Goal: Task Accomplishment & Management: Complete application form

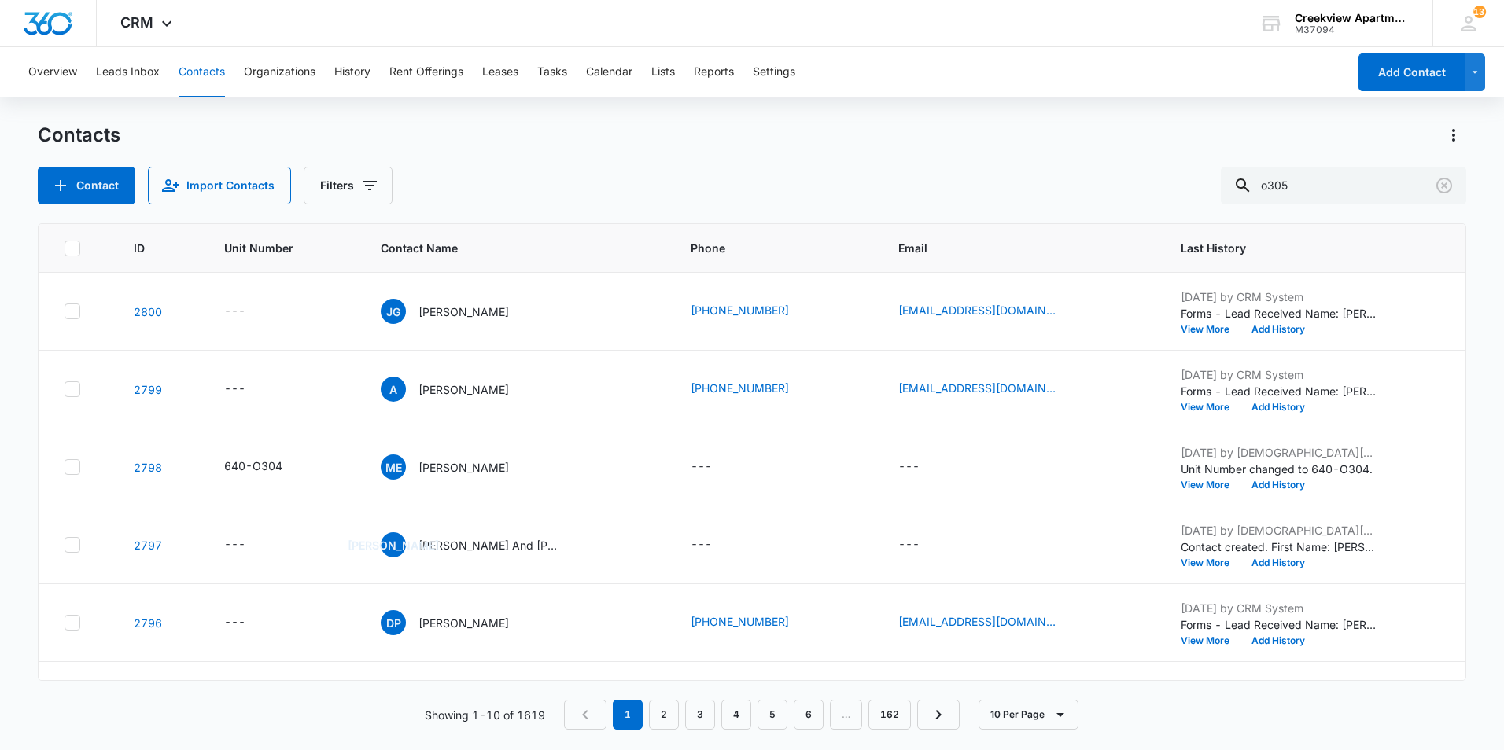
type input "o305"
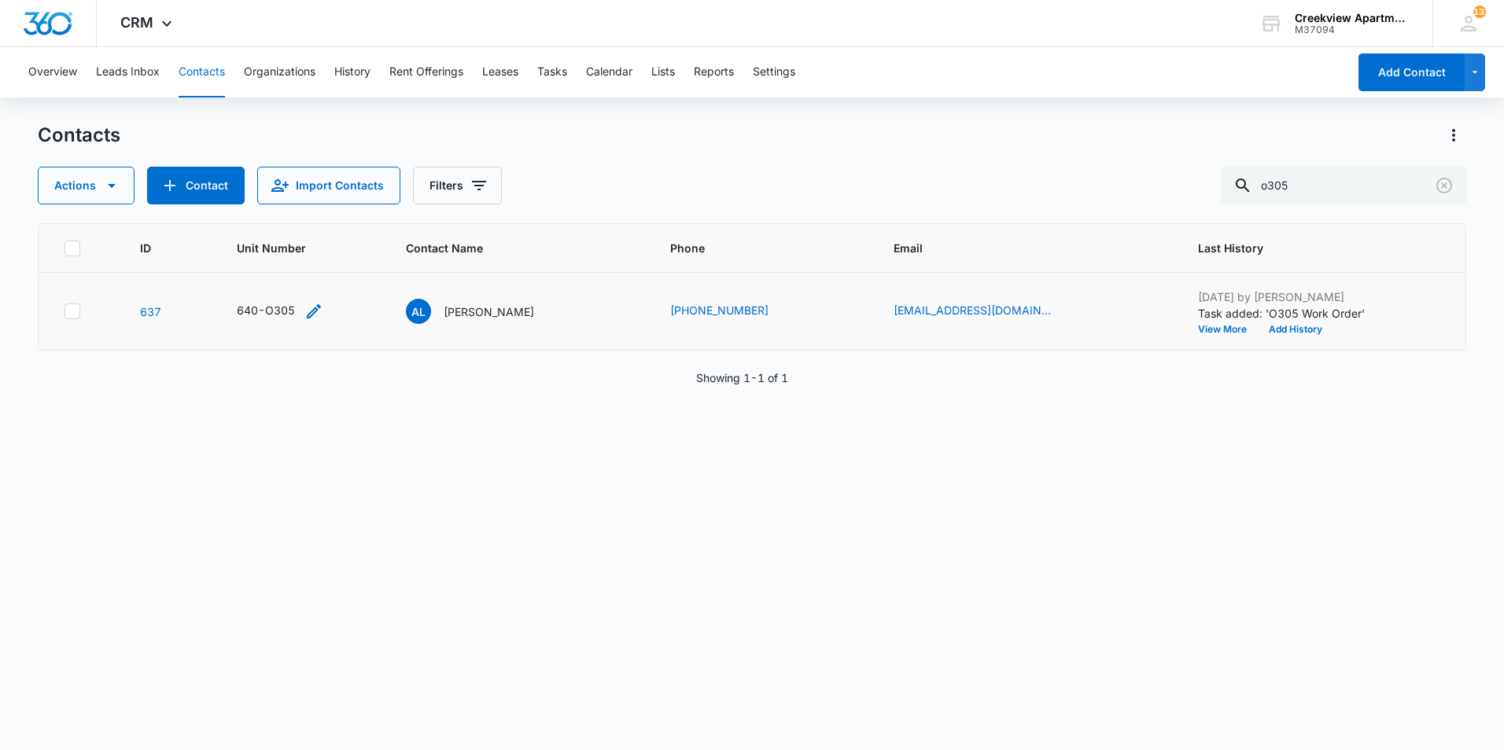
click at [285, 314] on div "640-O305" at bounding box center [266, 310] width 58 height 17
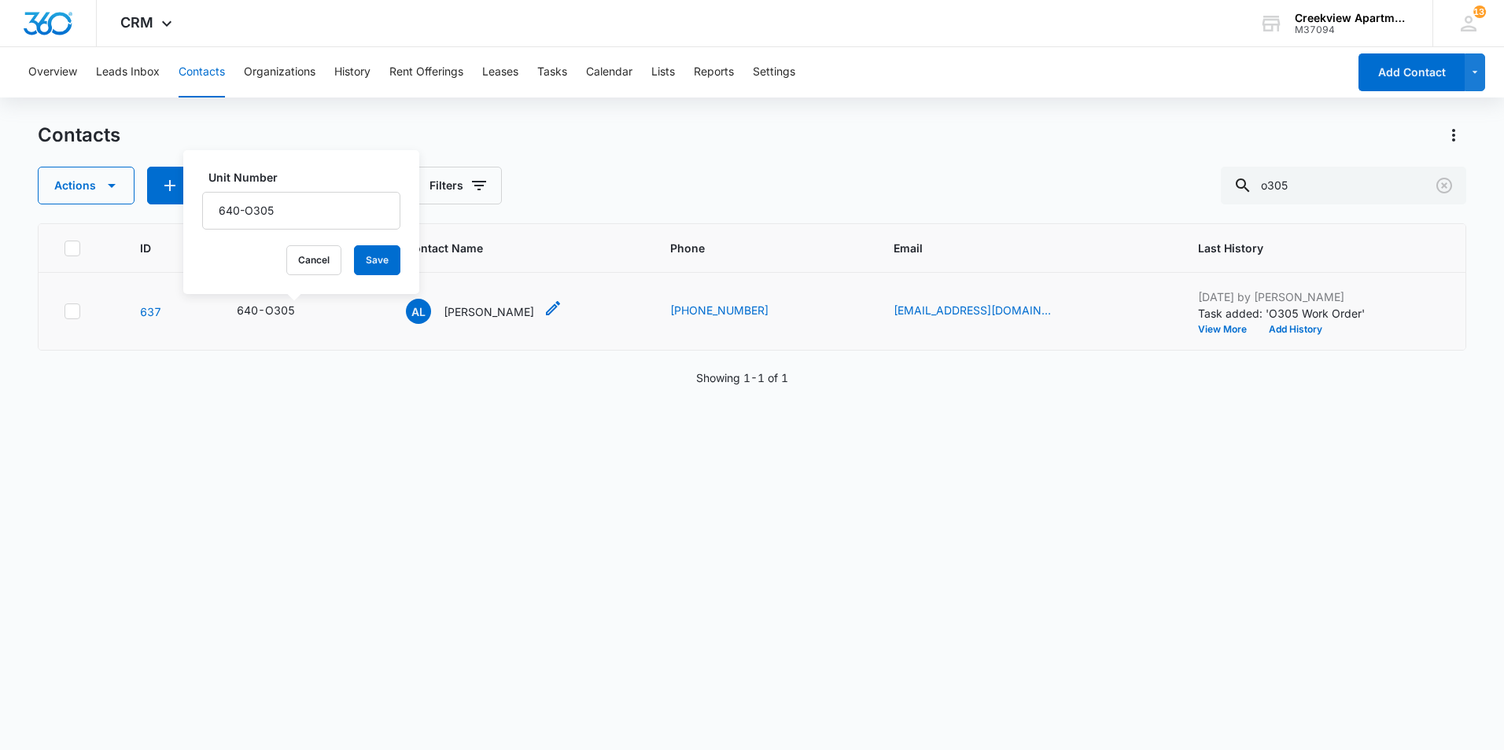
click at [490, 314] on p "[PERSON_NAME]" at bounding box center [489, 312] width 90 height 17
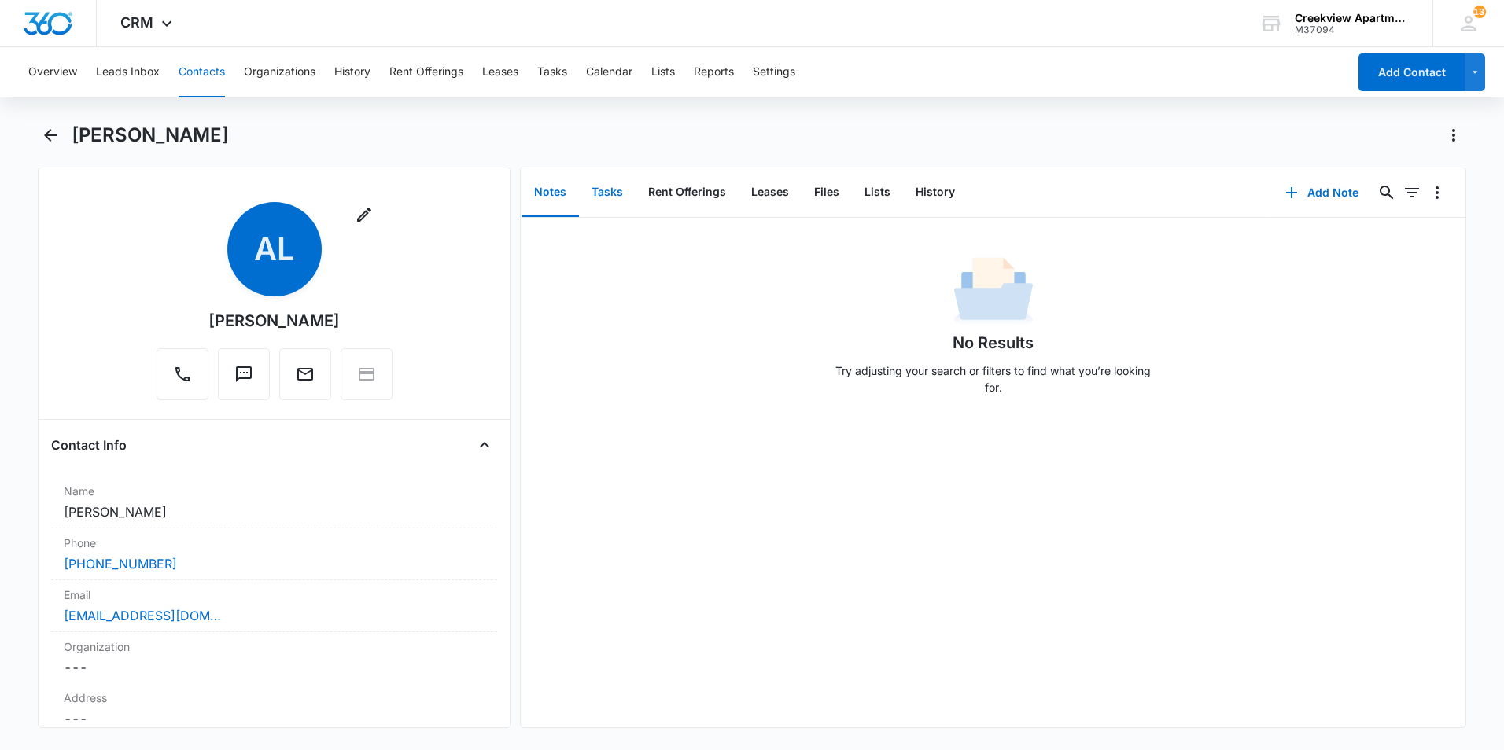
click at [606, 190] on button "Tasks" at bounding box center [607, 192] width 57 height 49
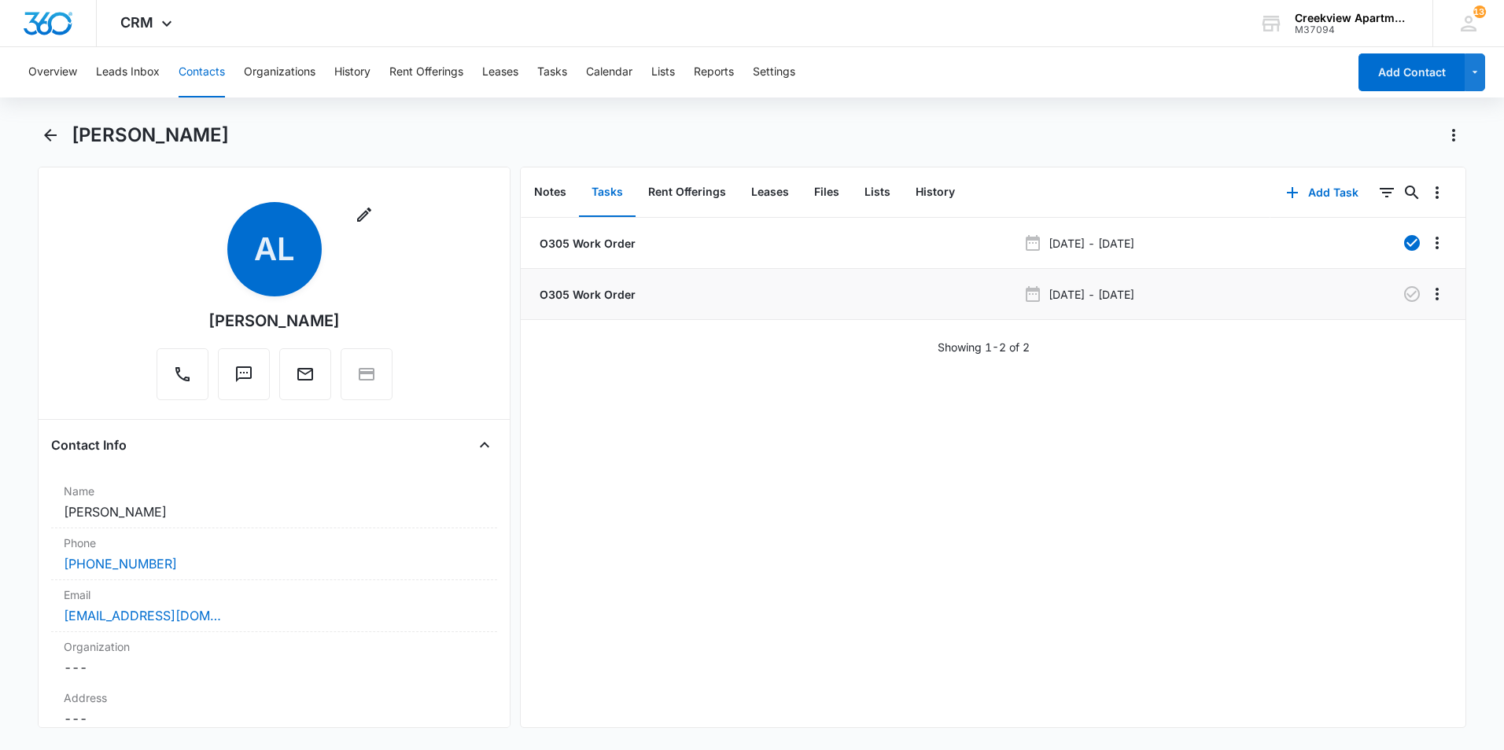
click at [602, 296] on p "O305 Work Order" at bounding box center [585, 294] width 99 height 17
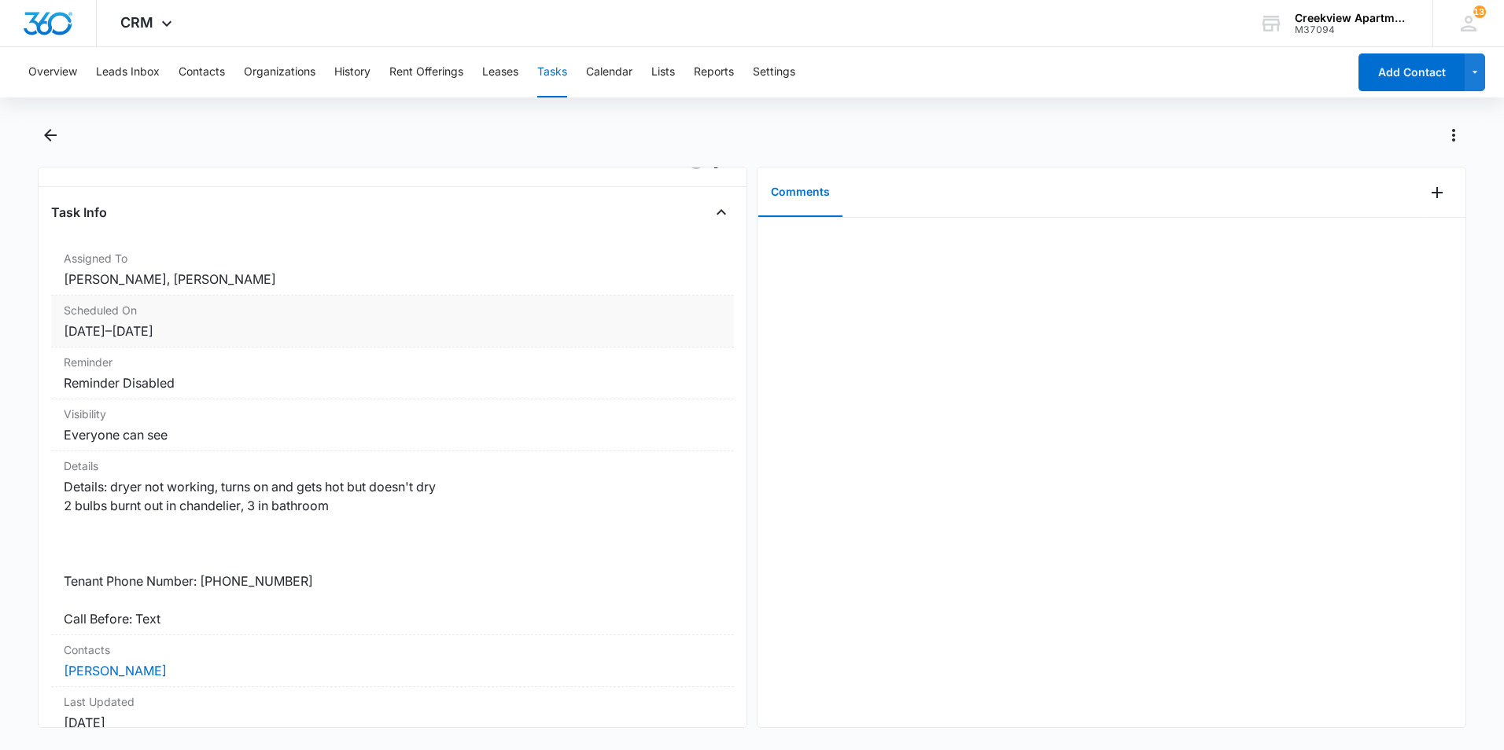
scroll to position [79, 0]
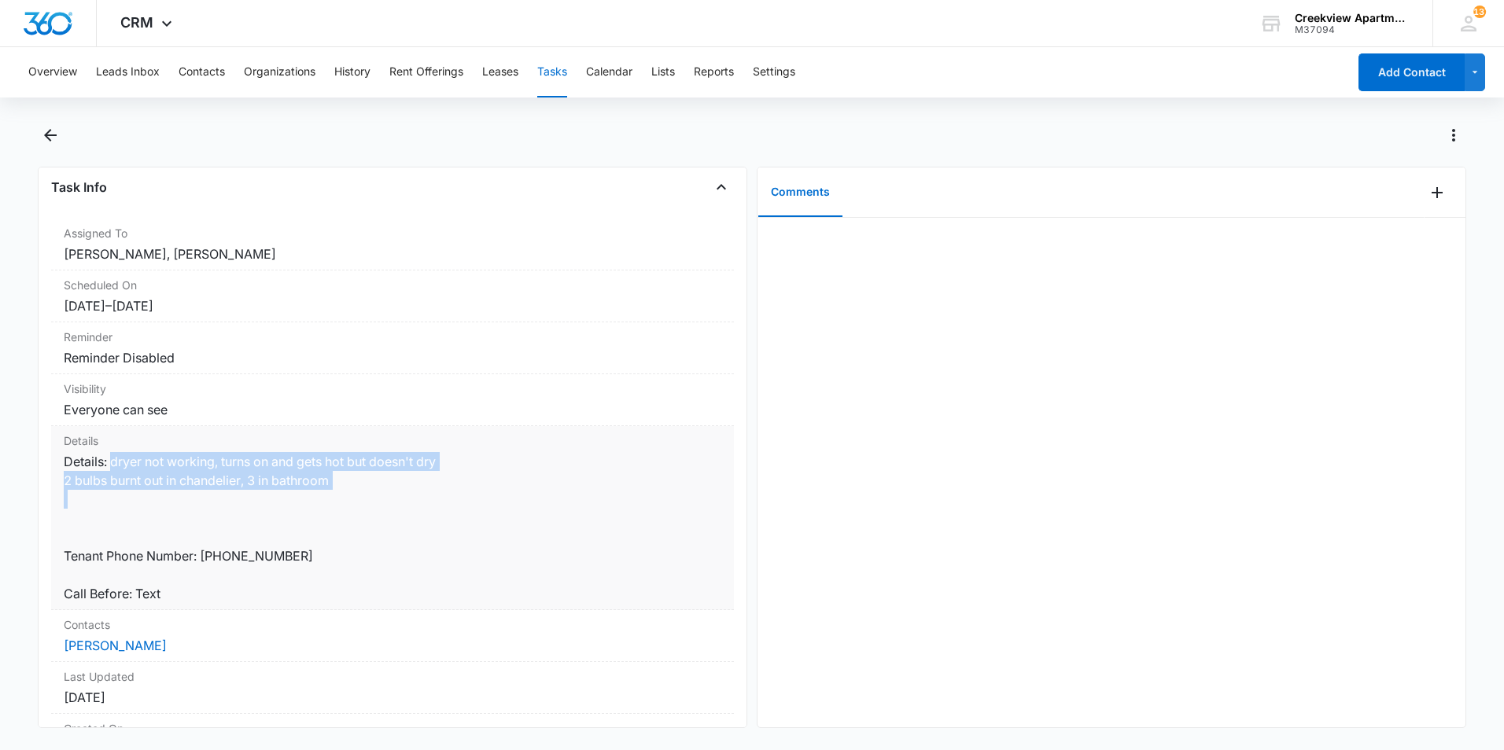
drag, startPoint x: 113, startPoint y: 467, endPoint x: 359, endPoint y: 512, distance: 249.4
click at [359, 512] on dd "Details: dryer not working, turns on and gets hot but doesn't dry 2 bulbs burnt…" at bounding box center [392, 527] width 657 height 151
copy dd "dryer not working, turns on and gets hot but doesn't dry 2 bulbs burnt out in c…"
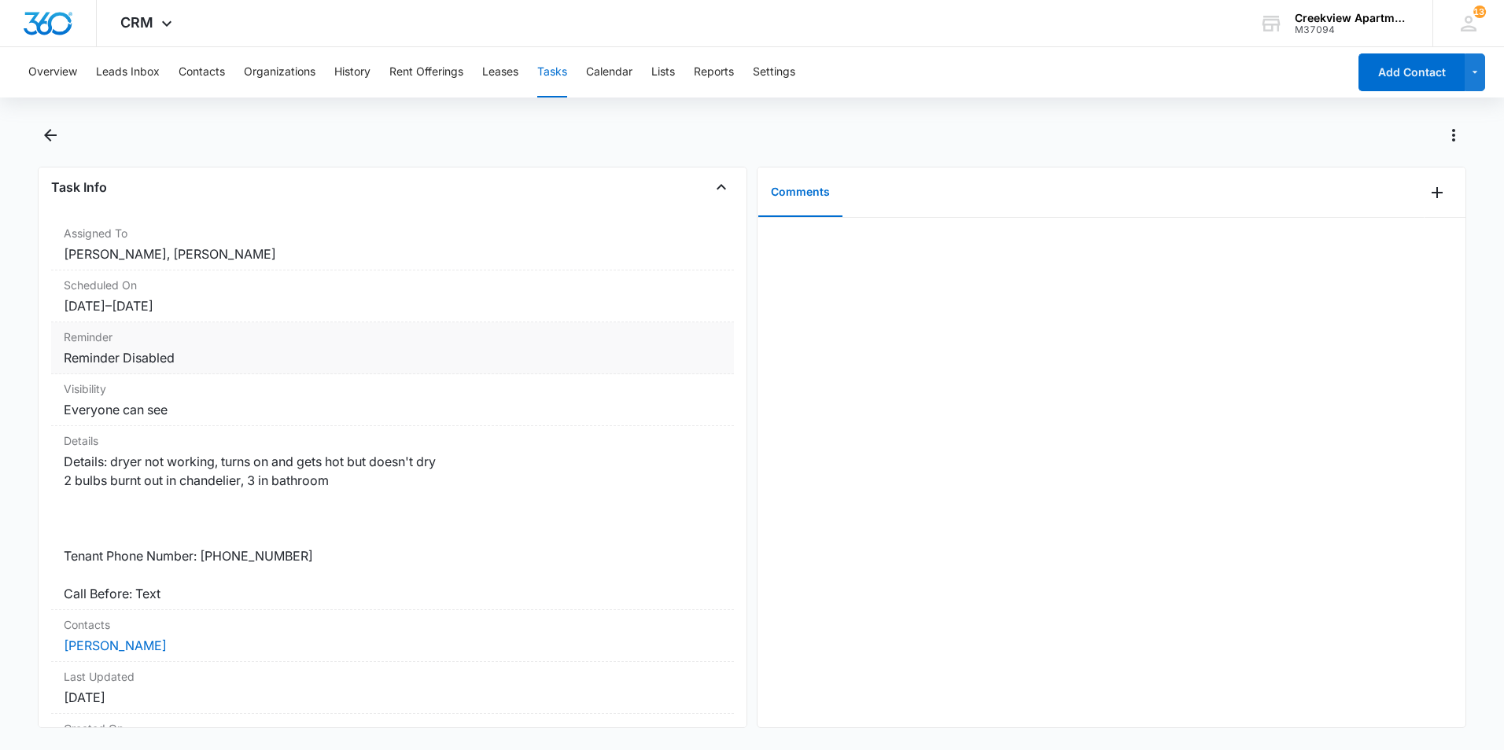
click at [426, 333] on dt "Reminder" at bounding box center [392, 337] width 657 height 17
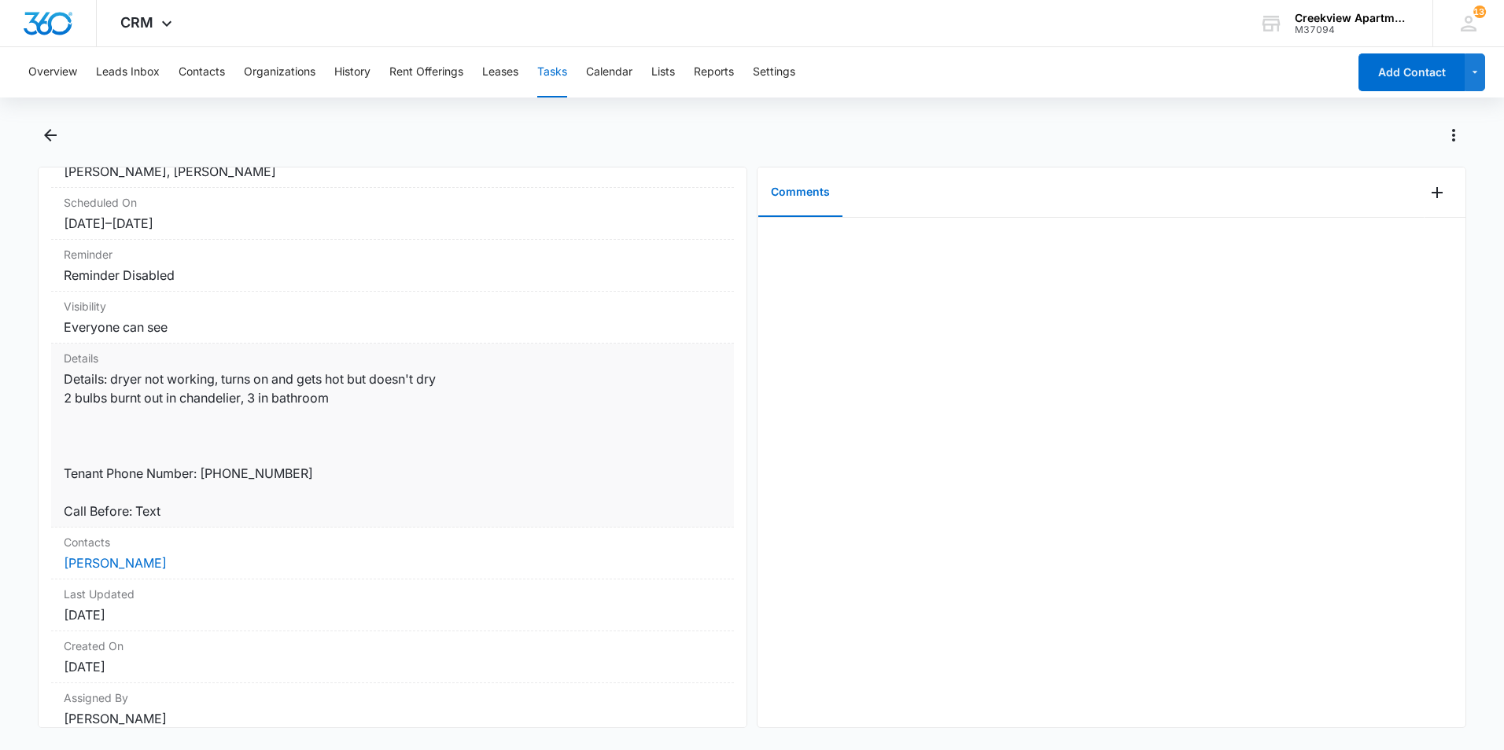
scroll to position [226, 0]
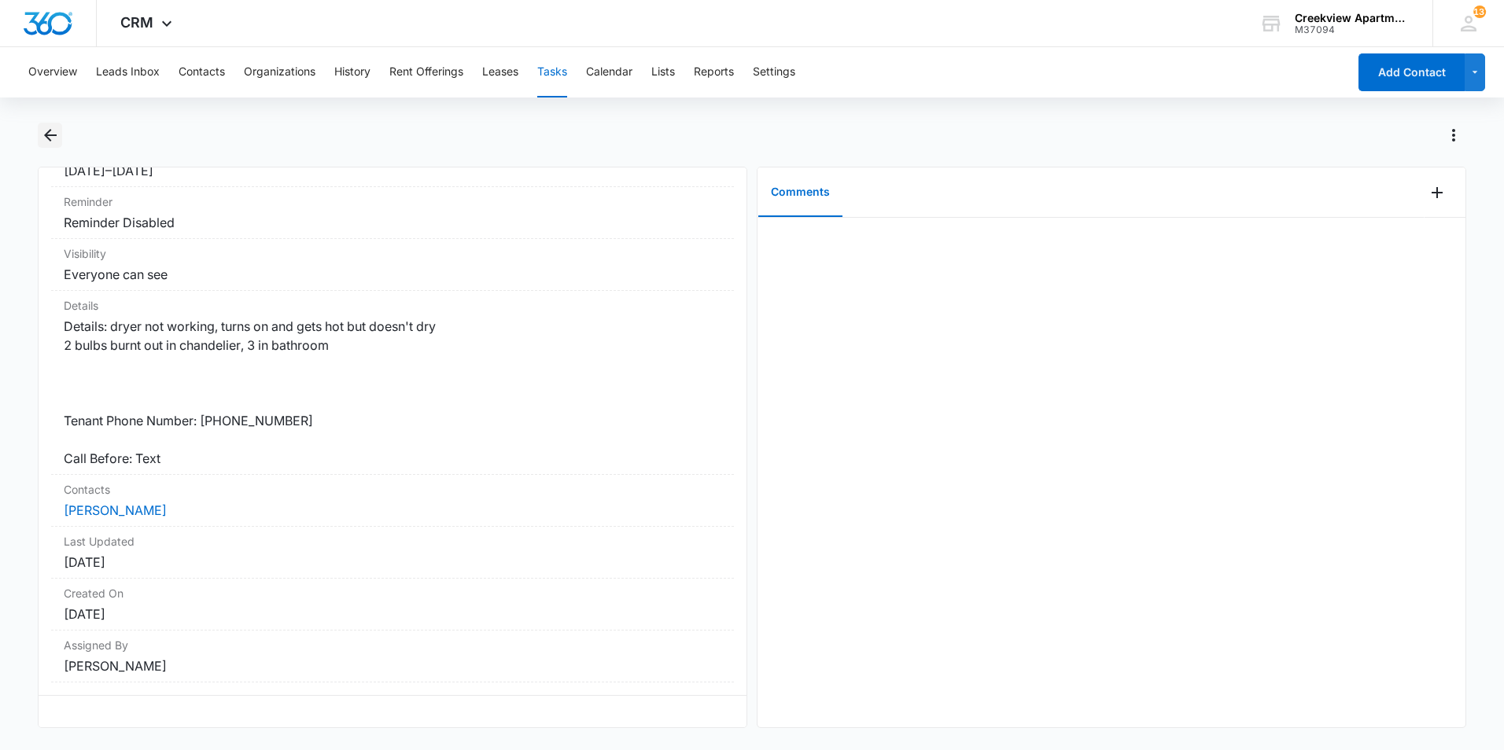
click at [48, 130] on icon "Back" at bounding box center [50, 135] width 19 height 19
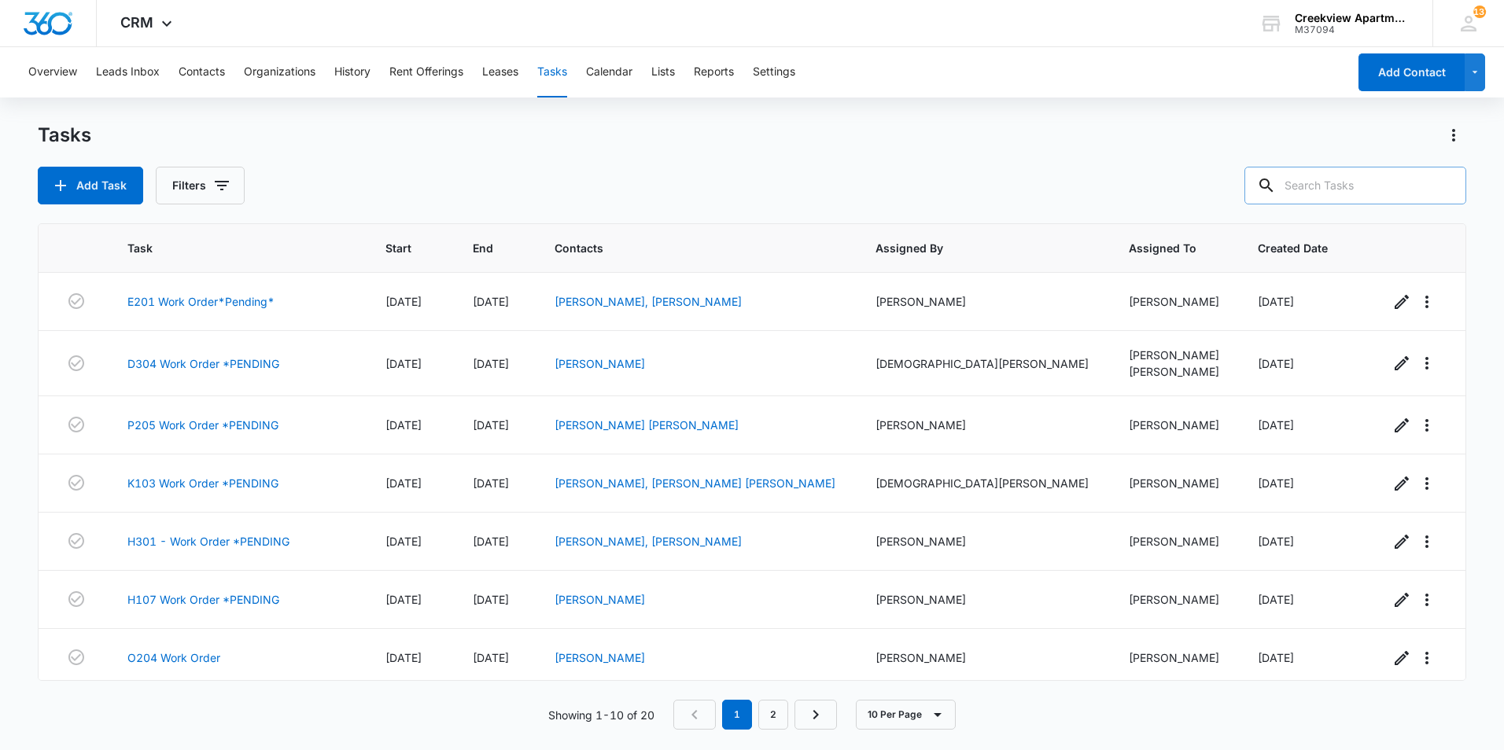
click at [1369, 185] on input "text" at bounding box center [1355, 186] width 222 height 38
type input "o305"
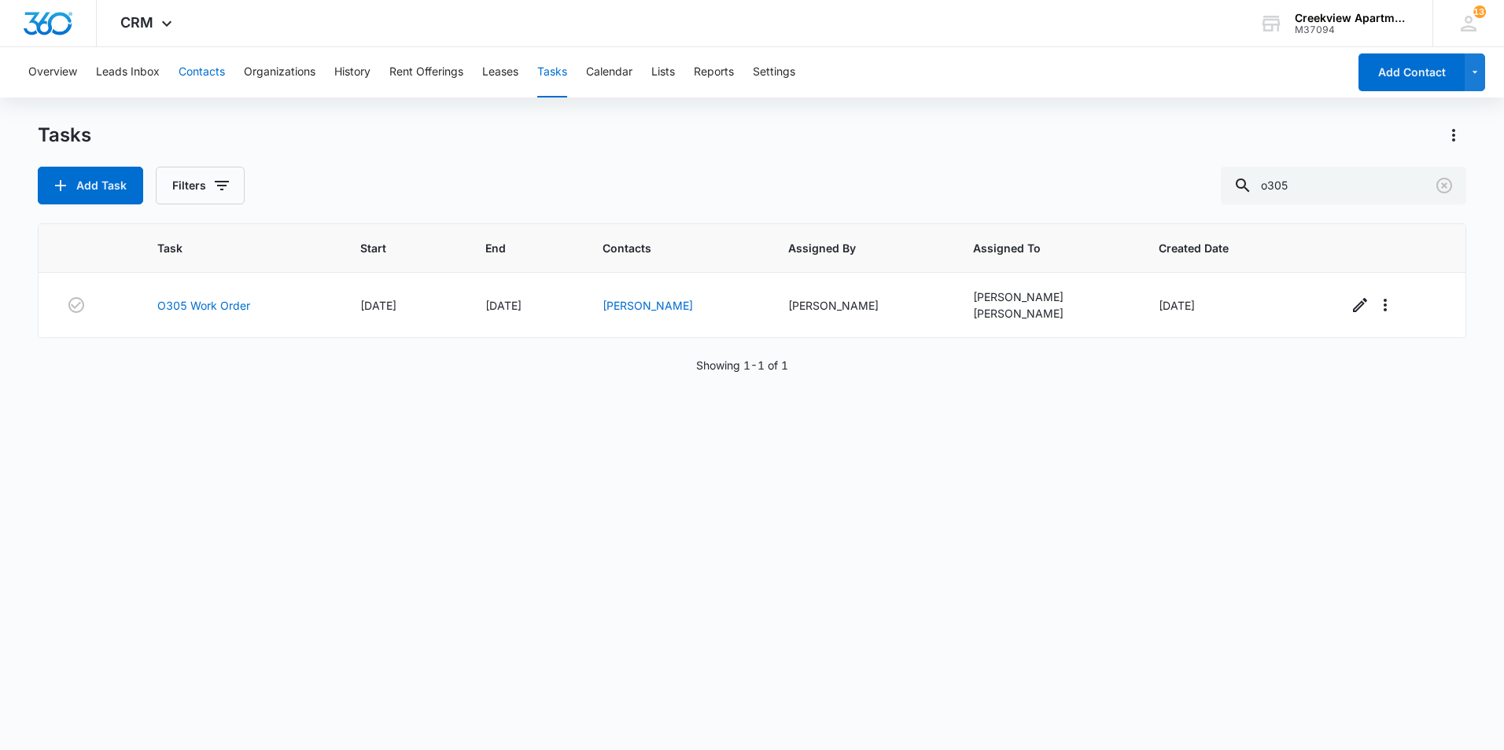
click at [217, 74] on button "Contacts" at bounding box center [202, 72] width 46 height 50
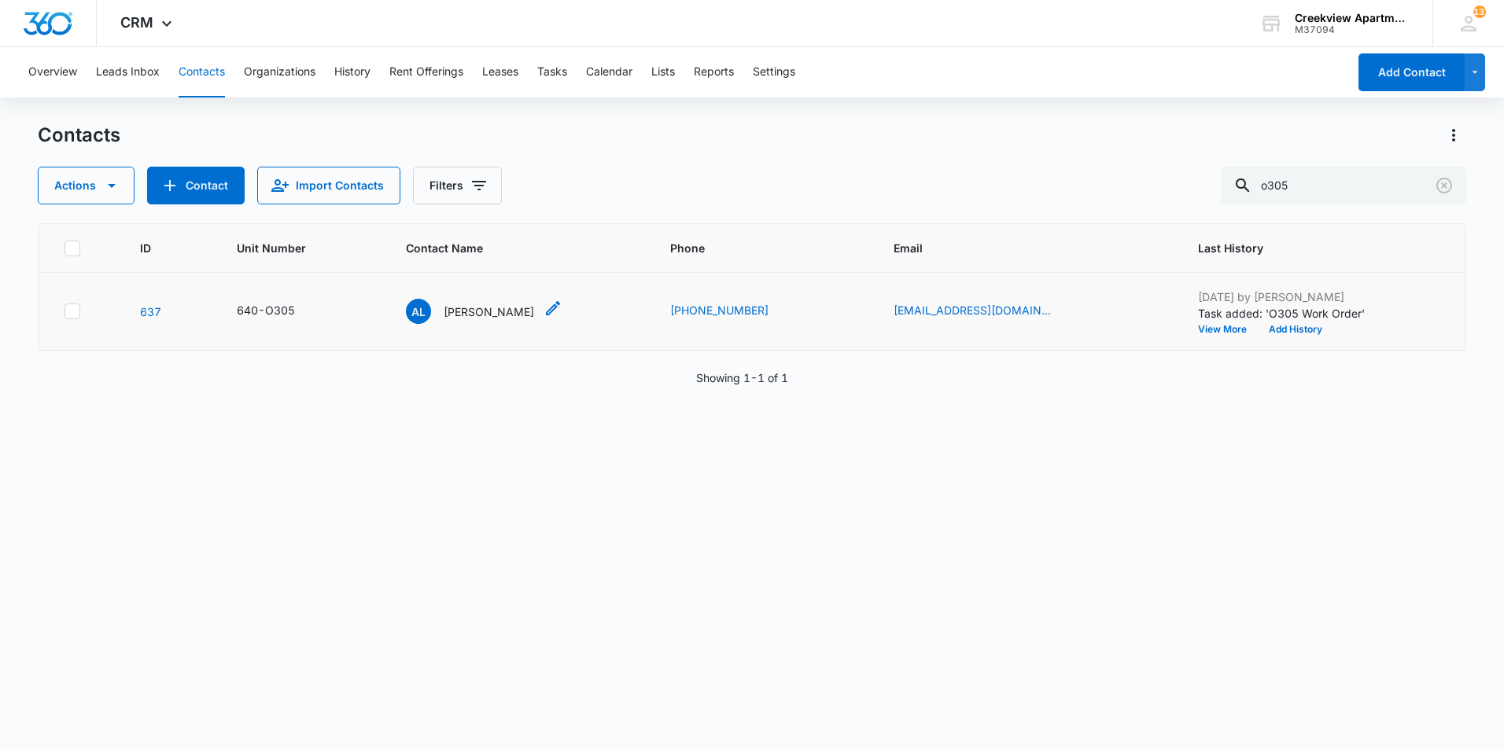
click at [481, 313] on p "[PERSON_NAME]" at bounding box center [489, 312] width 90 height 17
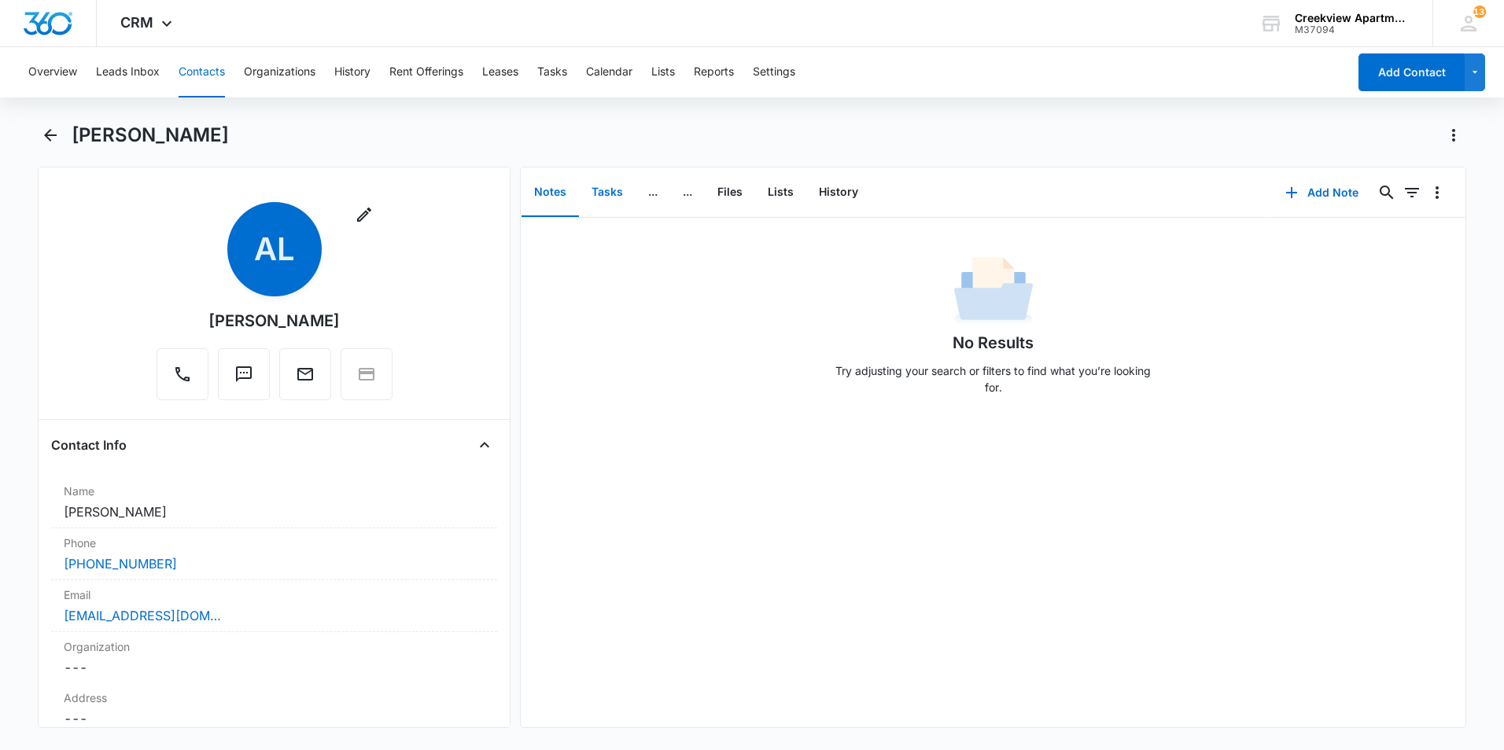
click at [616, 209] on button "Tasks" at bounding box center [607, 192] width 57 height 49
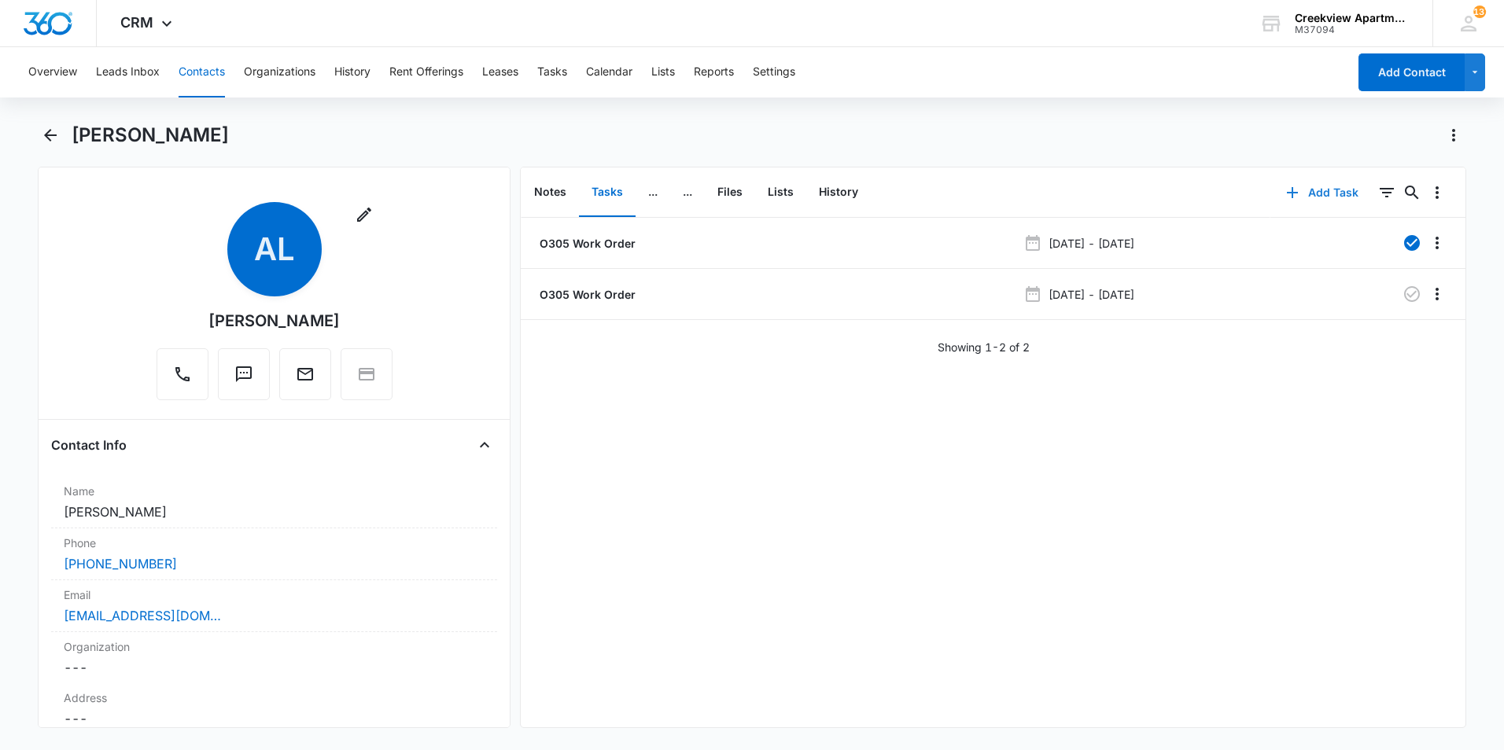
click at [1293, 204] on button "Add Task" at bounding box center [1322, 193] width 104 height 38
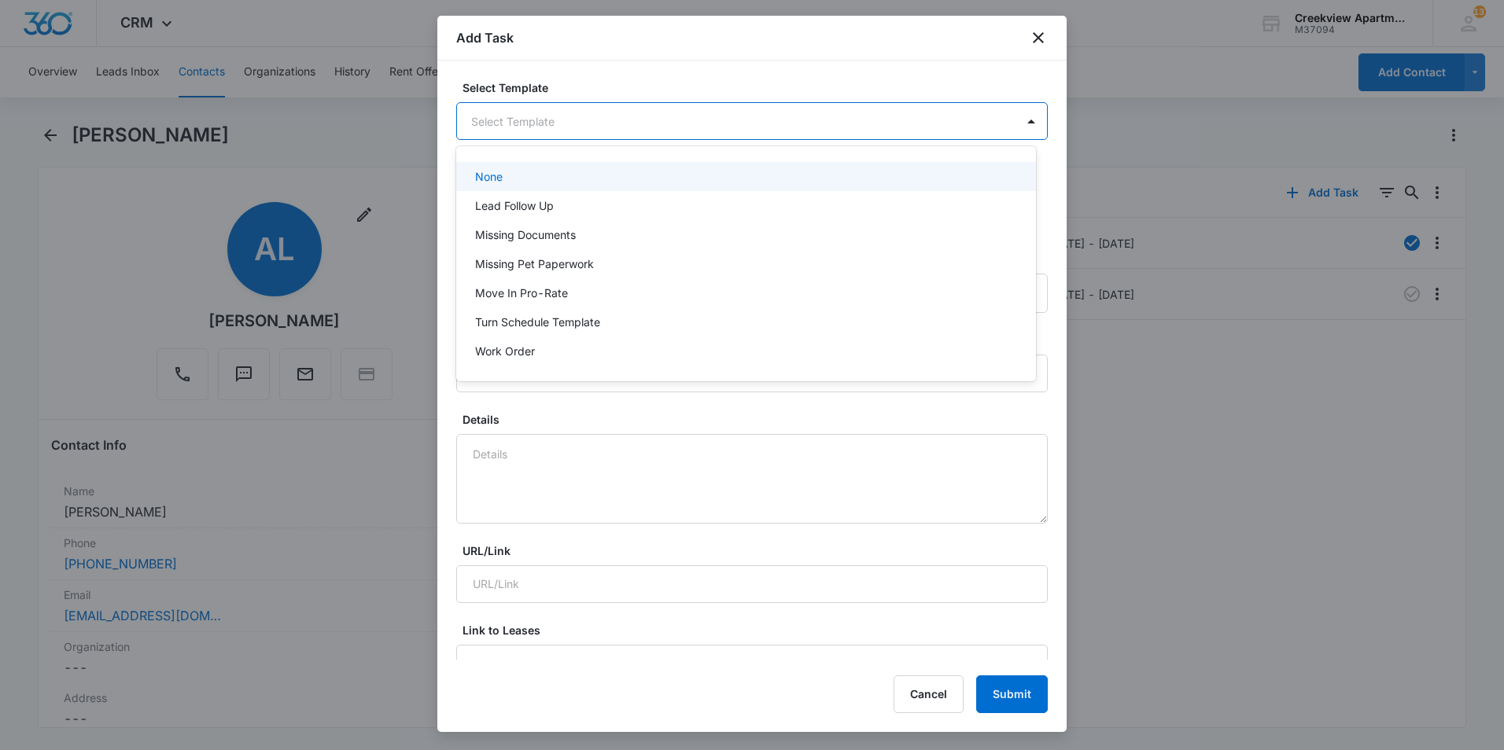
click at [752, 131] on body "CRM Apps Reputation Websites Forms CRM Email Social Content Ads Intelligence Fi…" at bounding box center [752, 375] width 1504 height 750
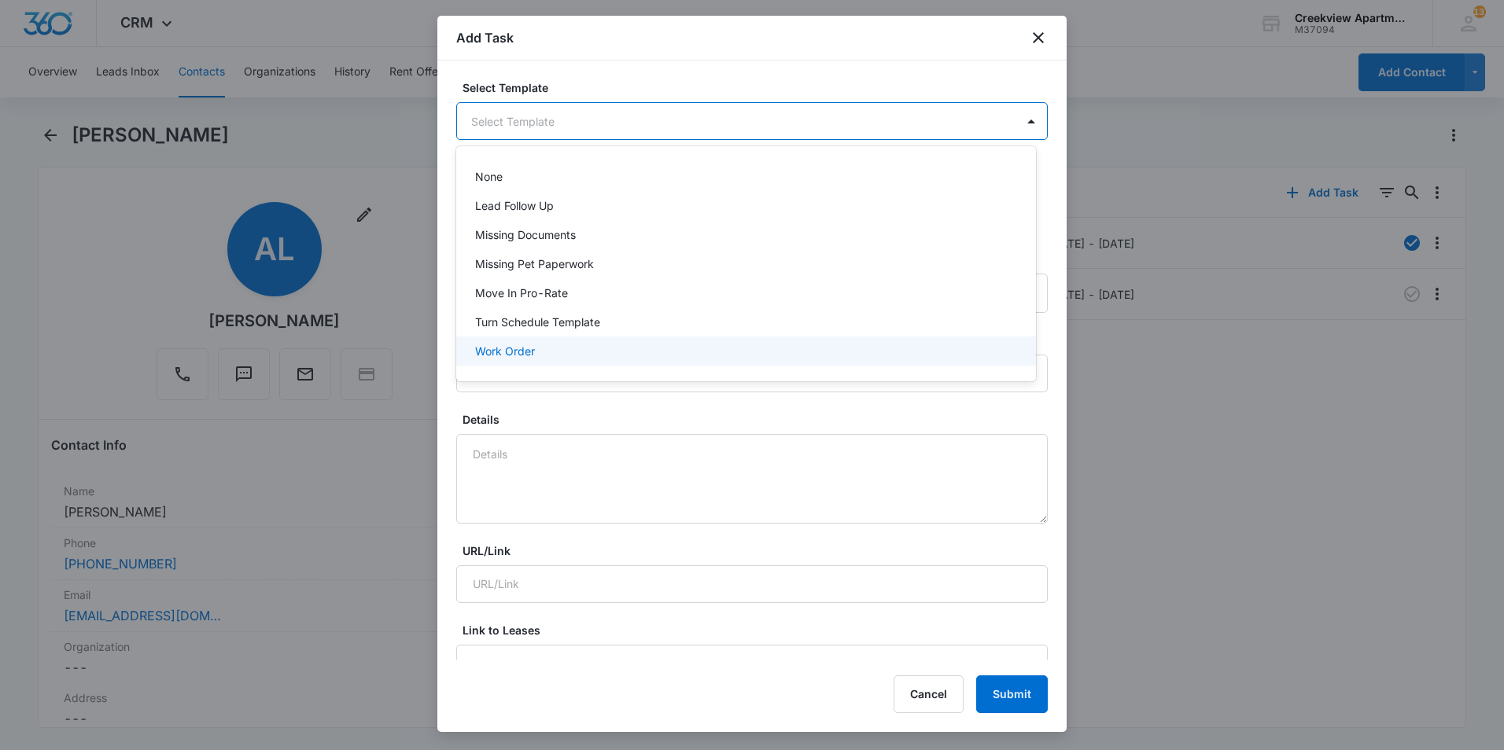
click at [579, 351] on div "Work Order" at bounding box center [744, 351] width 539 height 17
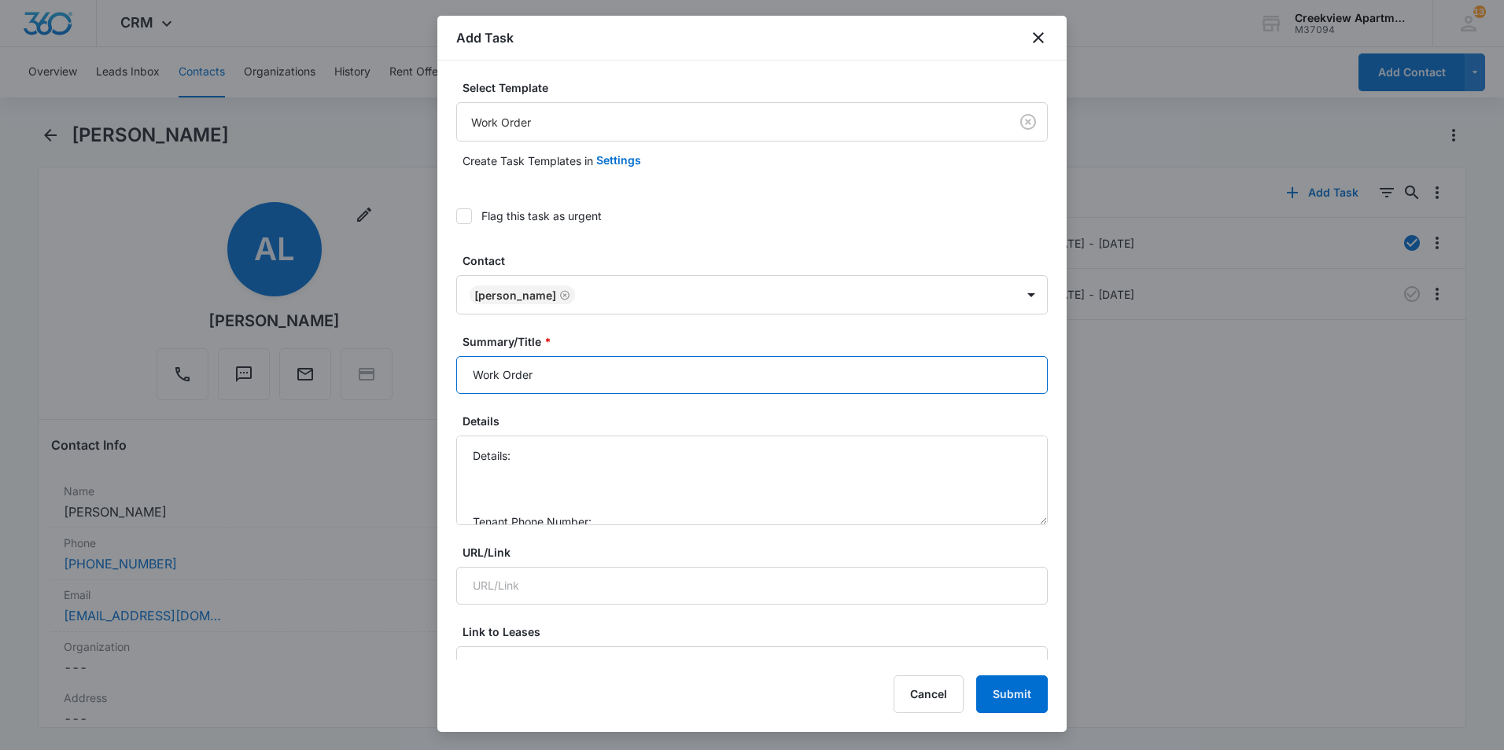
click at [474, 377] on input "Work Order" at bounding box center [751, 375] width 591 height 38
type input "O305 Work Order"
click at [558, 448] on textarea "Details: Tenant Phone Number: Call Before:" at bounding box center [751, 481] width 591 height 90
paste textarea "dryer not working, turns on and gets hot but doesn't dry 2 bulbs burnt out in c…"
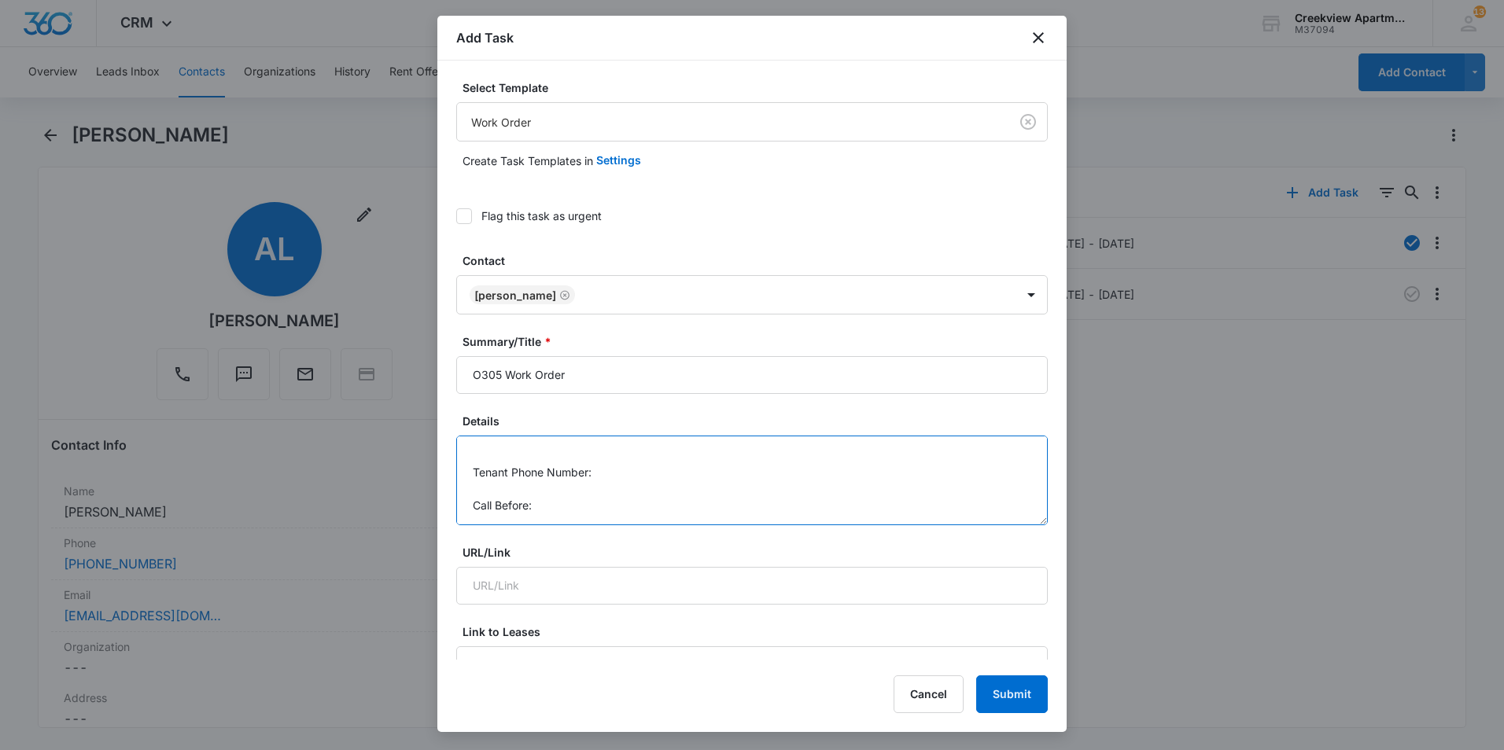
click at [607, 473] on textarea "Details: dryer not working, turns on and gets hot but doesn't dry 2 bulbs burnt…" at bounding box center [751, 481] width 591 height 90
click at [570, 503] on textarea "Details: dryer not working, turns on and gets hot but doesn't dry 2 bulbs burnt…" at bounding box center [751, 481] width 591 height 90
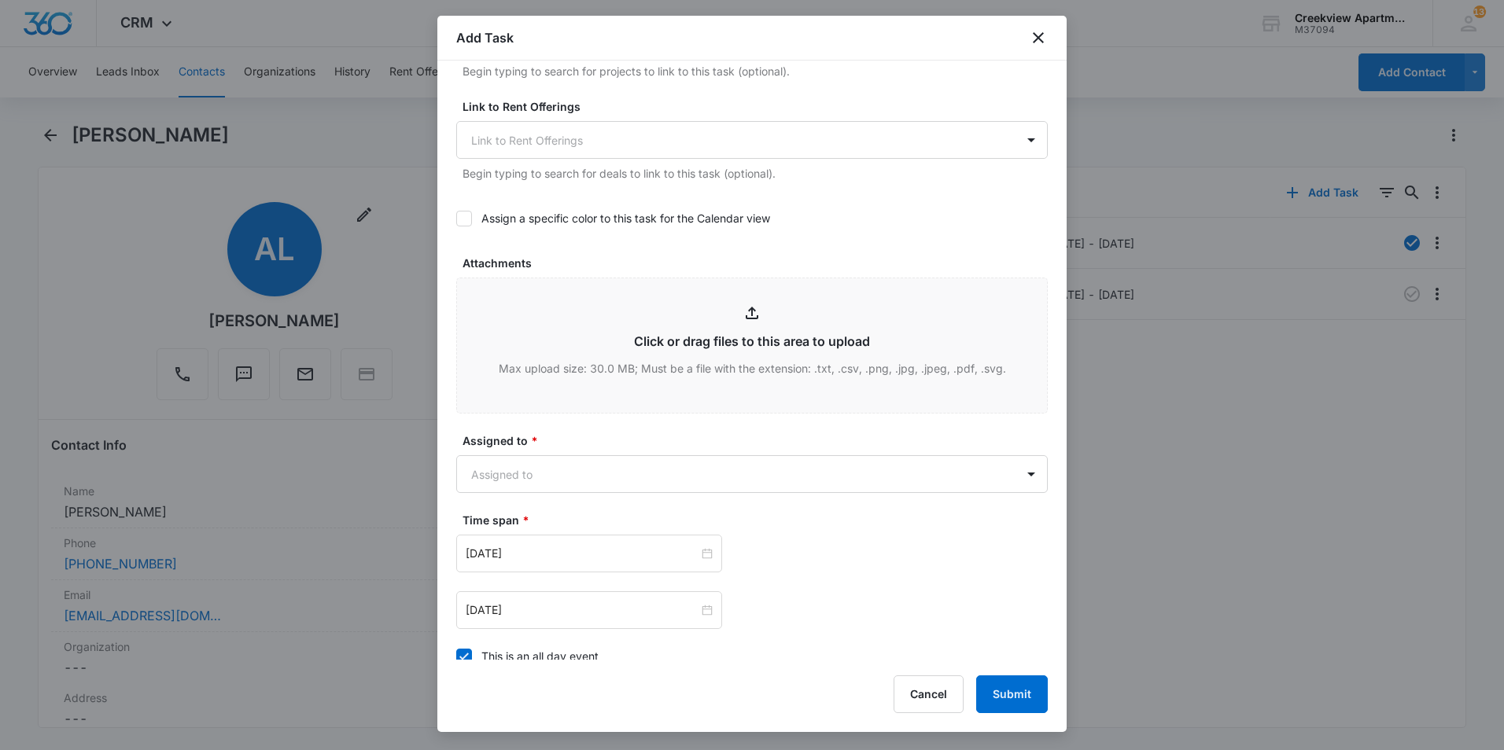
scroll to position [629, 0]
type textarea "Details: dryer not working, turns on and gets hot but doesn't dry 2 bulbs burnt…"
click at [637, 467] on body "CRM Apps Reputation Websites Forms CRM Email Social Content Ads Intelligence Fi…" at bounding box center [752, 375] width 1504 height 750
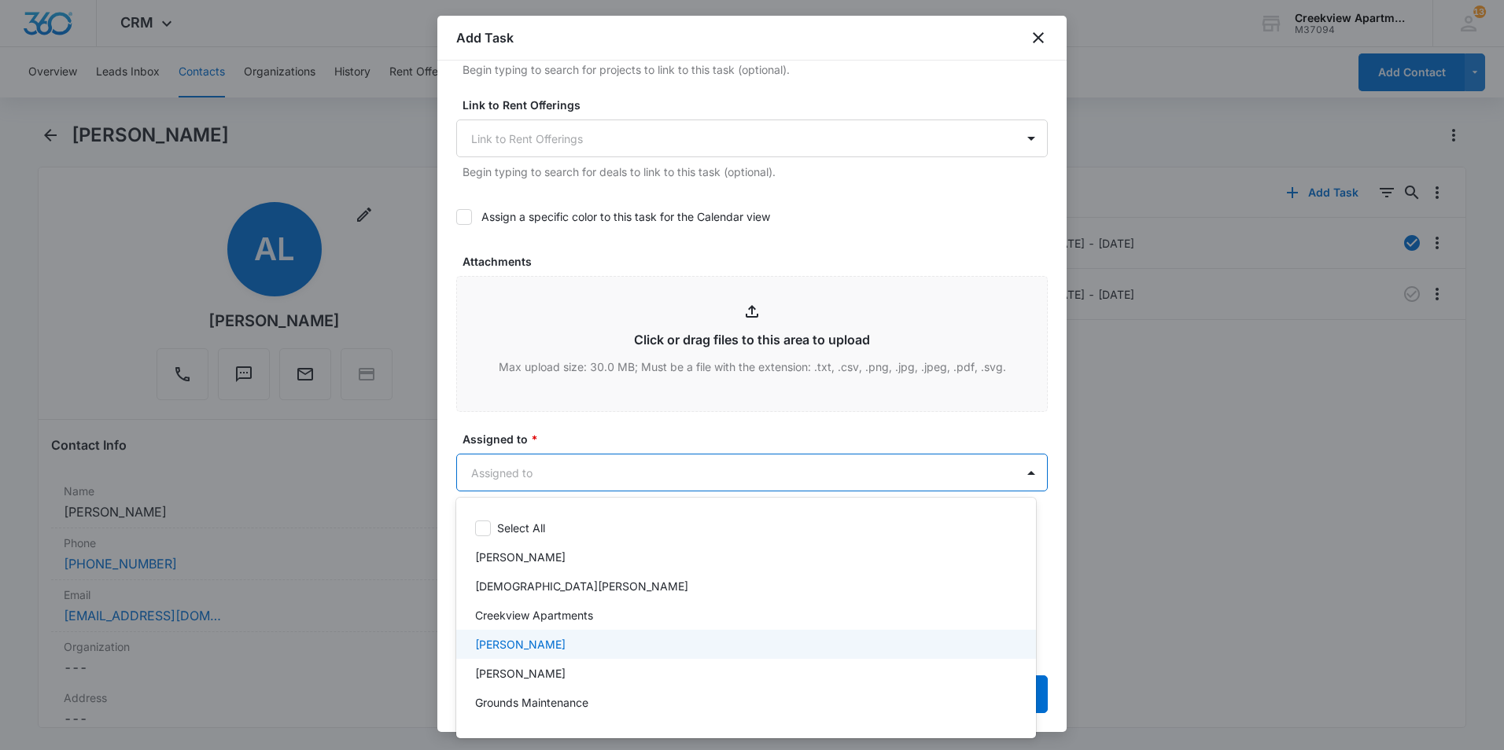
scroll to position [157, 0]
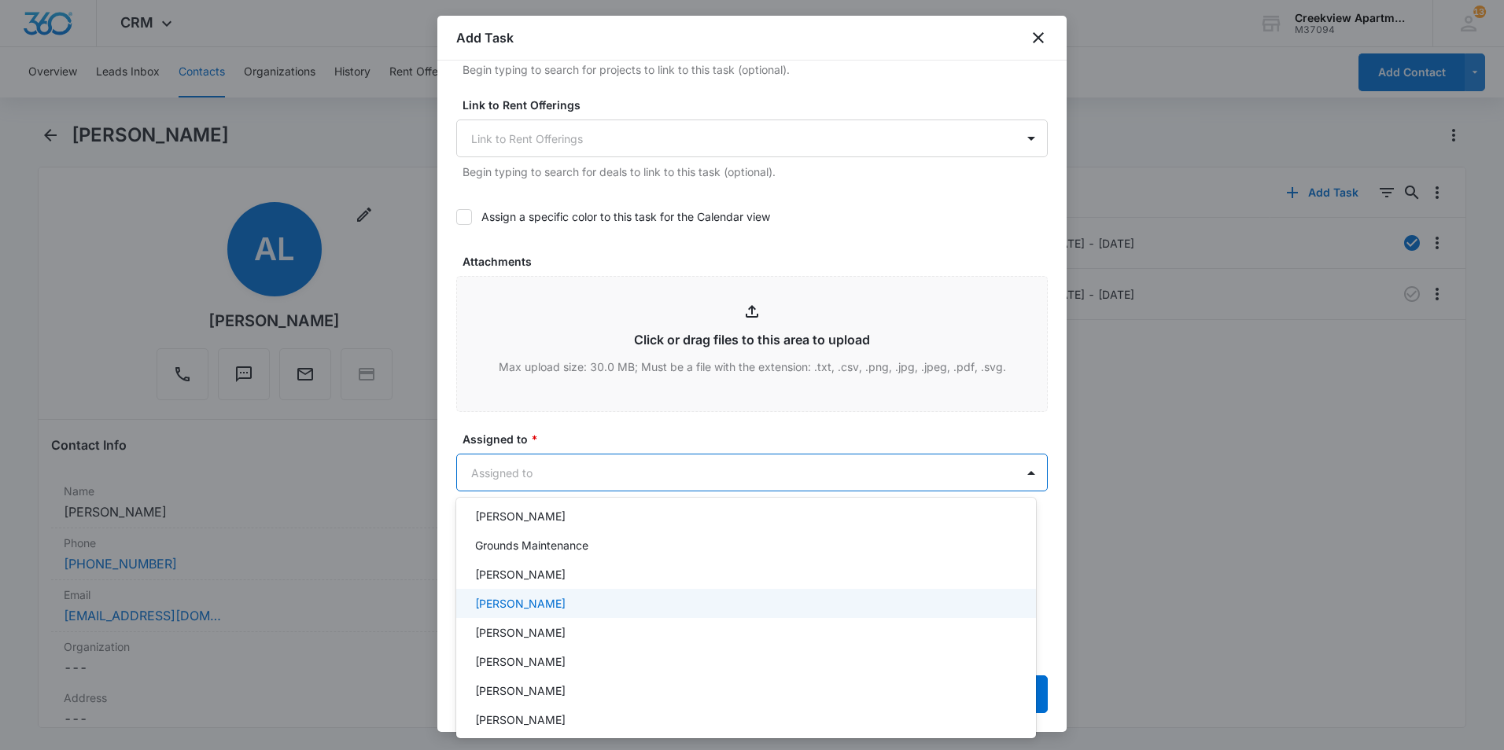
click at [605, 596] on div "[PERSON_NAME]" at bounding box center [744, 603] width 539 height 17
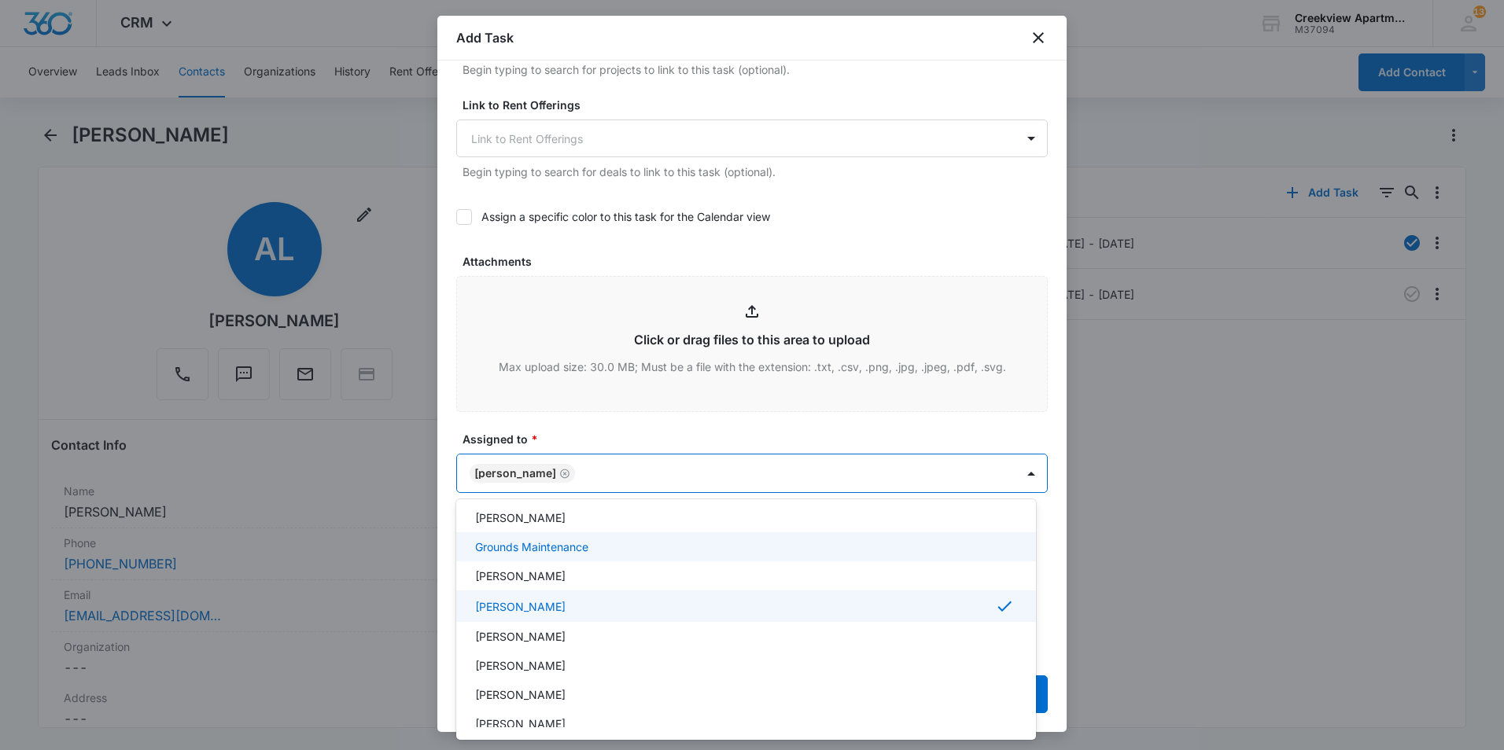
click at [621, 400] on div at bounding box center [752, 375] width 1504 height 750
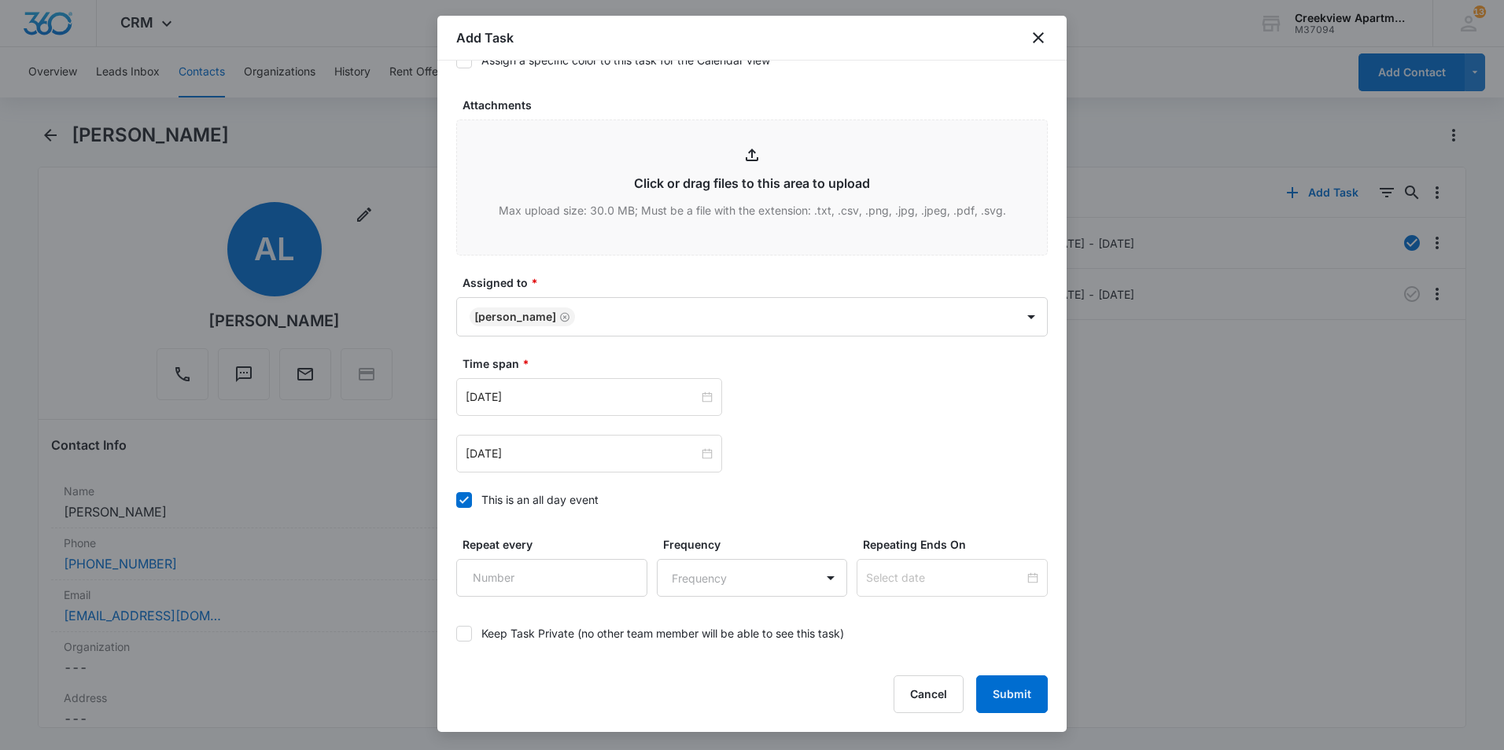
scroll to position [786, 0]
click at [601, 391] on input "[DATE]" at bounding box center [582, 396] width 233 height 17
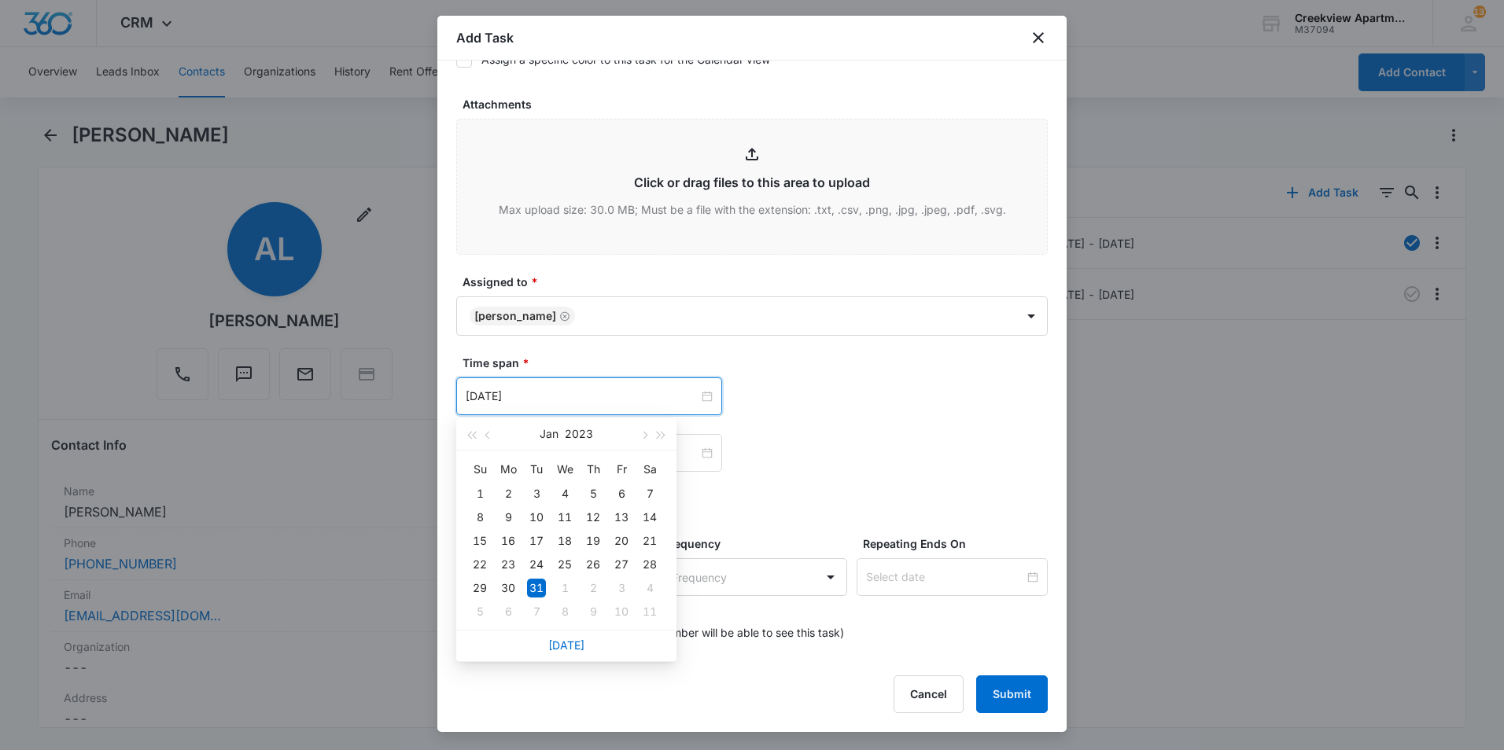
drag, startPoint x: 562, startPoint y: 647, endPoint x: 584, endPoint y: 598, distance: 53.5
click at [562, 647] on link "[DATE]" at bounding box center [566, 645] width 36 height 13
type input "[DATE]"
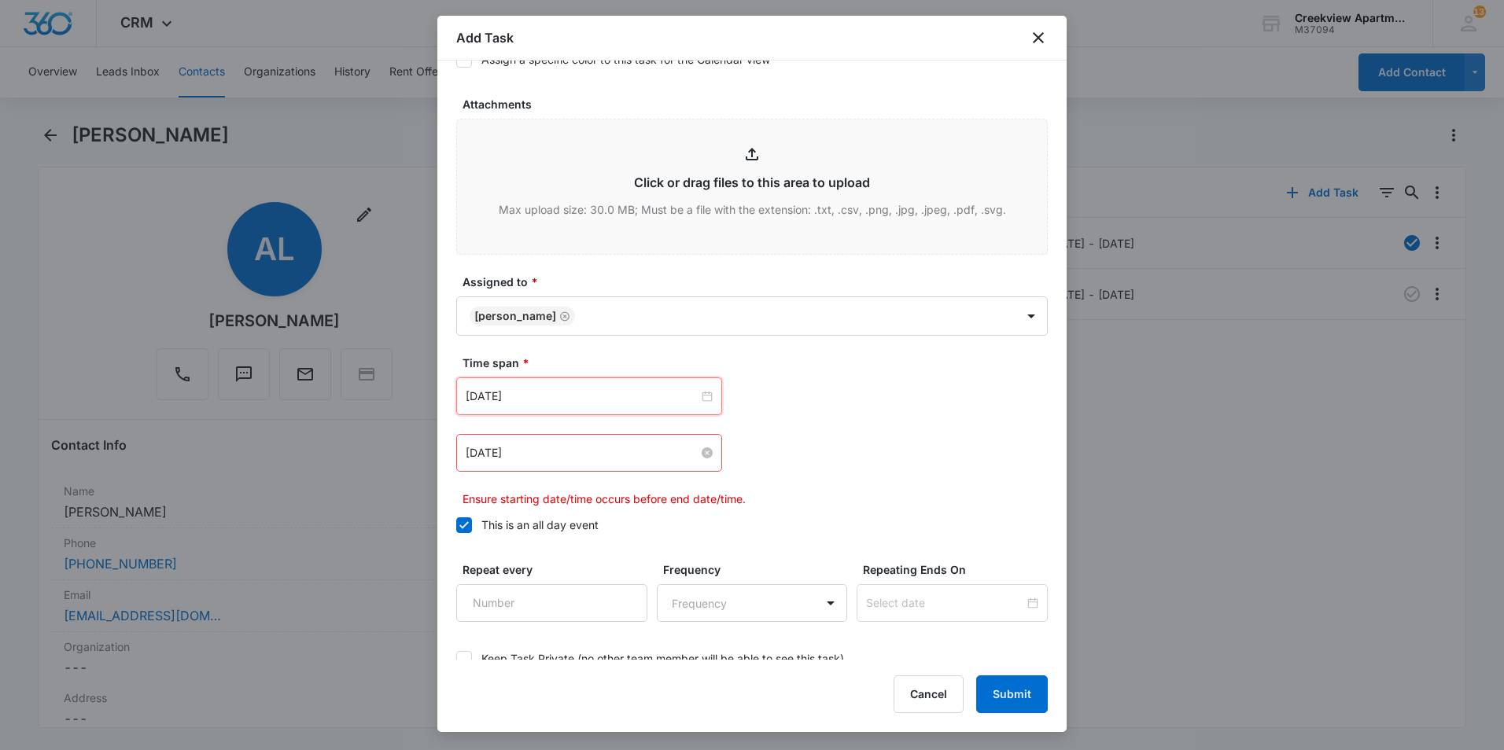
click at [607, 460] on input "[DATE]" at bounding box center [582, 452] width 233 height 17
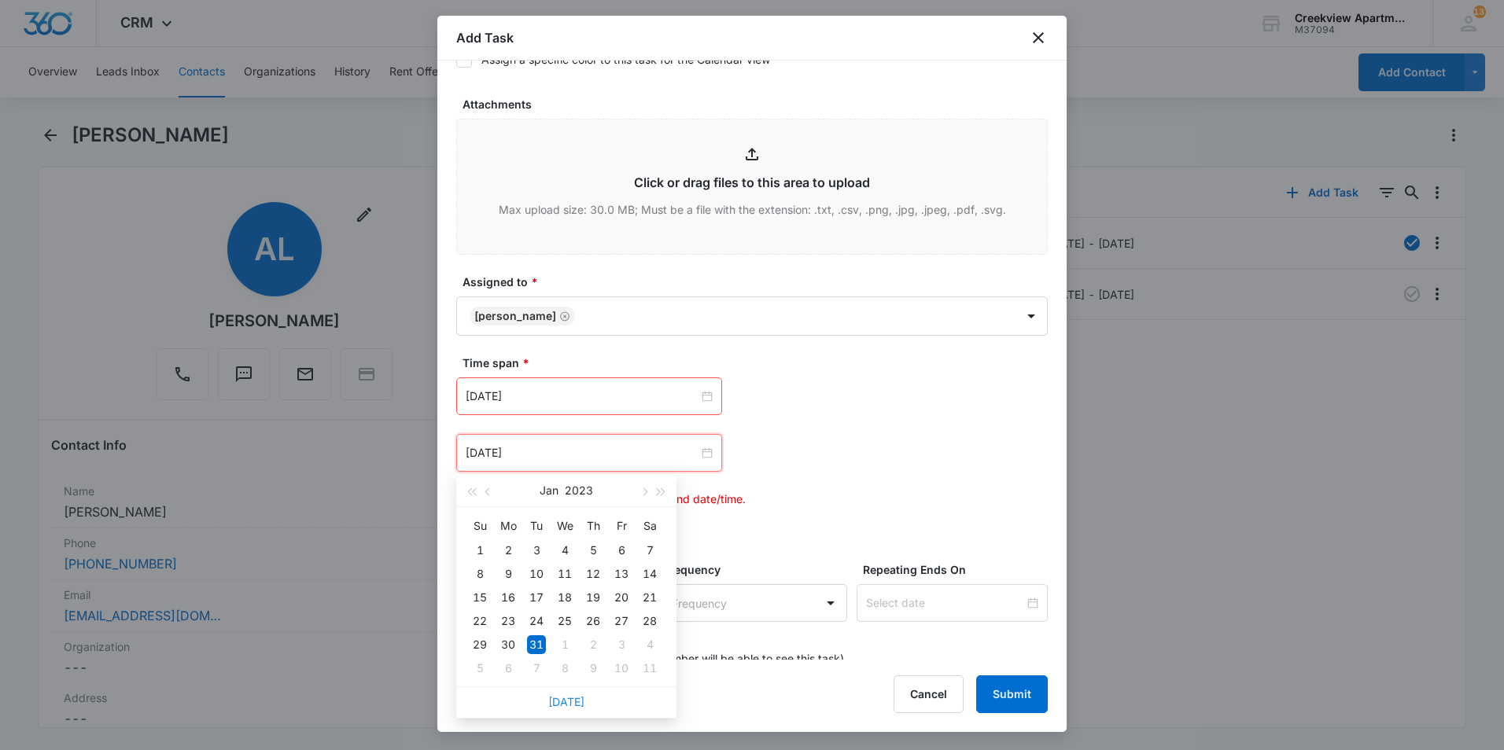
click at [565, 701] on link "[DATE]" at bounding box center [566, 701] width 36 height 13
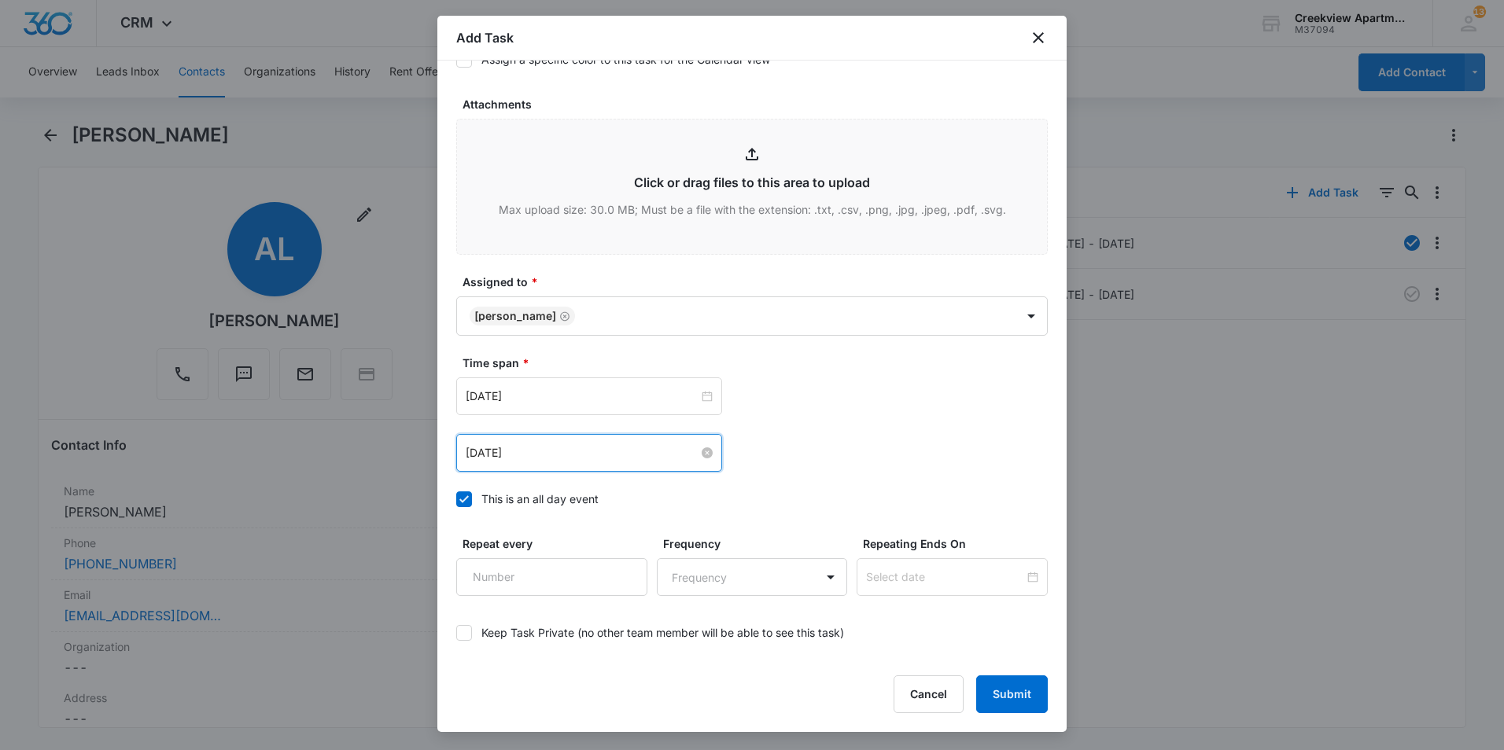
click at [581, 452] on input "[DATE]" at bounding box center [582, 452] width 233 height 17
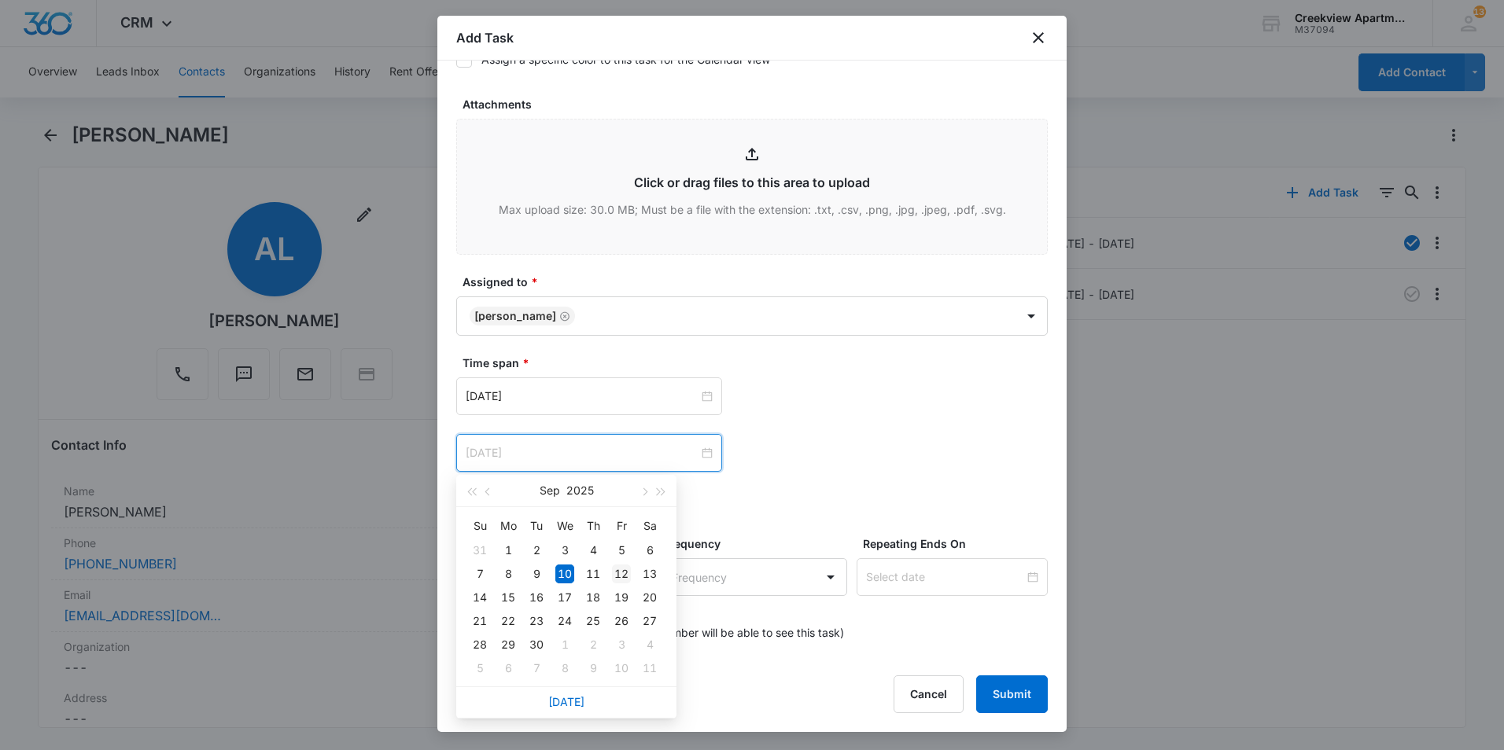
type input "[DATE]"
click at [622, 573] on div "12" at bounding box center [621, 574] width 19 height 19
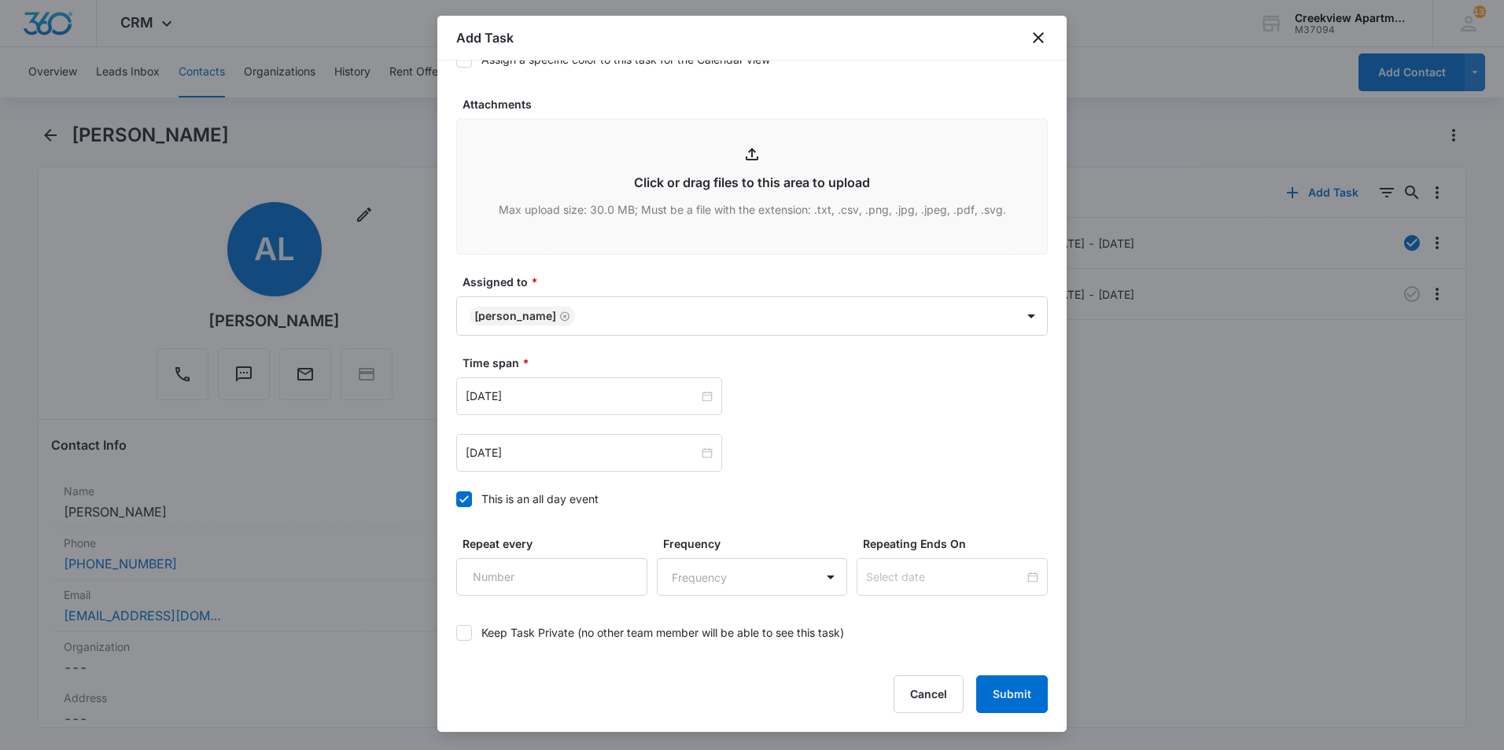
click at [747, 511] on div "Time span * [DATE] [DATE] Su Mo Tu We Th Fr Sa 31 1 2 3 4 5 6 7 8 9 10 11 12 13…" at bounding box center [751, 436] width 591 height 162
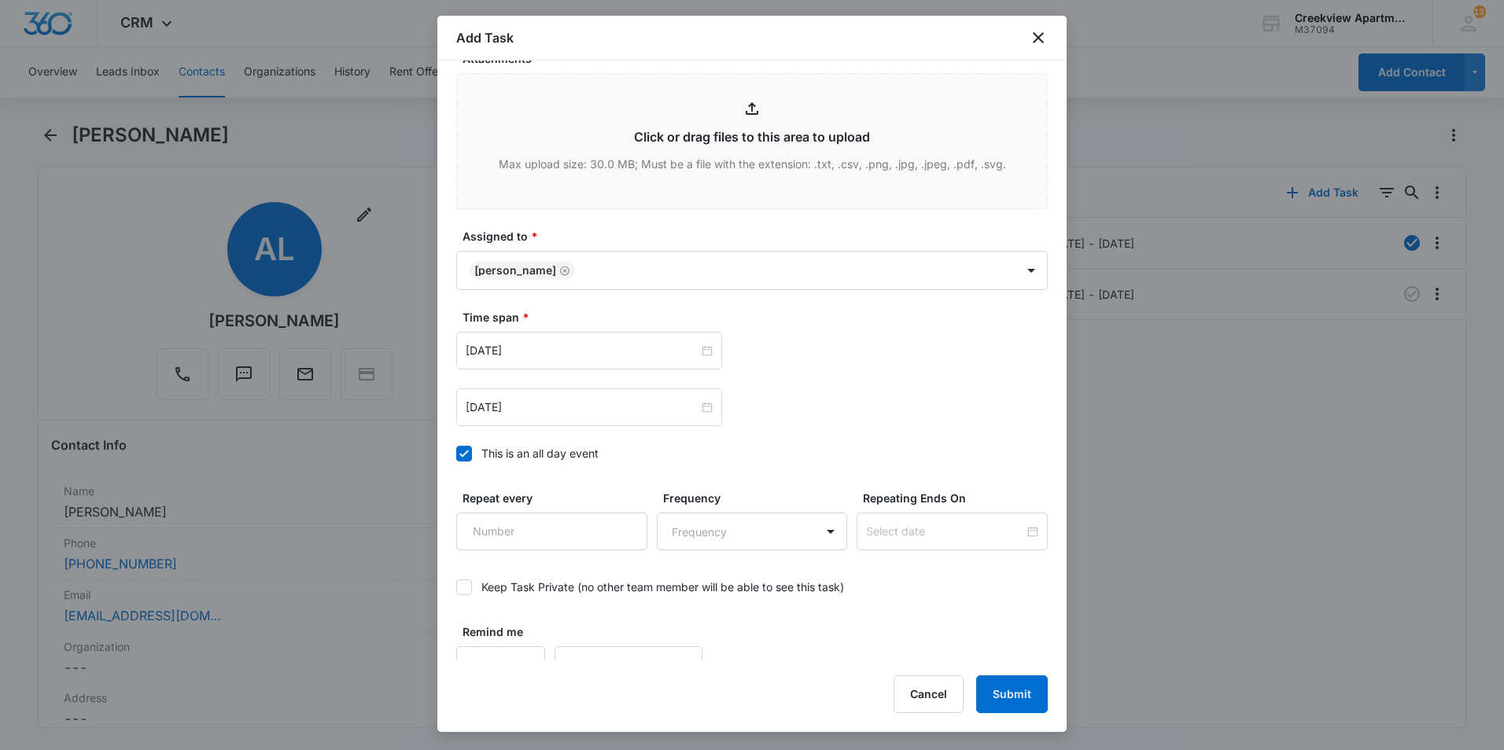
scroll to position [856, 0]
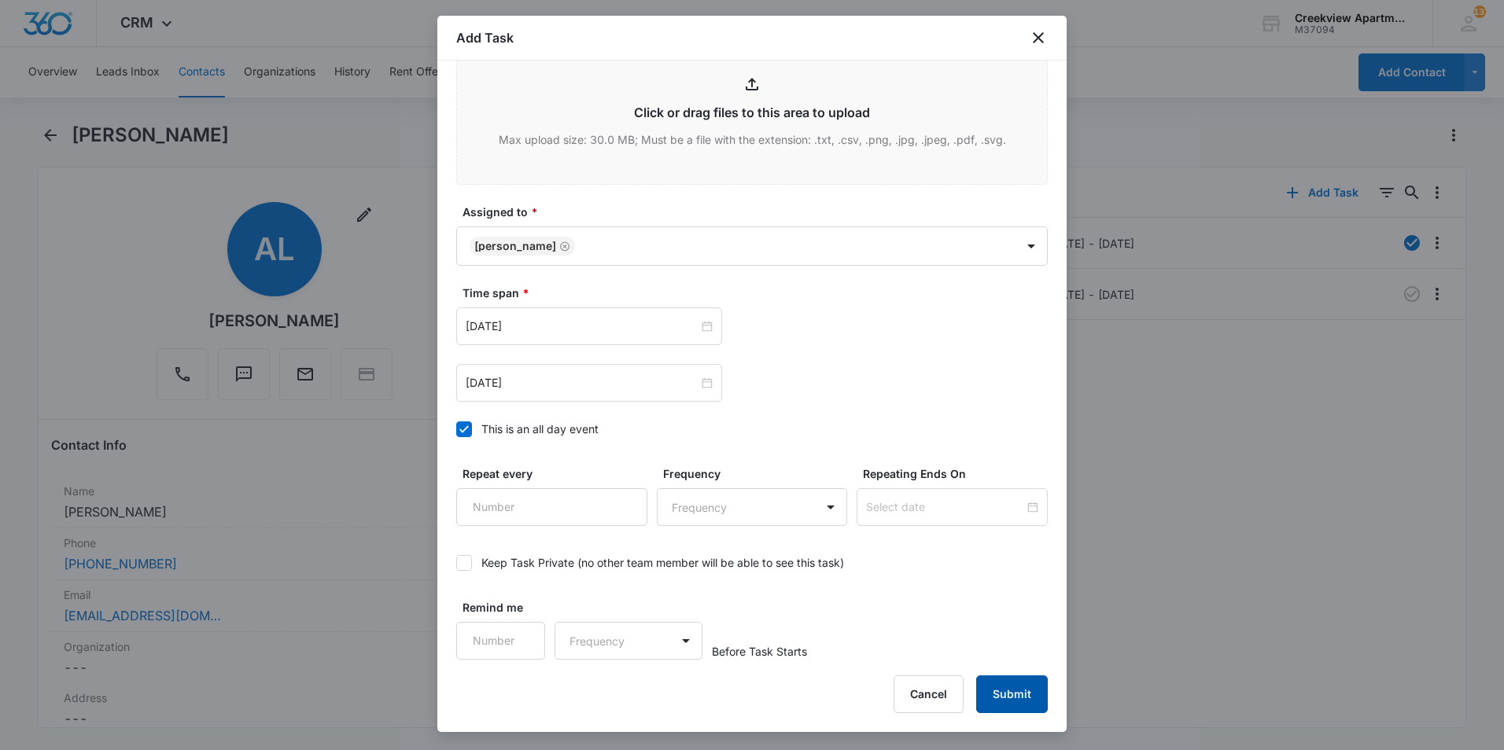
click at [1008, 686] on button "Submit" at bounding box center [1012, 695] width 72 height 38
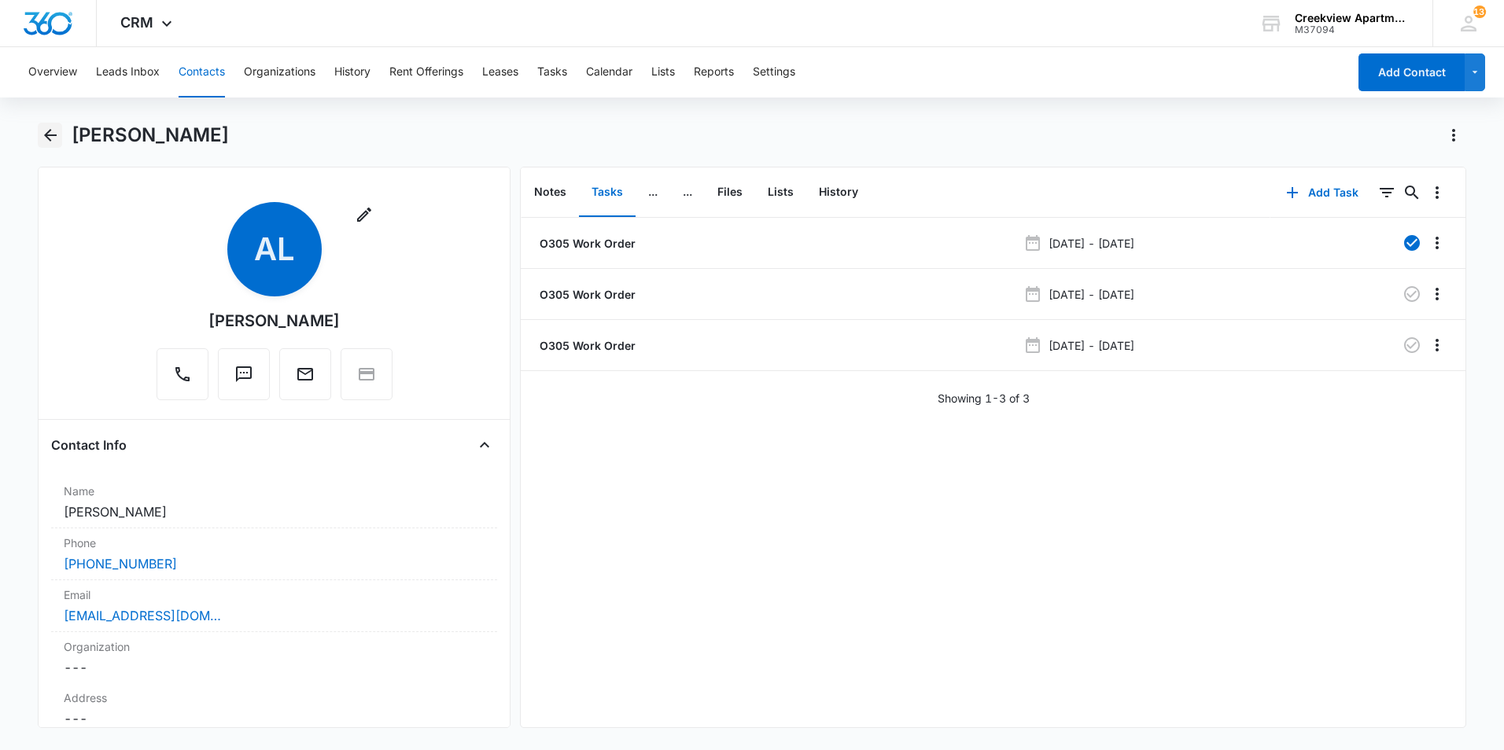
drag, startPoint x: 61, startPoint y: 146, endPoint x: 48, endPoint y: 146, distance: 13.4
click at [53, 146] on button "Back" at bounding box center [50, 135] width 24 height 25
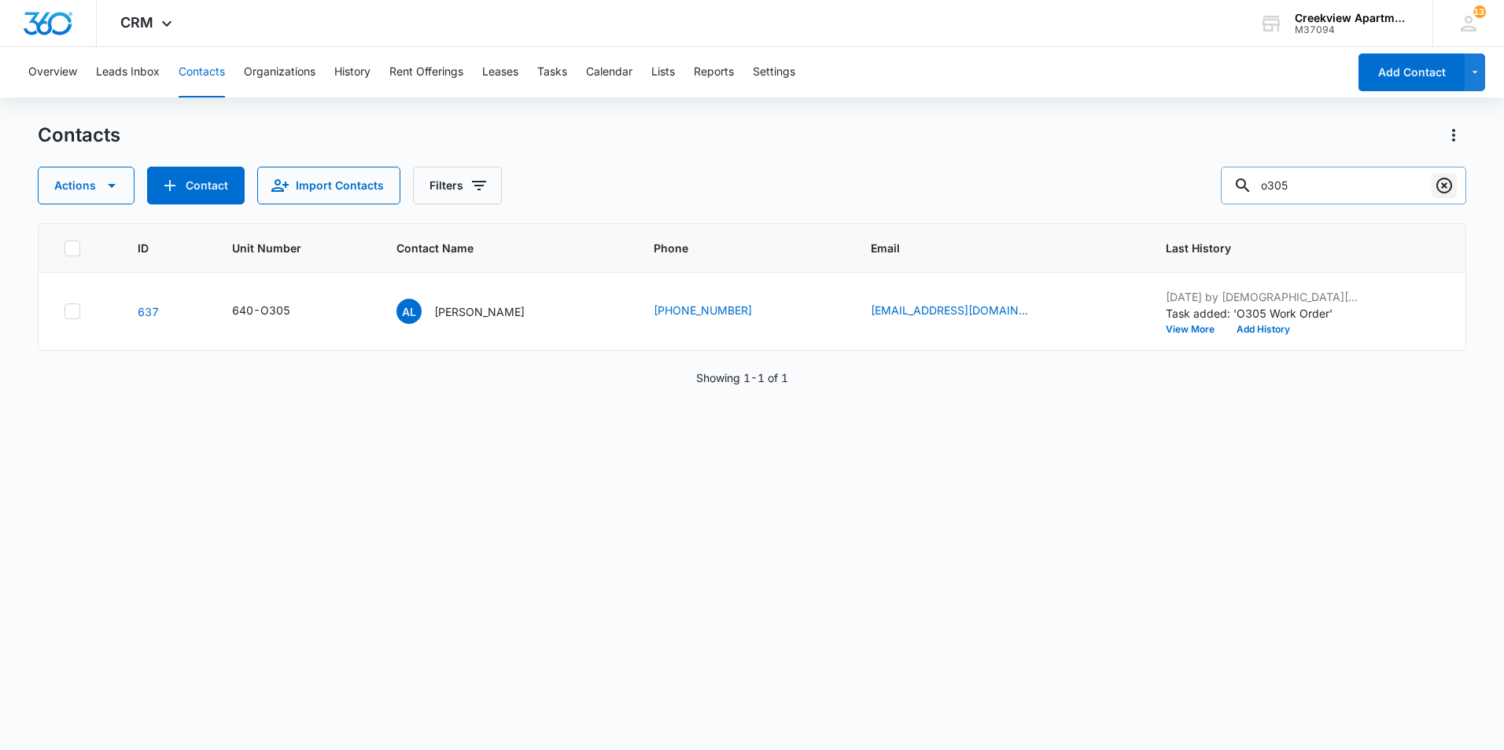
click at [1449, 186] on icon "Clear" at bounding box center [1443, 185] width 19 height 19
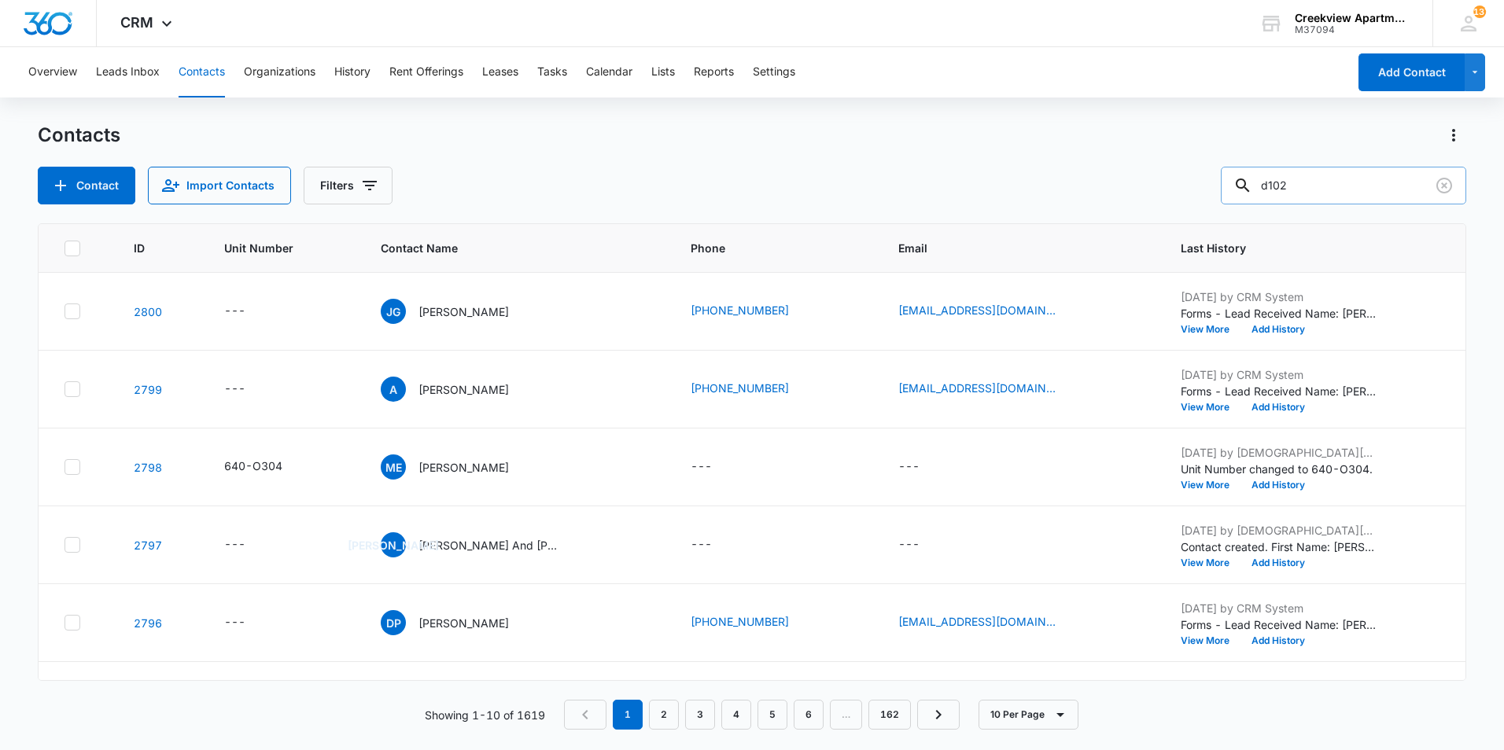
type input "d102"
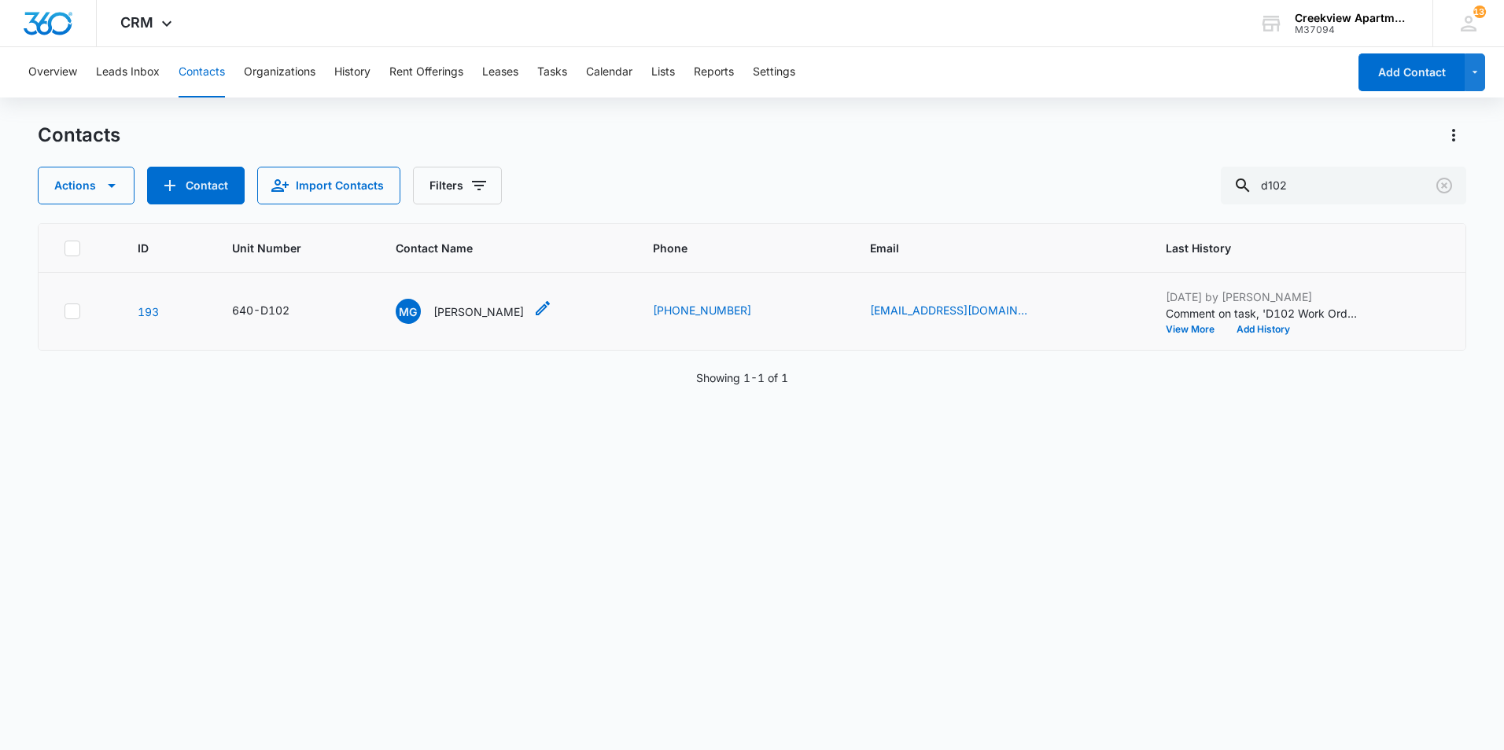
click at [487, 311] on p "[PERSON_NAME]" at bounding box center [478, 312] width 90 height 17
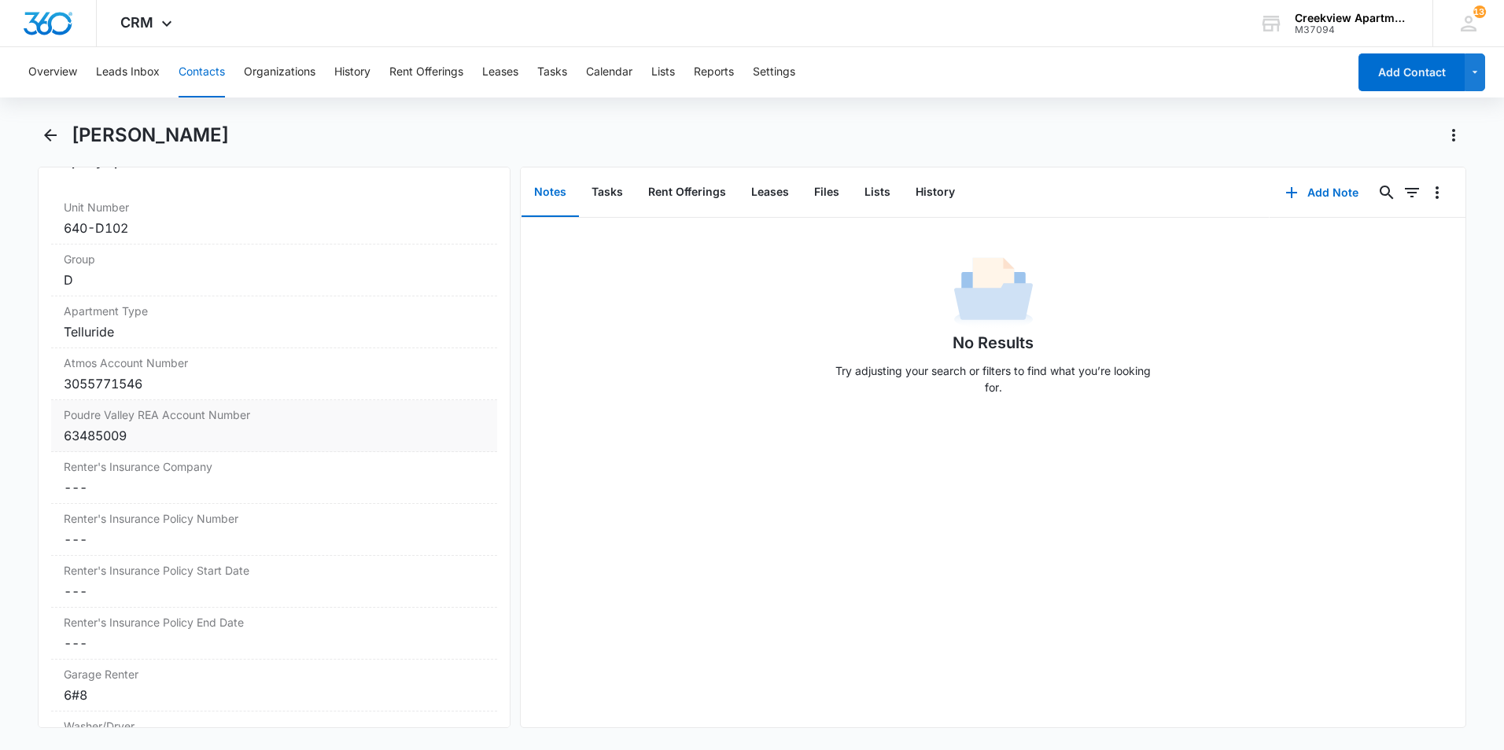
scroll to position [1887, 0]
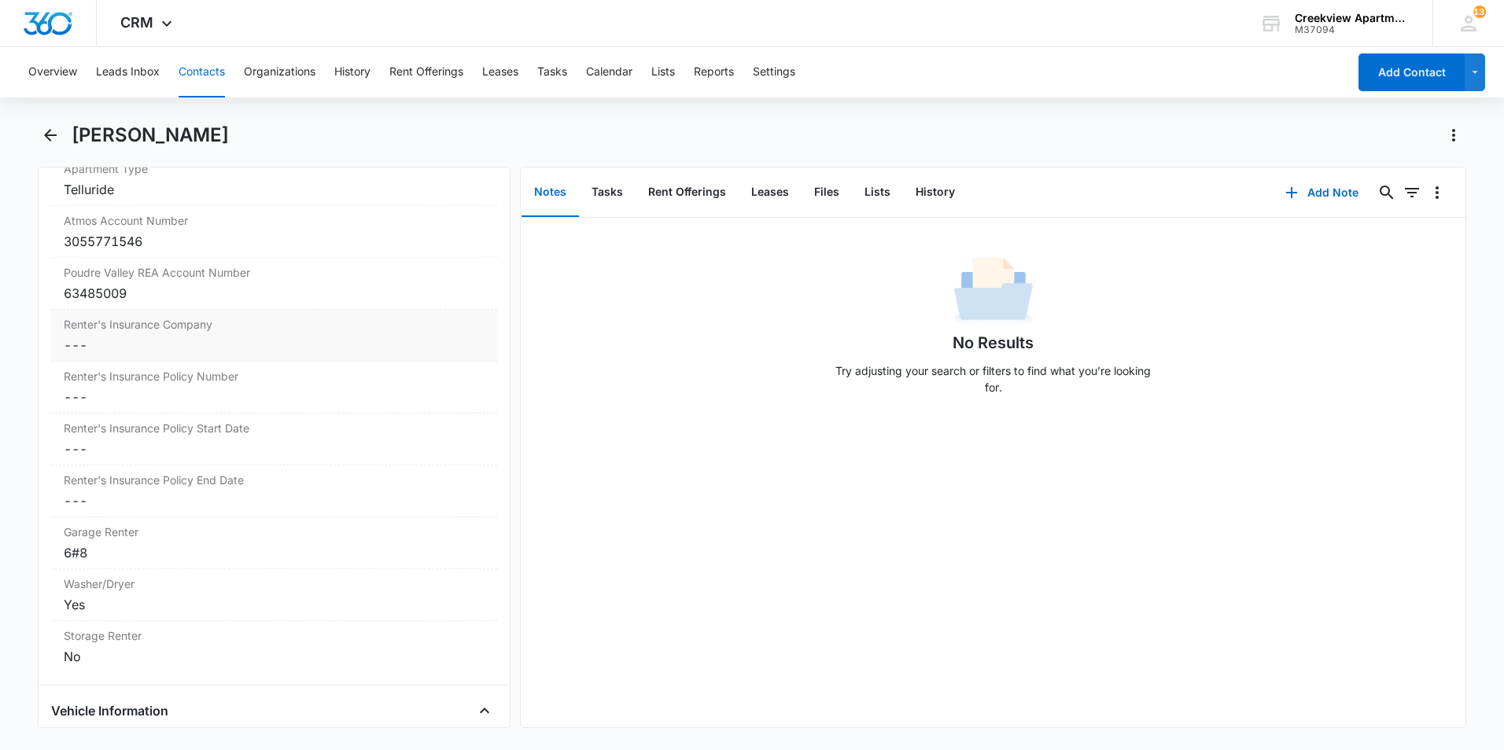
drag, startPoint x: 201, startPoint y: 358, endPoint x: 192, endPoint y: 368, distance: 13.4
click at [197, 359] on div "Renter's Insurance Company Cancel Save Changes ---" at bounding box center [274, 336] width 446 height 52
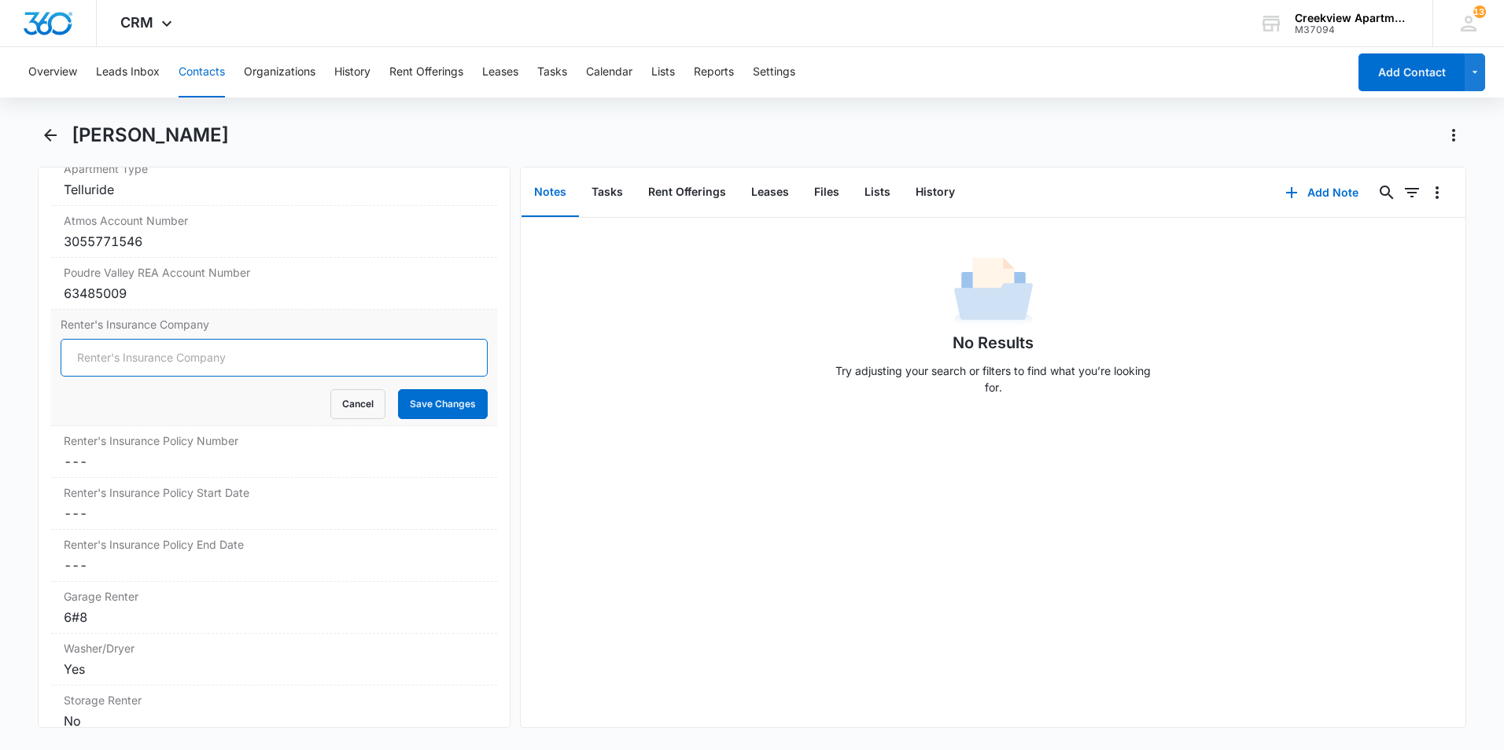
click at [248, 348] on input "Renter's Insurance Company" at bounding box center [274, 358] width 427 height 38
type input "Progressive"
click at [370, 455] on dd "Cancel Save Changes ---" at bounding box center [274, 461] width 421 height 19
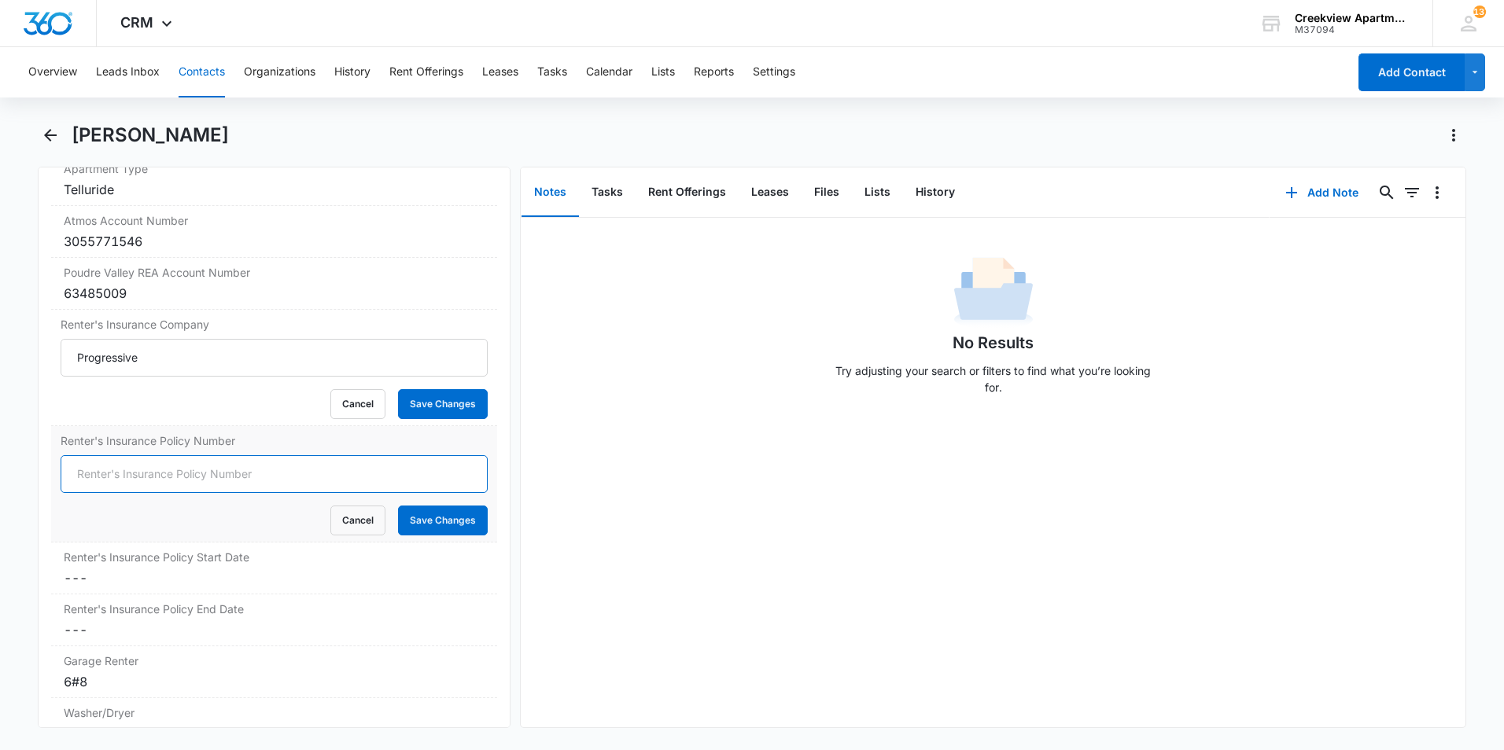
click at [289, 484] on input "Renter's Insurance Policy Number" at bounding box center [274, 474] width 427 height 38
type input "39501393"
click at [298, 579] on dd "Cancel Save Changes ---" at bounding box center [274, 578] width 421 height 19
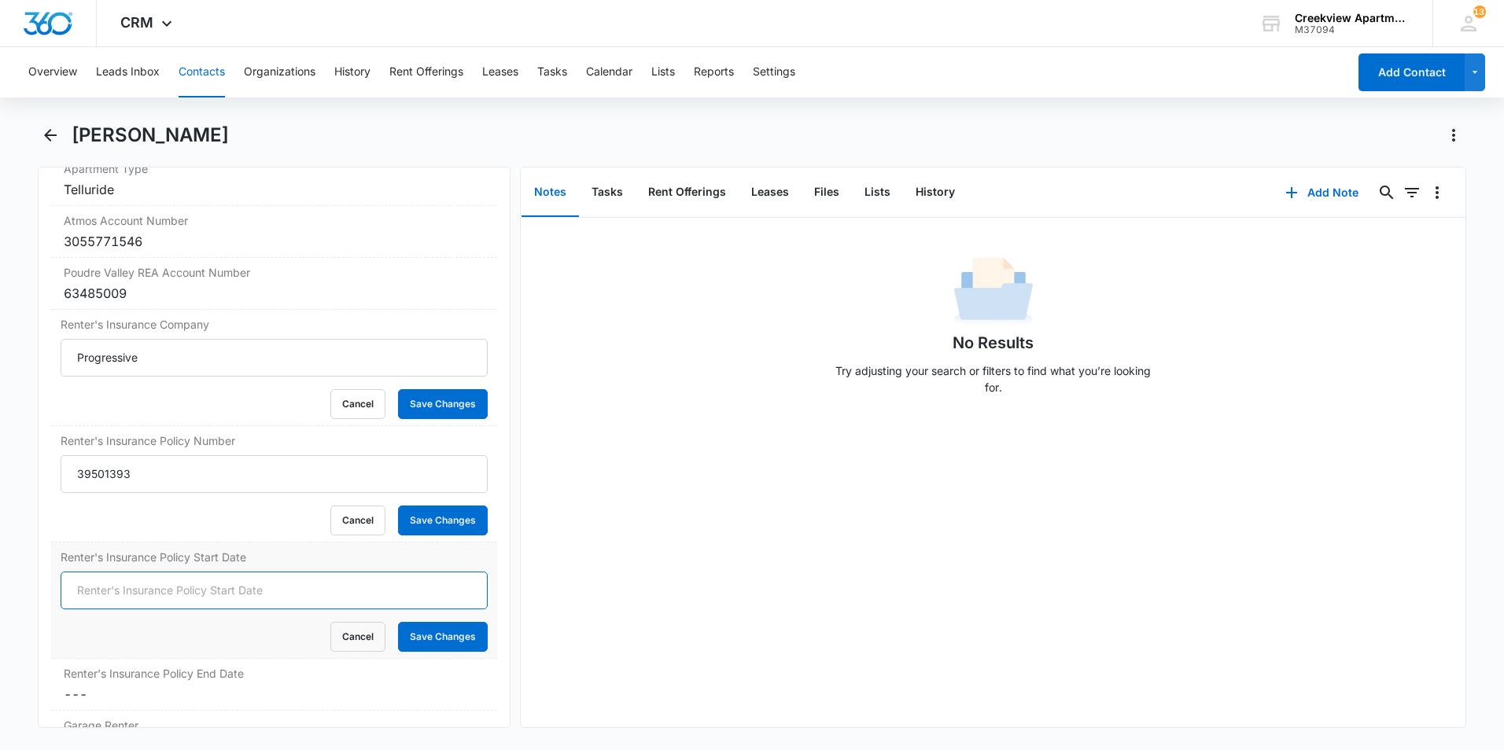
click at [284, 581] on input "Renter's Insurance Policy Start Date" at bounding box center [274, 591] width 427 height 38
click at [1381, 700] on div "No Results Try adjusting your search or filters to find what you’re looking for." at bounding box center [993, 473] width 945 height 510
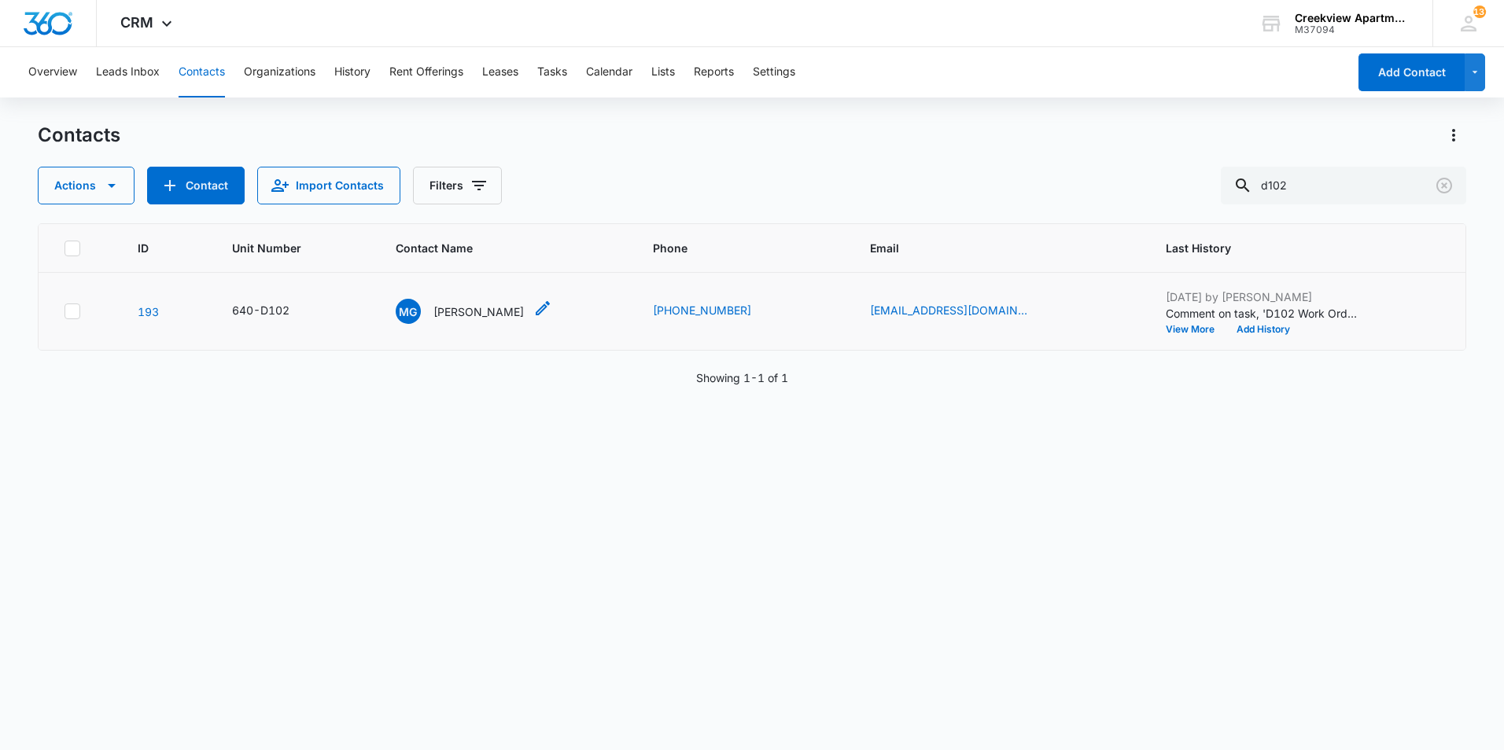
drag, startPoint x: 506, startPoint y: 316, endPoint x: 494, endPoint y: 314, distance: 12.0
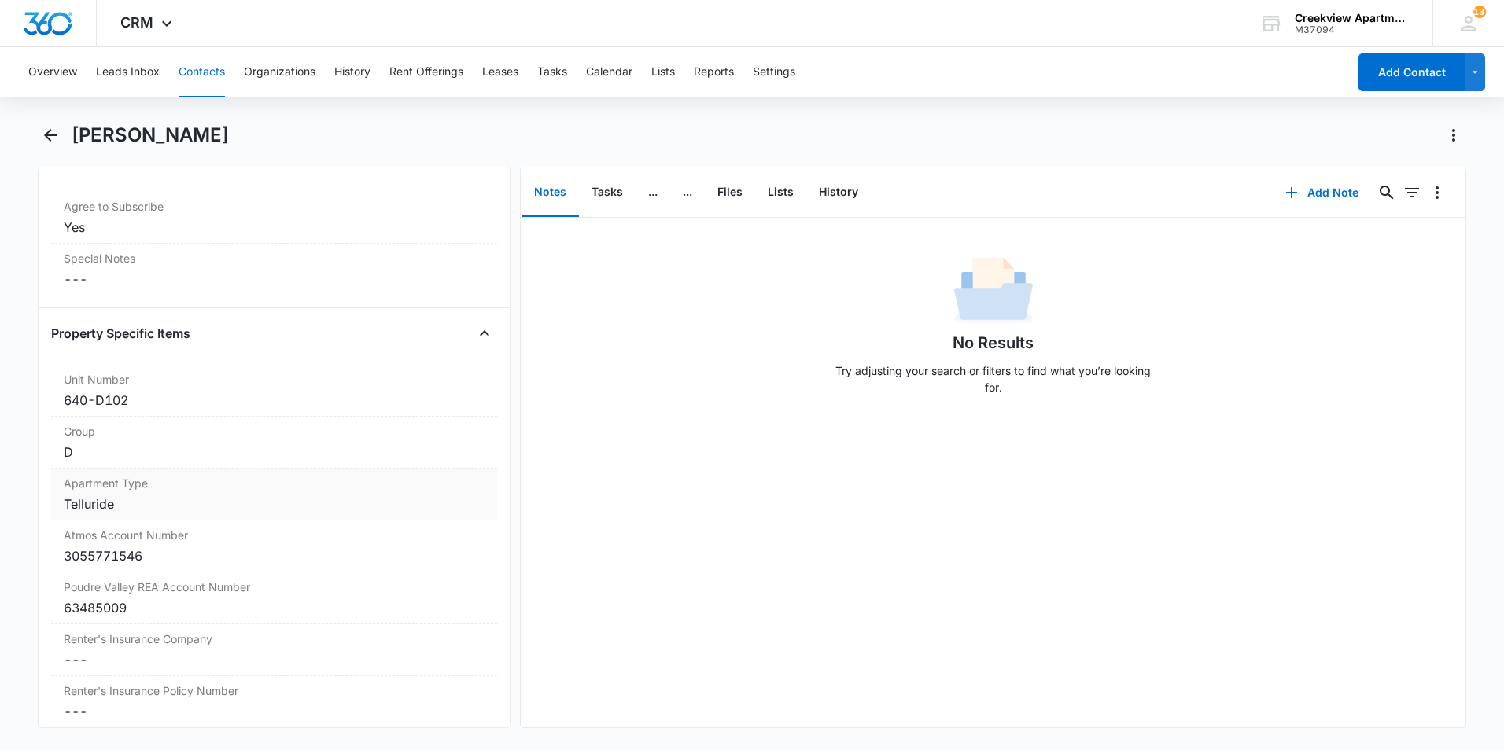
scroll to position [1730, 0]
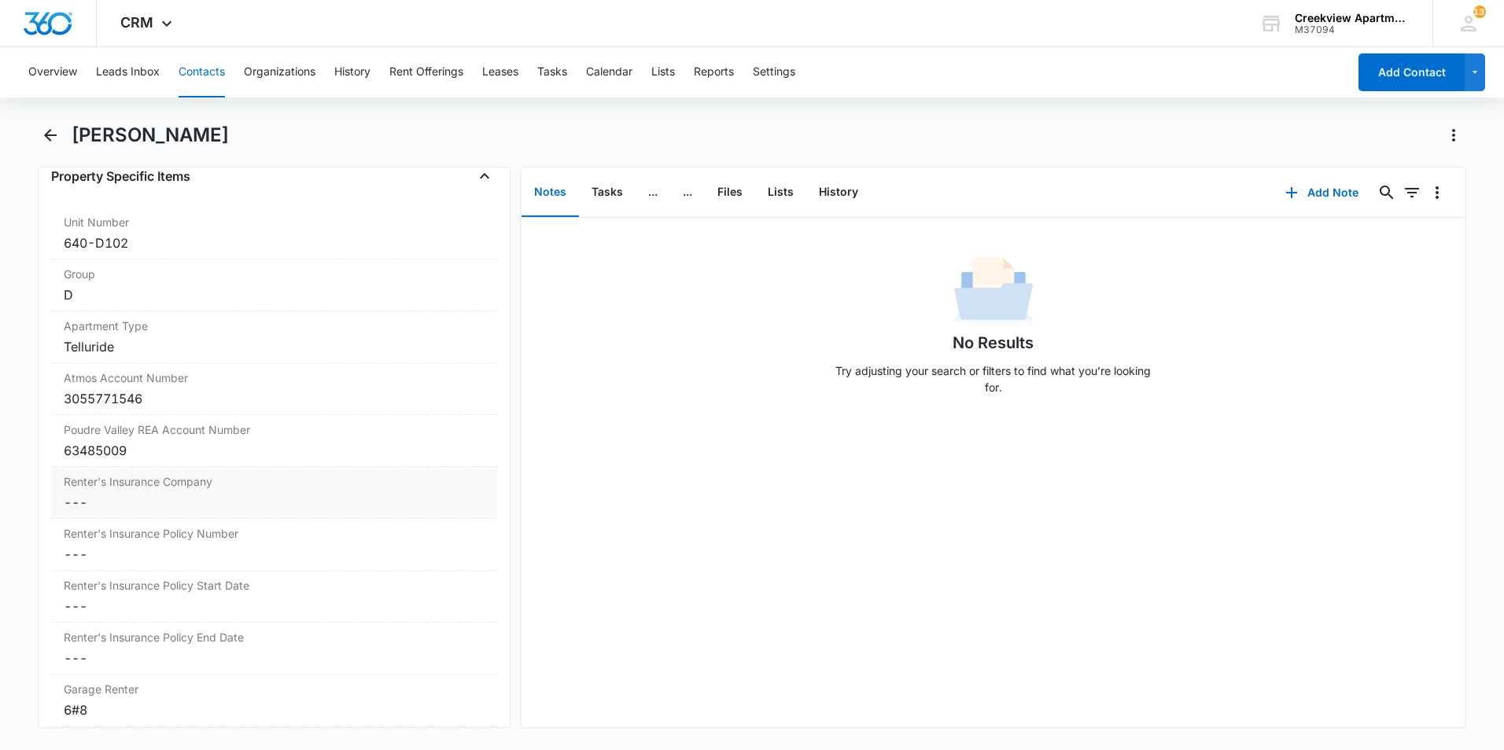
click at [257, 507] on dd "Cancel Save Changes ---" at bounding box center [274, 502] width 421 height 19
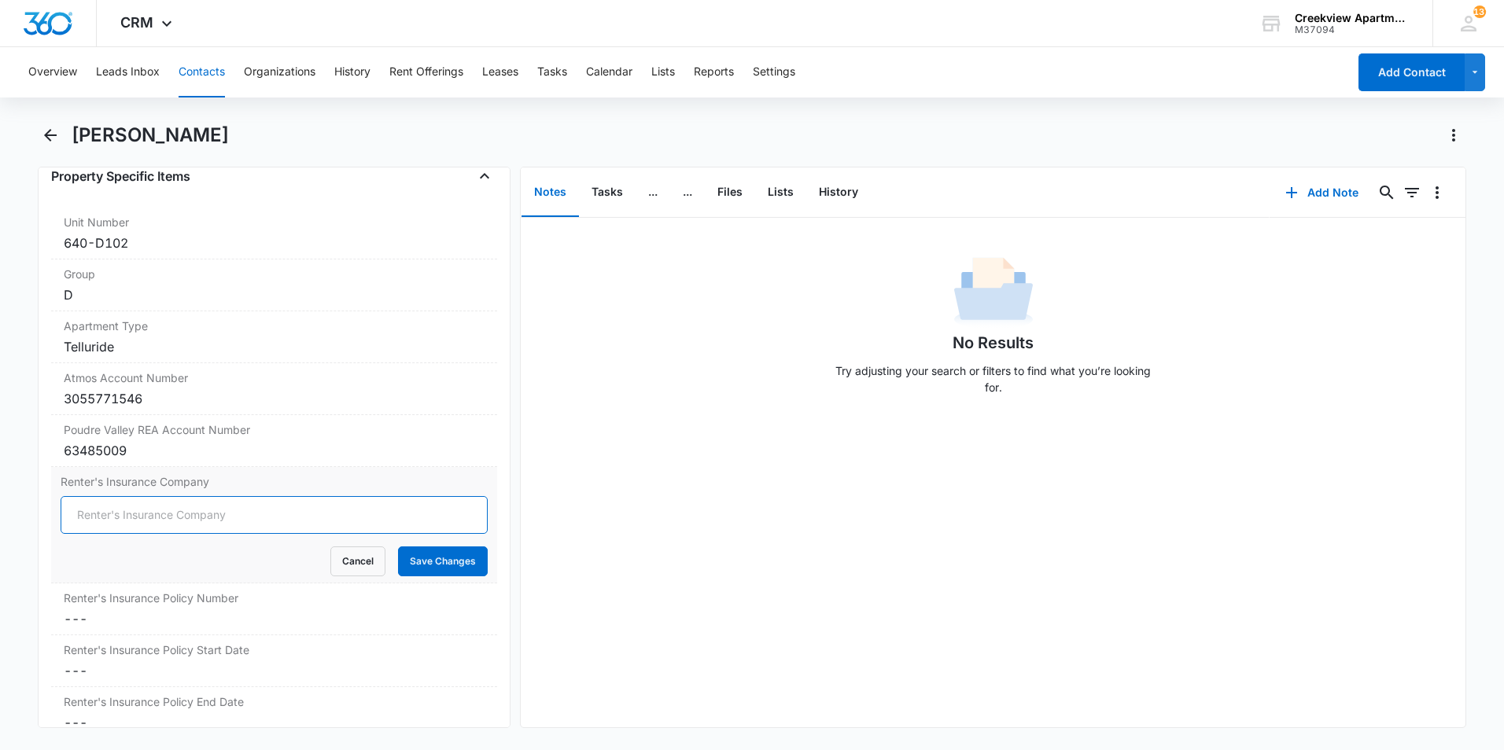
click at [234, 568] on form "Cancel Save Changes" at bounding box center [274, 536] width 427 height 80
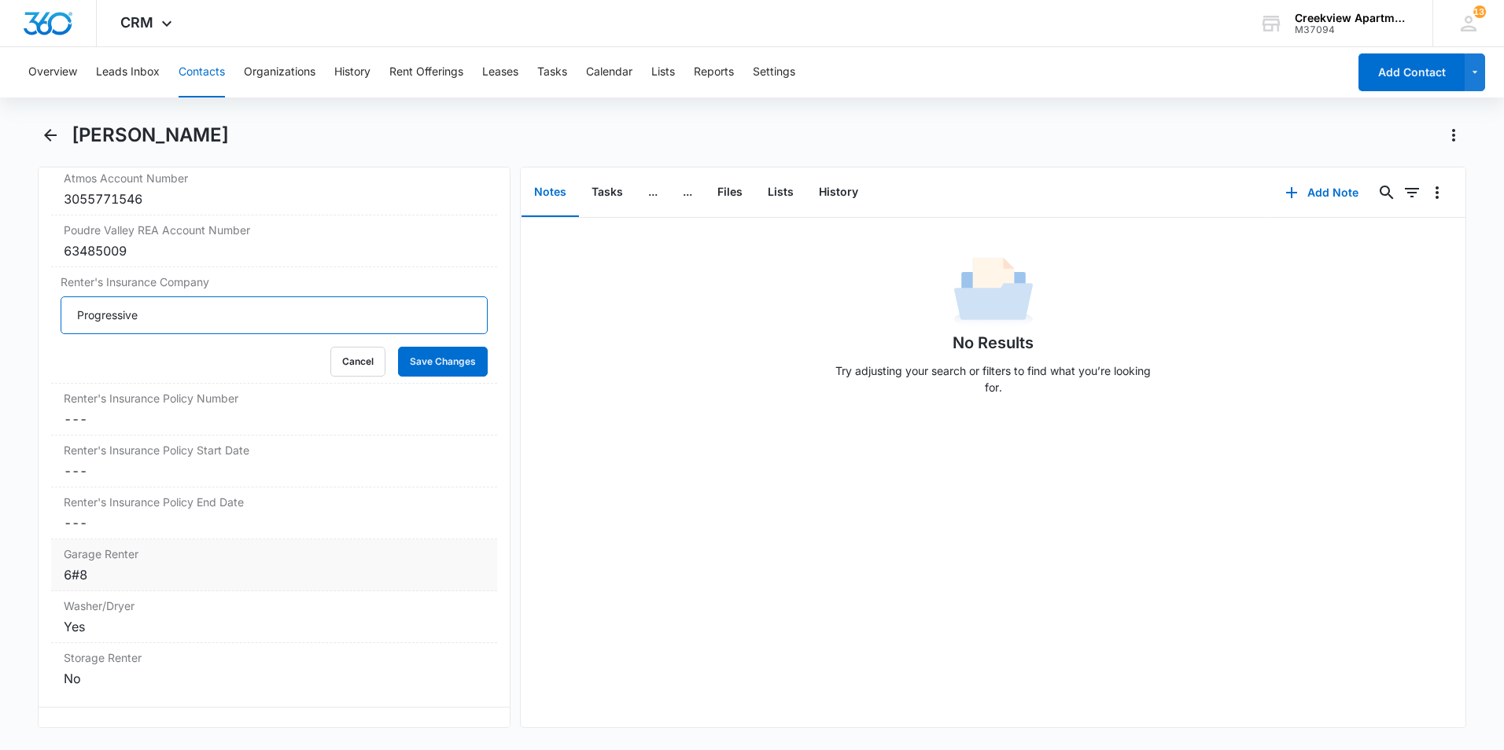
scroll to position [1966, 0]
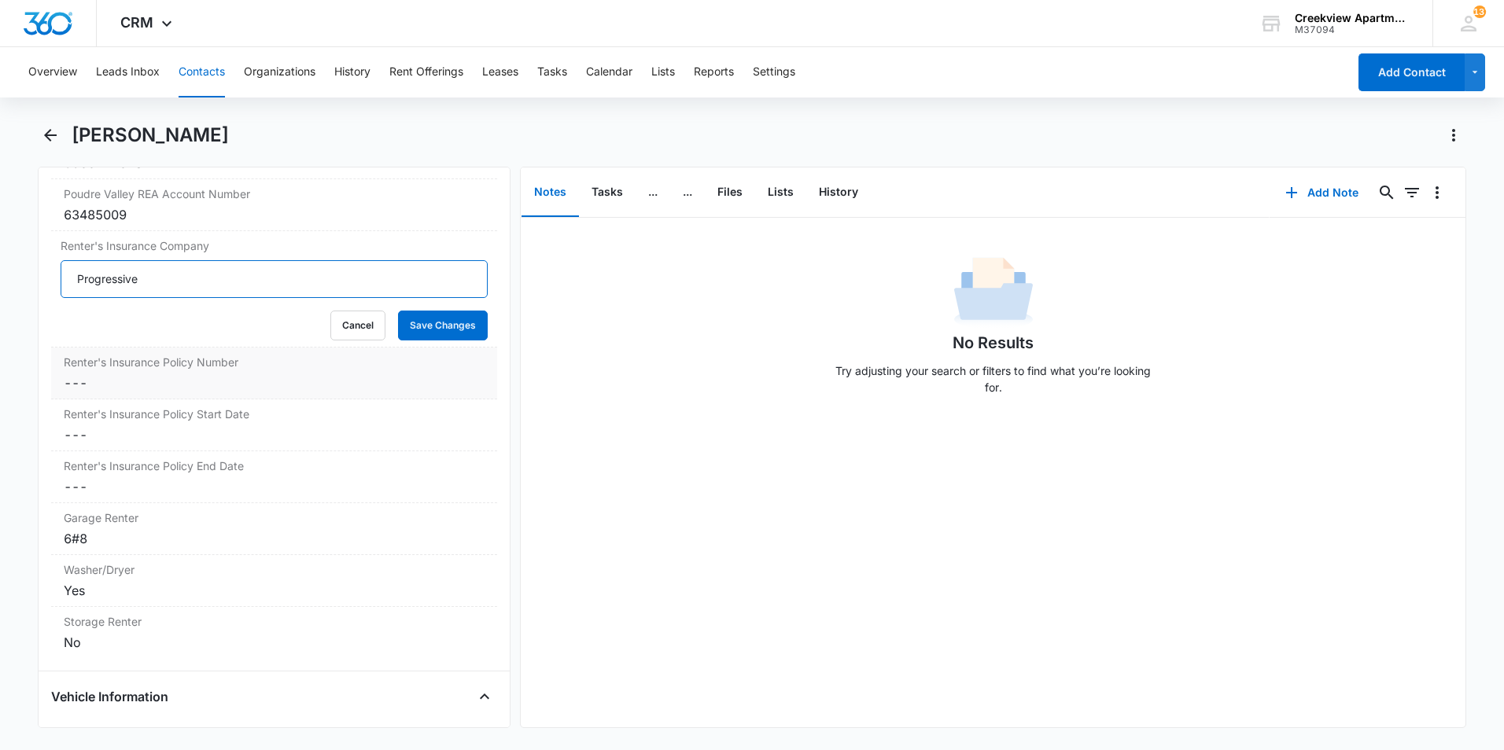
type input "Progressive"
click at [175, 385] on dd "Cancel Save Changes ---" at bounding box center [274, 383] width 421 height 19
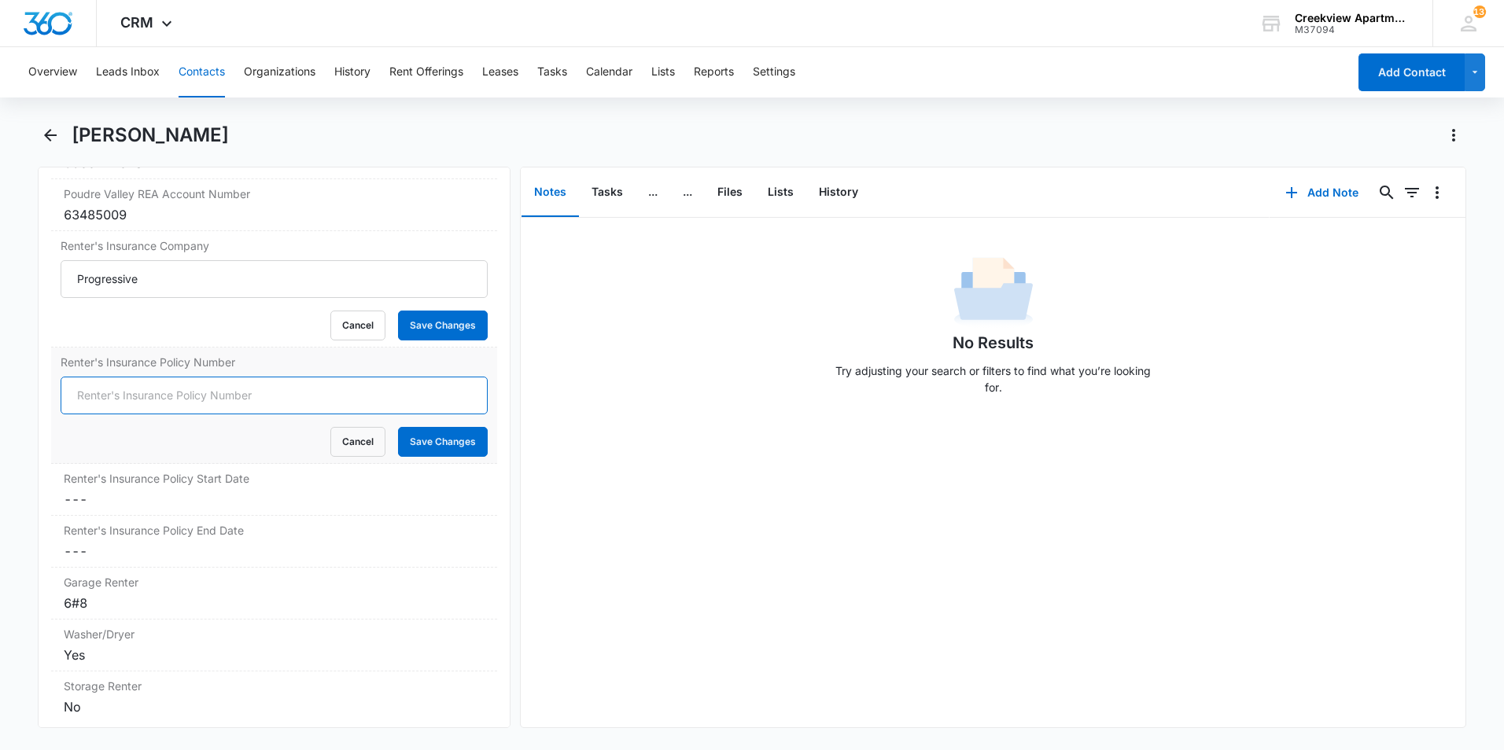
click at [190, 391] on input "Renter's Insurance Policy Number" at bounding box center [274, 396] width 427 height 38
type input "39501393"
click at [237, 514] on dl "Unit Number Cancel Save Changes 640-D102 Group Cancel Save Changes D Apartment …" at bounding box center [274, 347] width 446 height 751
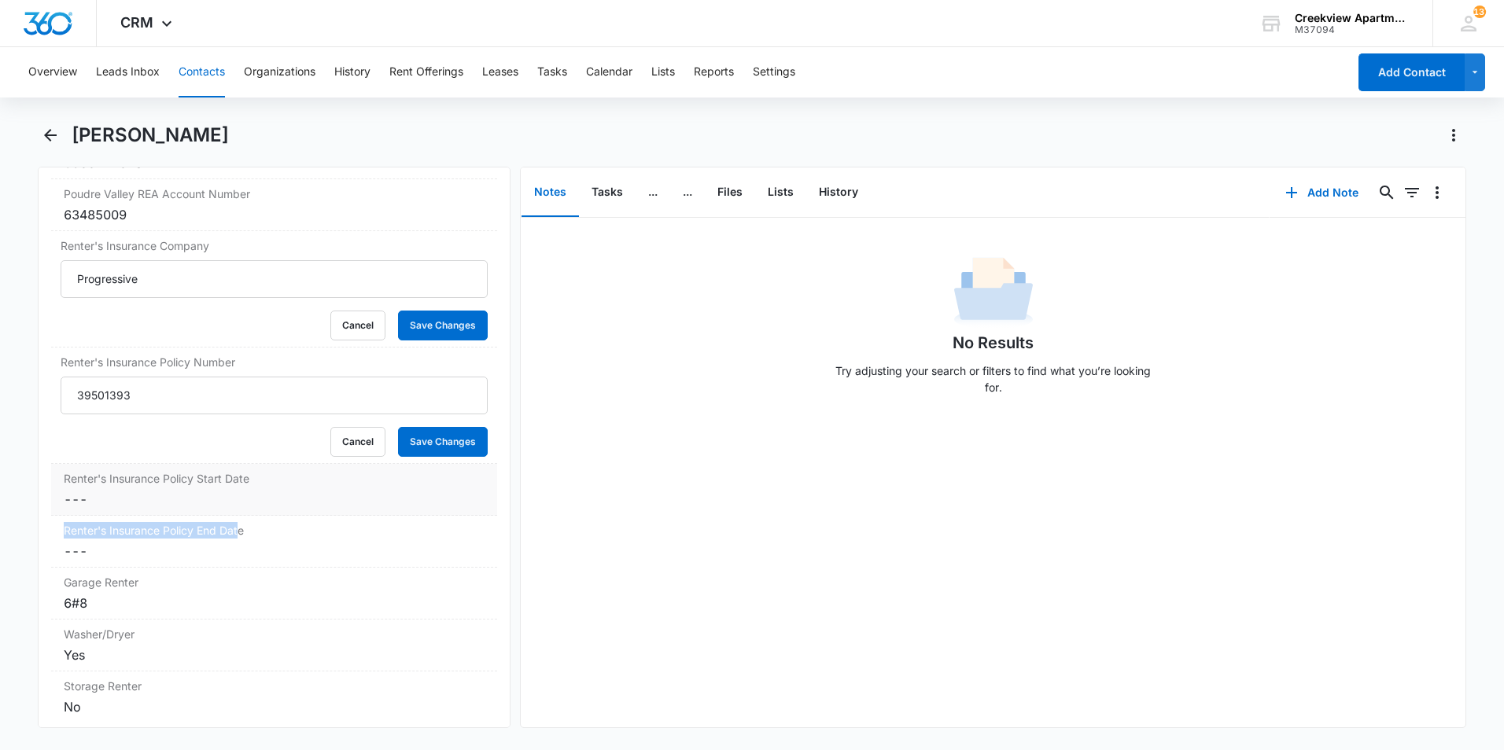
drag, startPoint x: 237, startPoint y: 513, endPoint x: 218, endPoint y: 499, distance: 23.6
click at [218, 499] on dd "Cancel Save Changes ---" at bounding box center [274, 499] width 421 height 19
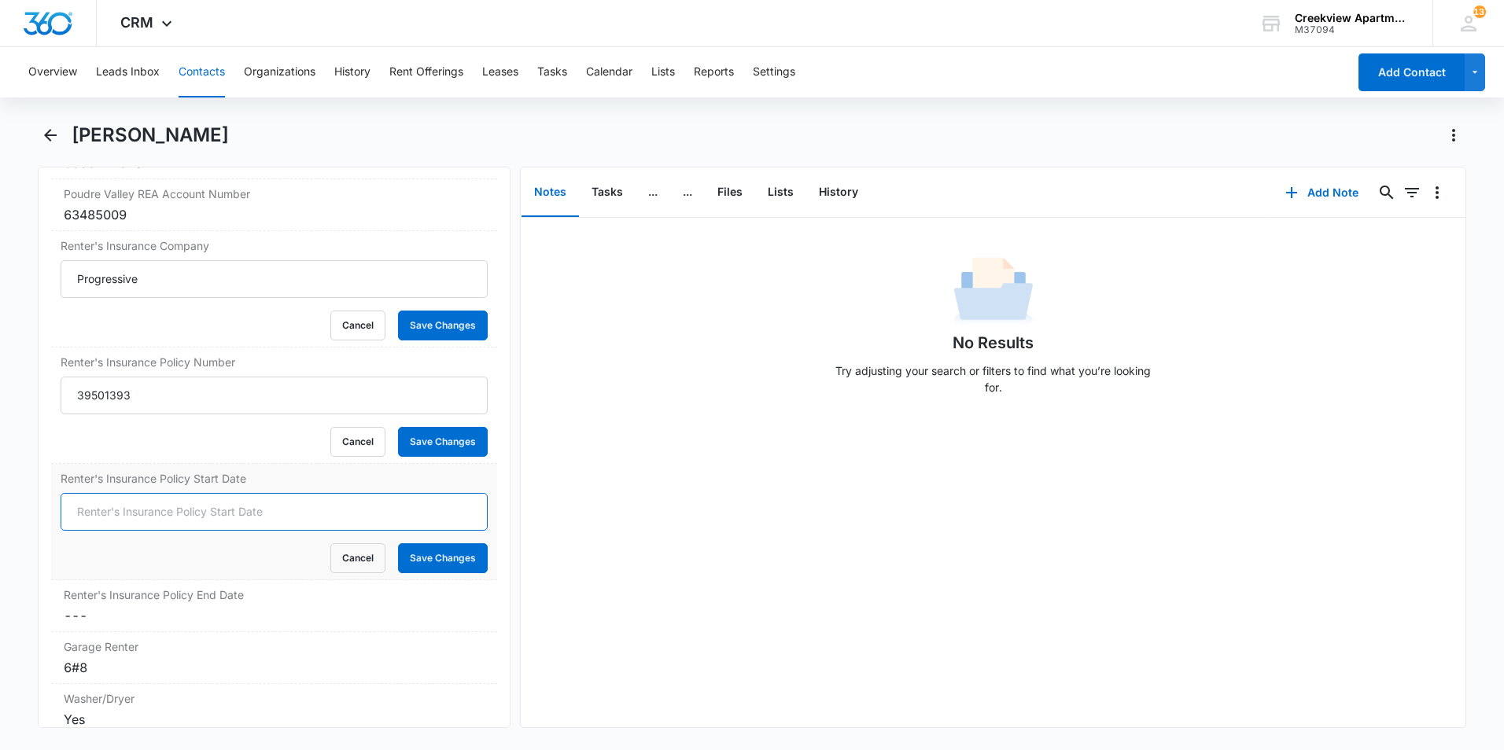
click at [214, 503] on input "Renter's Insurance Policy Start Date" at bounding box center [274, 512] width 427 height 38
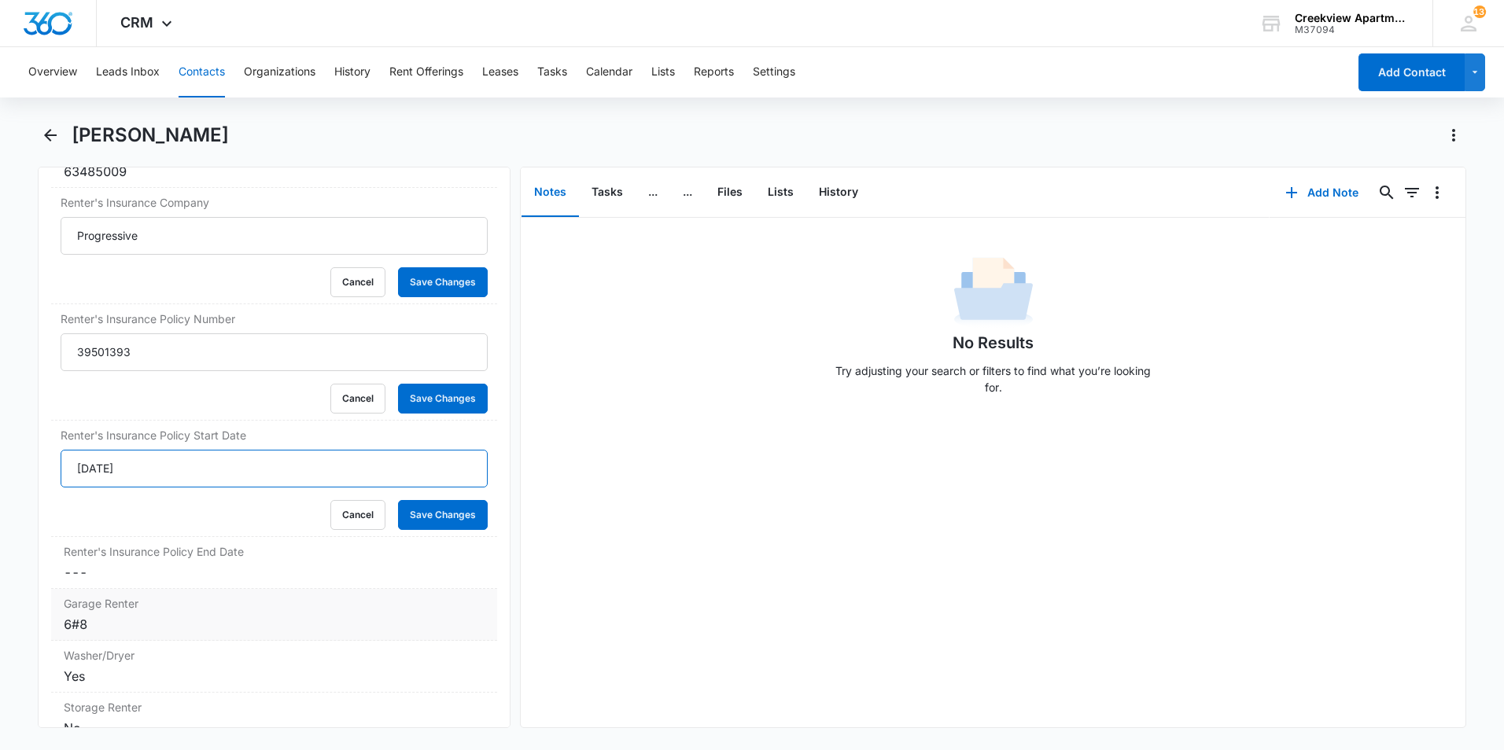
scroll to position [2045, 0]
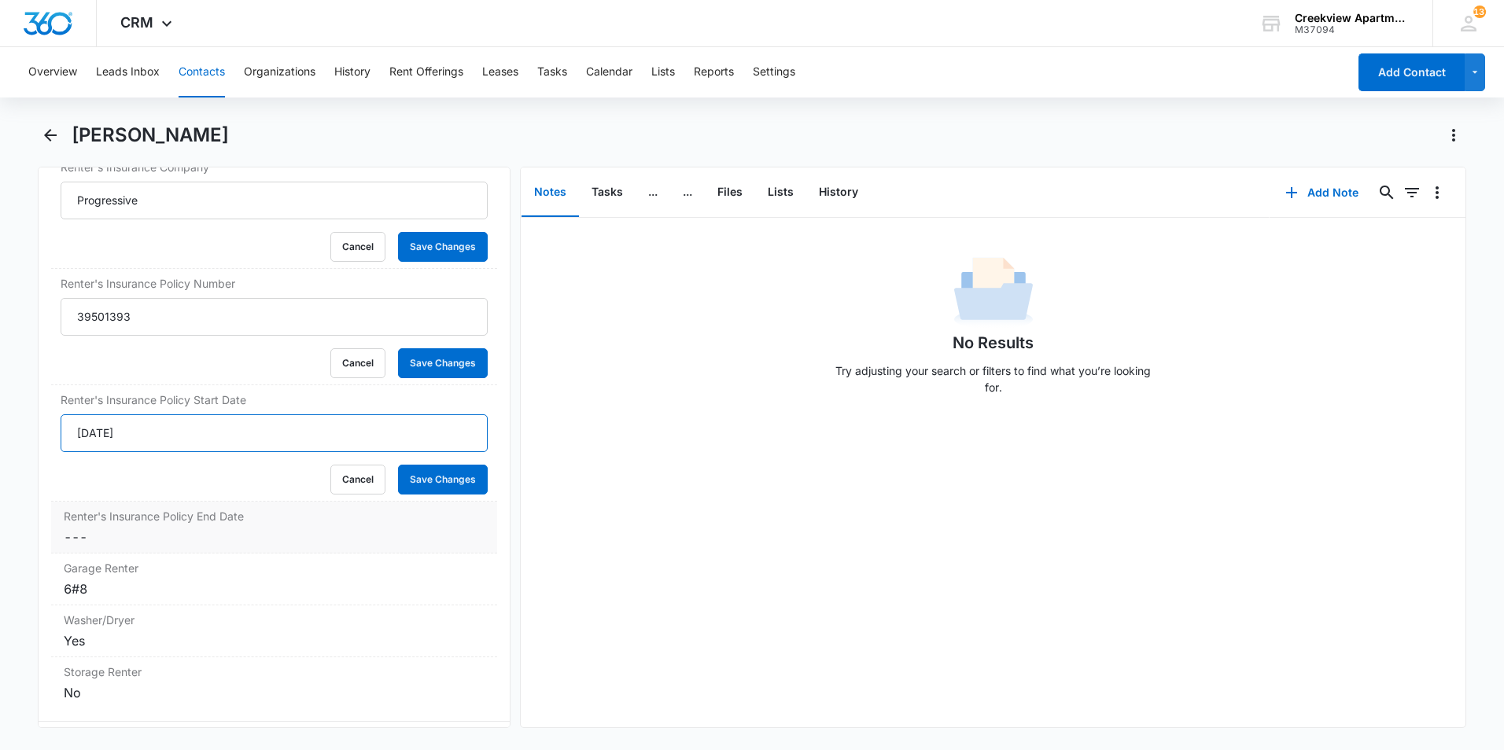
type input "[DATE]"
click at [311, 542] on dd "Cancel Save Changes ---" at bounding box center [274, 537] width 421 height 19
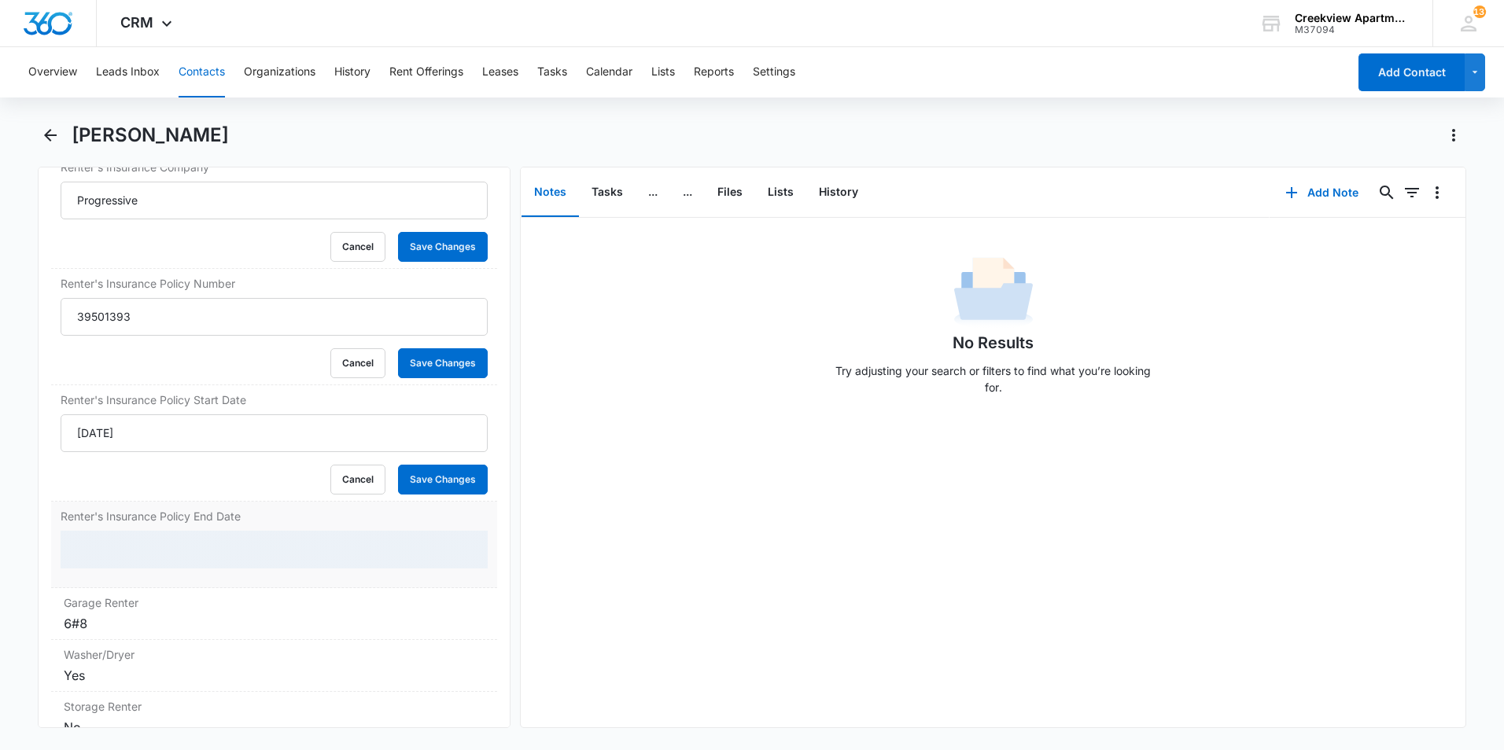
click at [261, 553] on div at bounding box center [274, 550] width 427 height 38
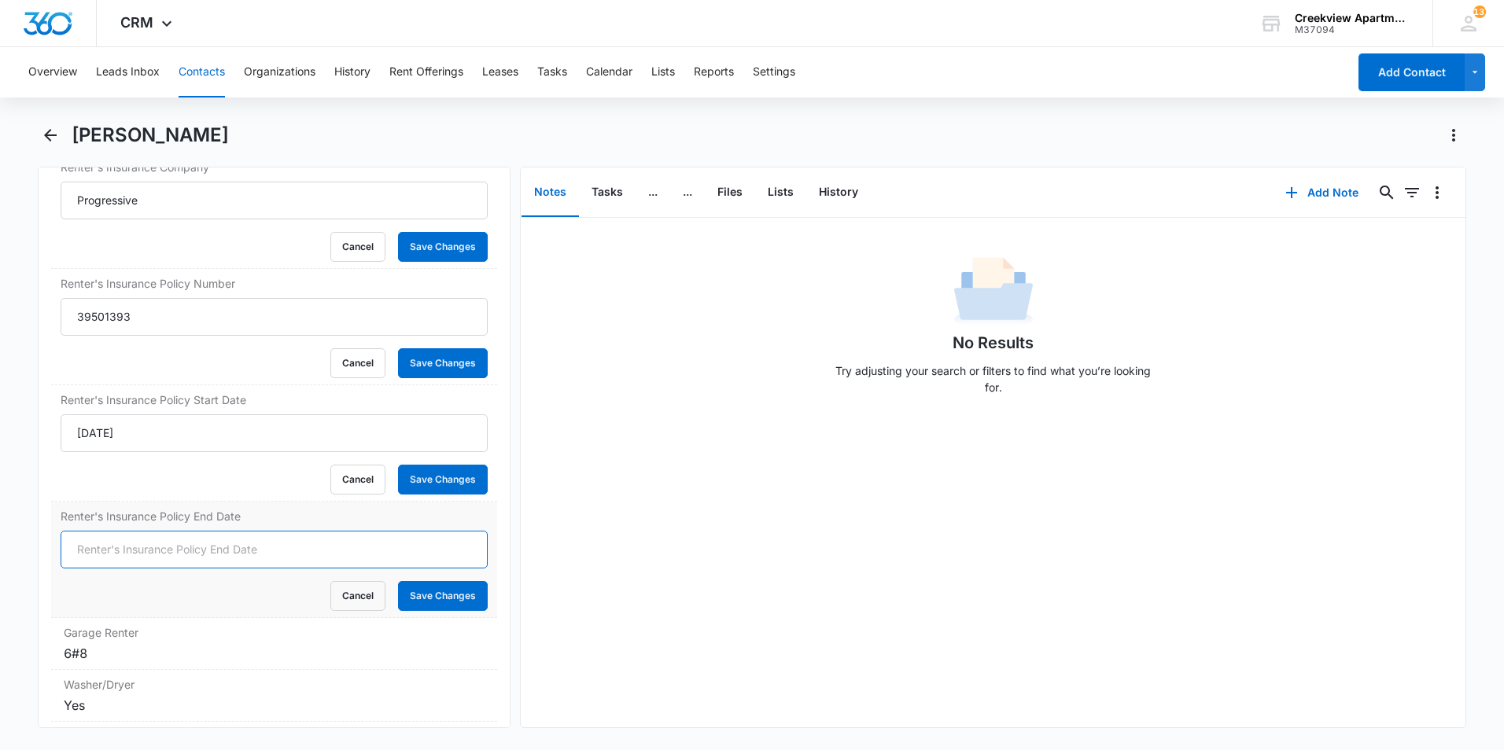
click at [261, 553] on input "Renter's Insurance Policy End Date" at bounding box center [274, 550] width 427 height 38
type input "[DATE]"
click at [437, 478] on button "Save Changes" at bounding box center [443, 480] width 90 height 30
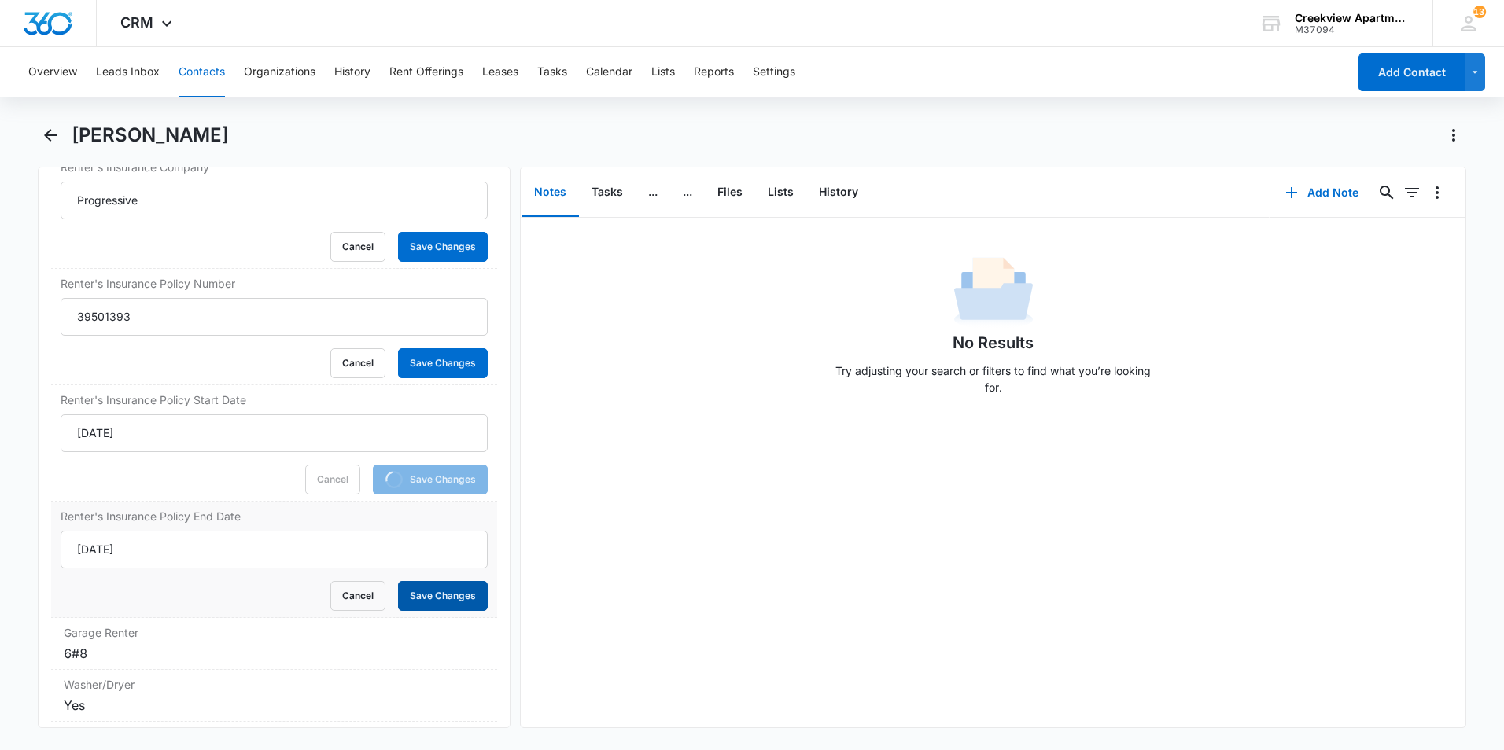
click at [427, 602] on button "Save Changes" at bounding box center [443, 596] width 90 height 30
click at [477, 357] on div "Renter's Insurance Policy Number 39501393 Cancel Save Changes" at bounding box center [274, 327] width 446 height 116
click at [463, 360] on button "Save Changes" at bounding box center [443, 363] width 90 height 30
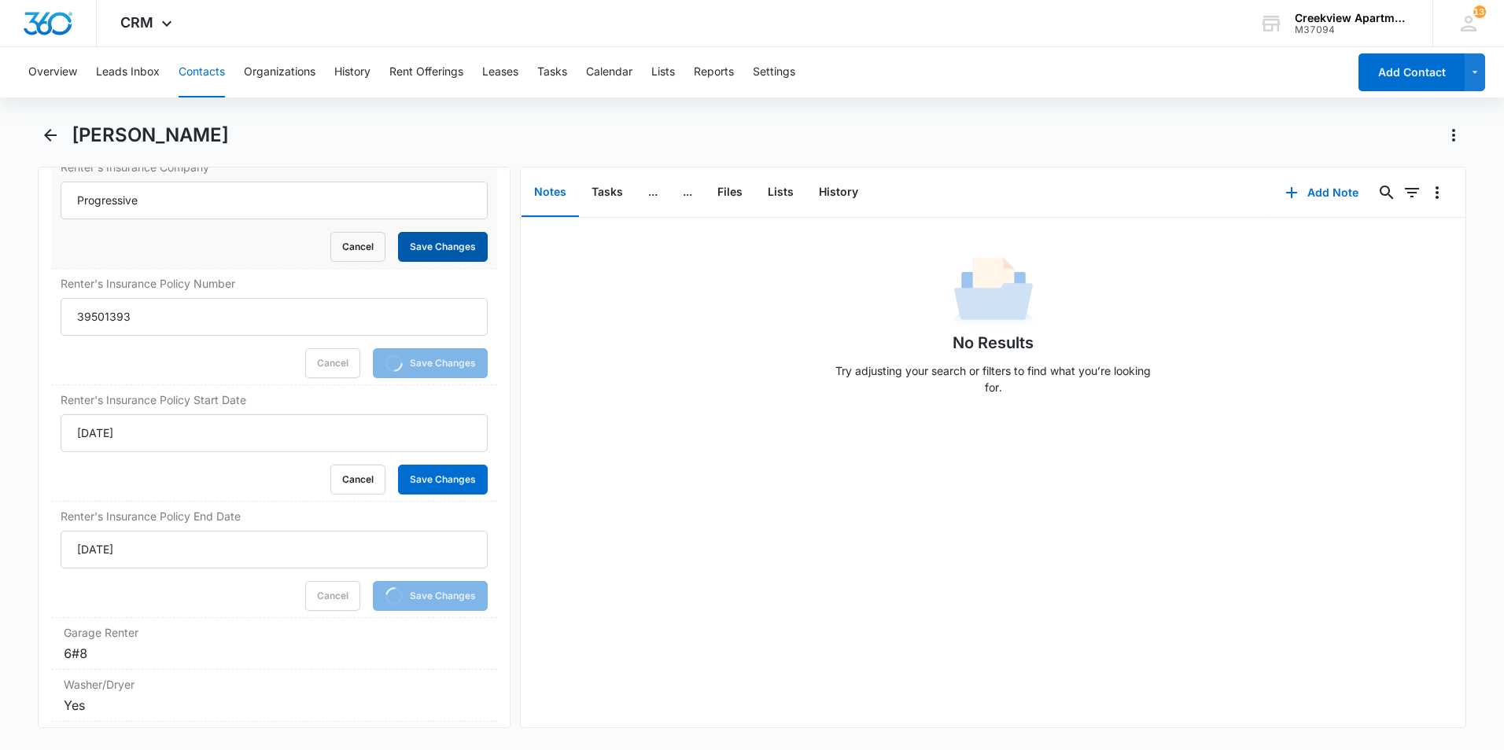
click at [439, 240] on button "Save Changes" at bounding box center [443, 247] width 90 height 30
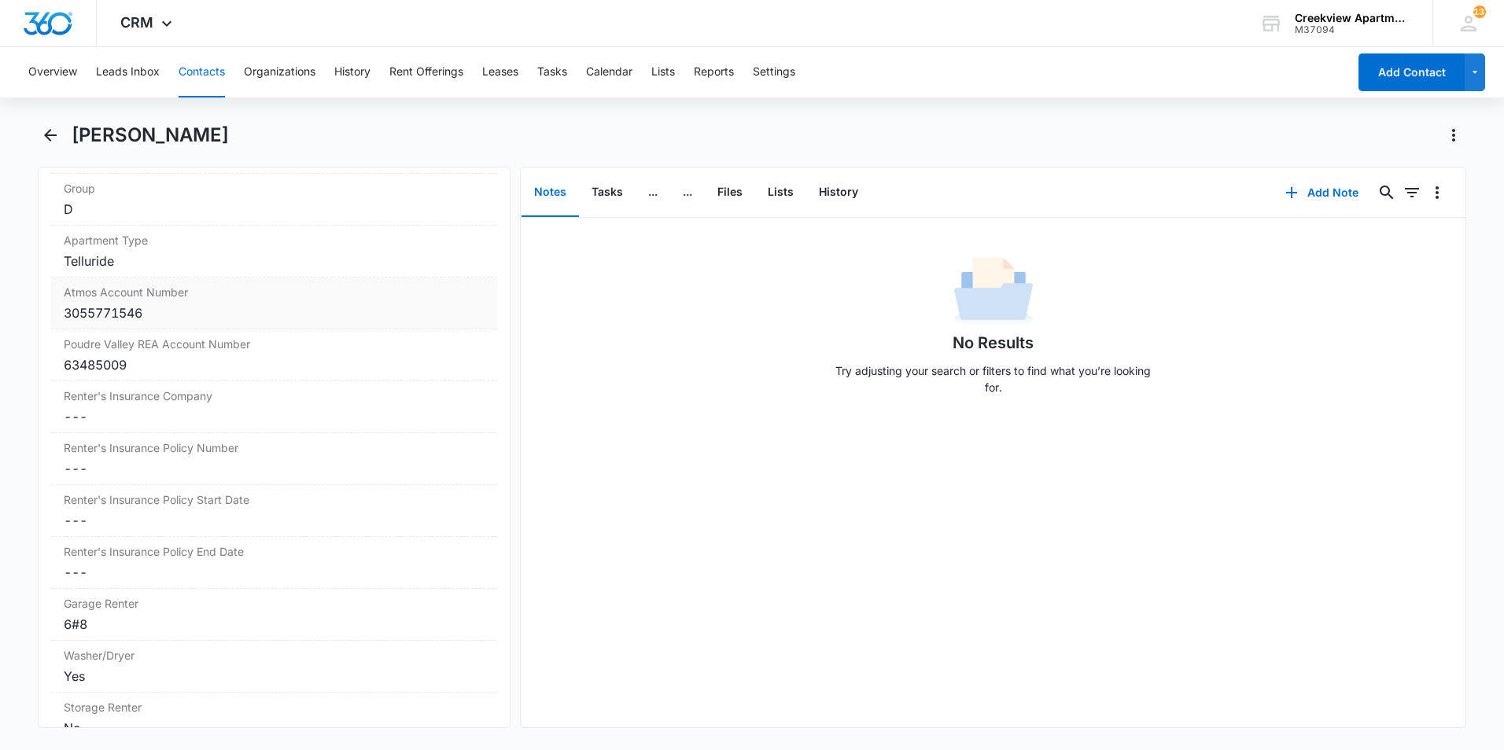
scroll to position [1809, 0]
click at [46, 129] on icon "Back" at bounding box center [50, 135] width 19 height 19
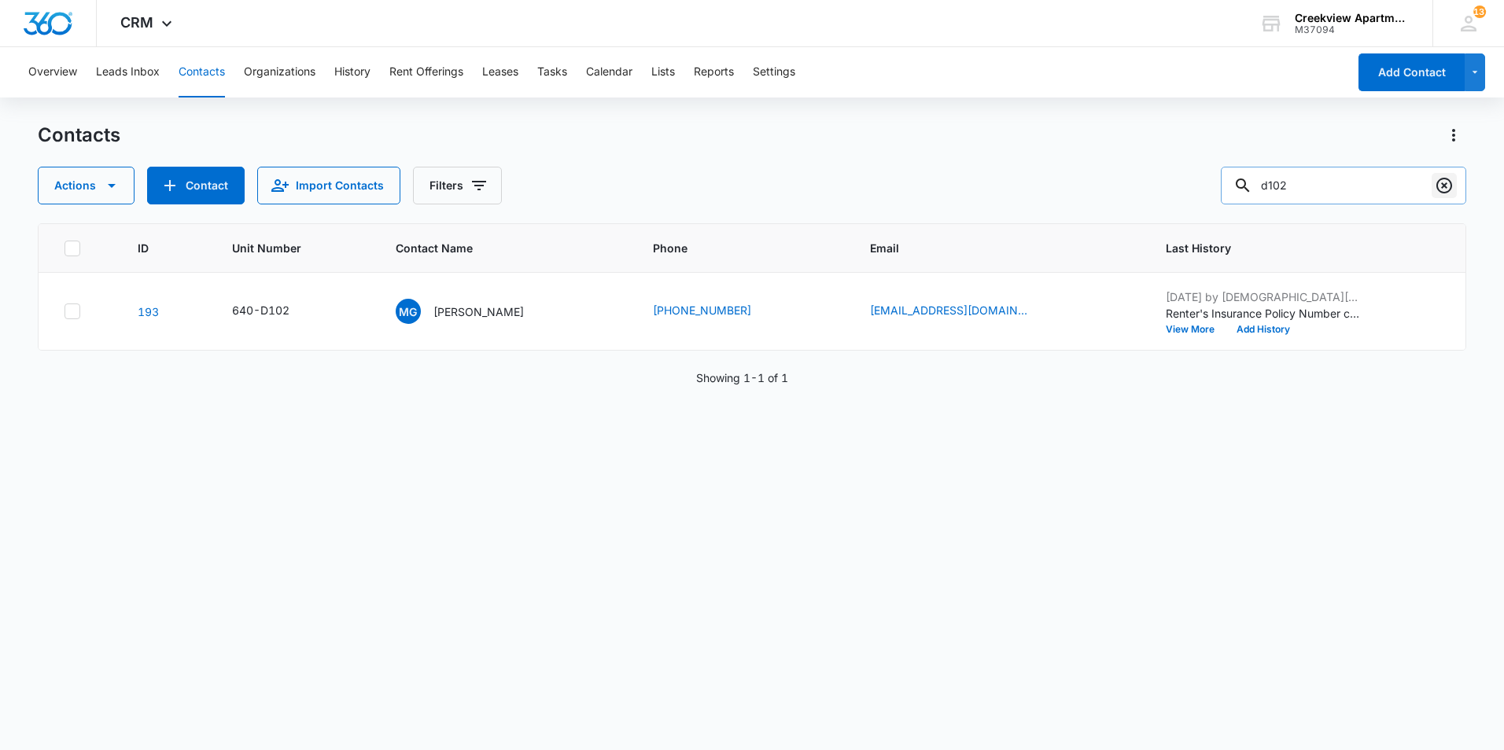
click at [1447, 184] on icon "Clear" at bounding box center [1443, 185] width 19 height 19
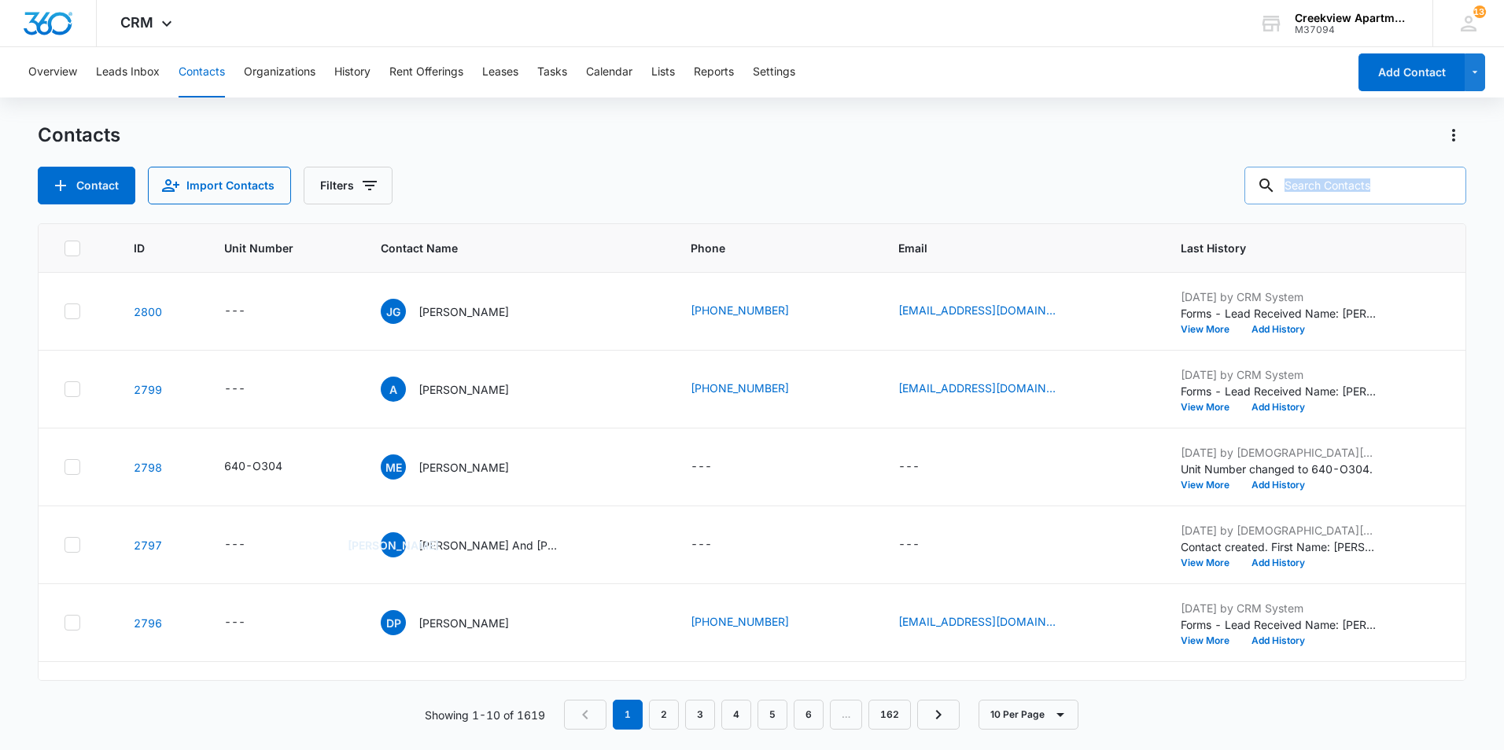
click at [1447, 184] on div at bounding box center [1443, 186] width 25 height 38
drag, startPoint x: 1447, startPoint y: 184, endPoint x: 1420, endPoint y: 186, distance: 27.6
click at [1420, 186] on input "text" at bounding box center [1355, 186] width 222 height 38
type input "n301"
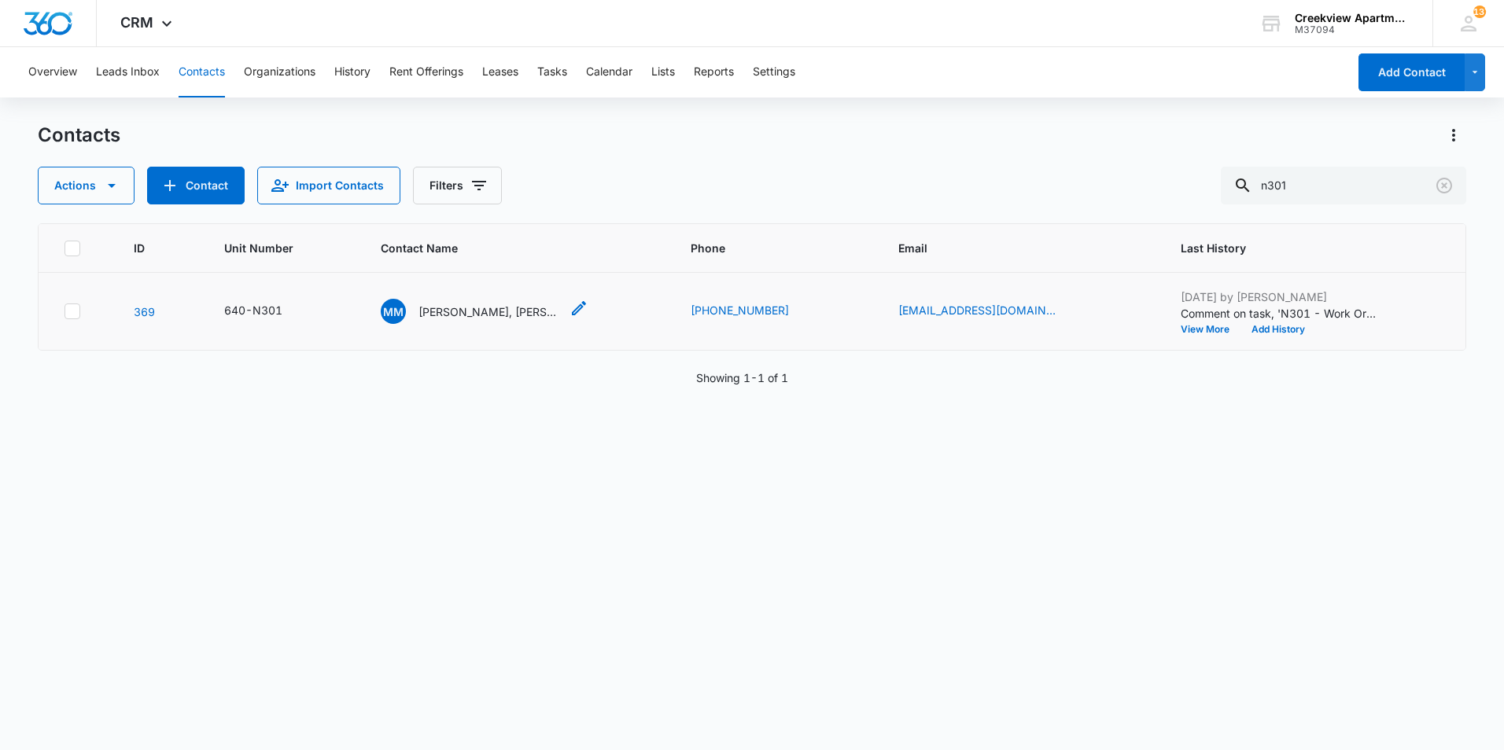
click at [524, 306] on p "[PERSON_NAME], [PERSON_NAME]" at bounding box center [489, 312] width 142 height 17
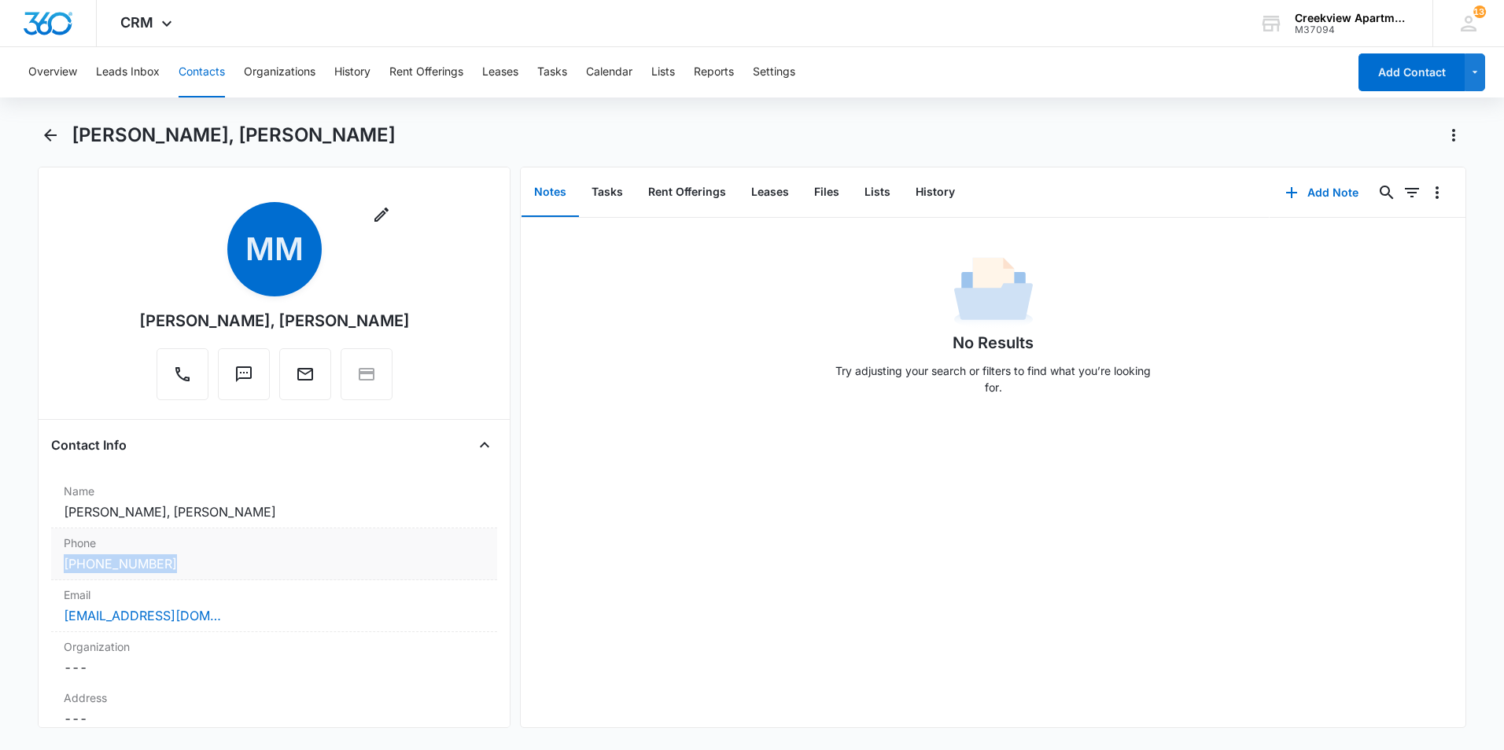
drag, startPoint x: 208, startPoint y: 569, endPoint x: 59, endPoint y: 575, distance: 149.5
click at [59, 575] on div "Phone Cancel Save Changes [PHONE_NUMBER]" at bounding box center [274, 554] width 446 height 52
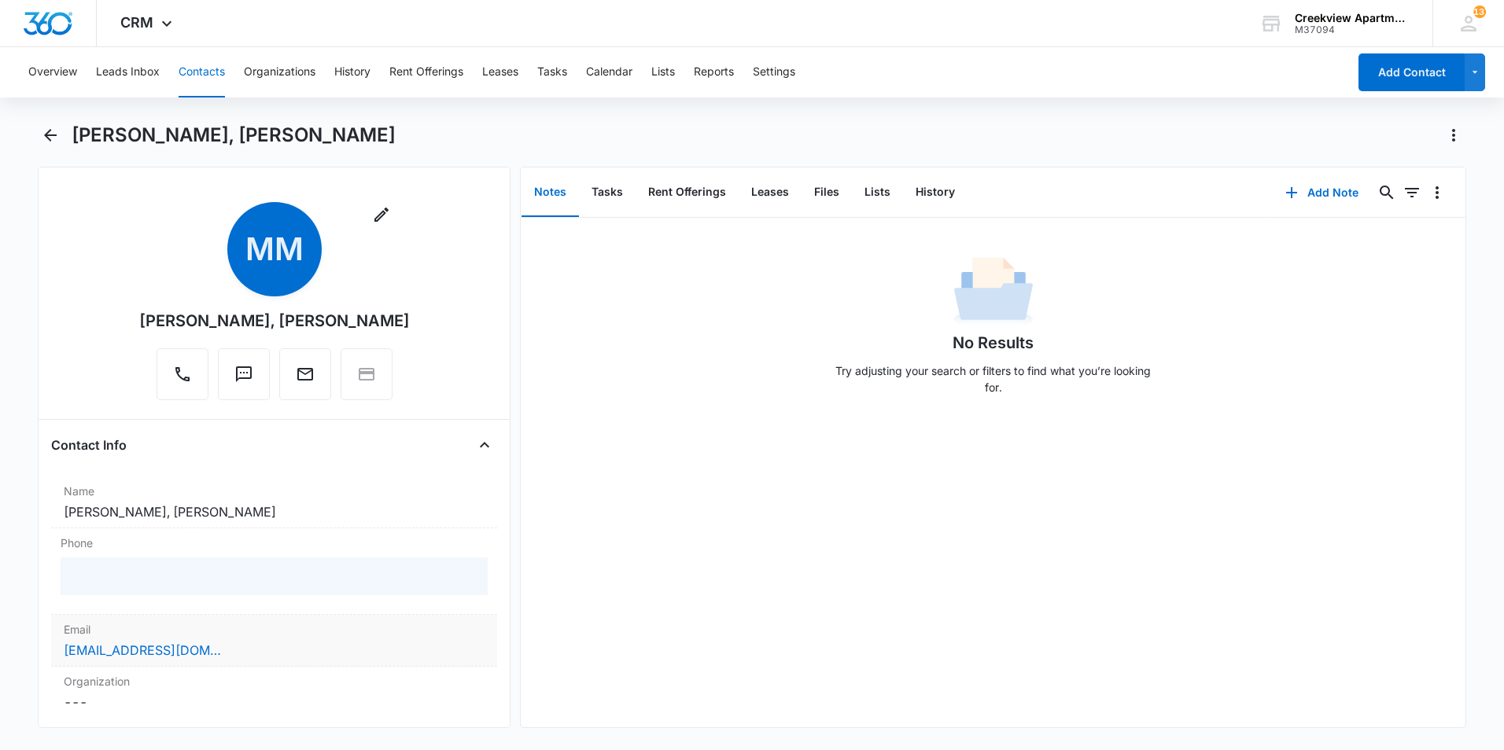
copy link "[PHONE_NUMBER]"
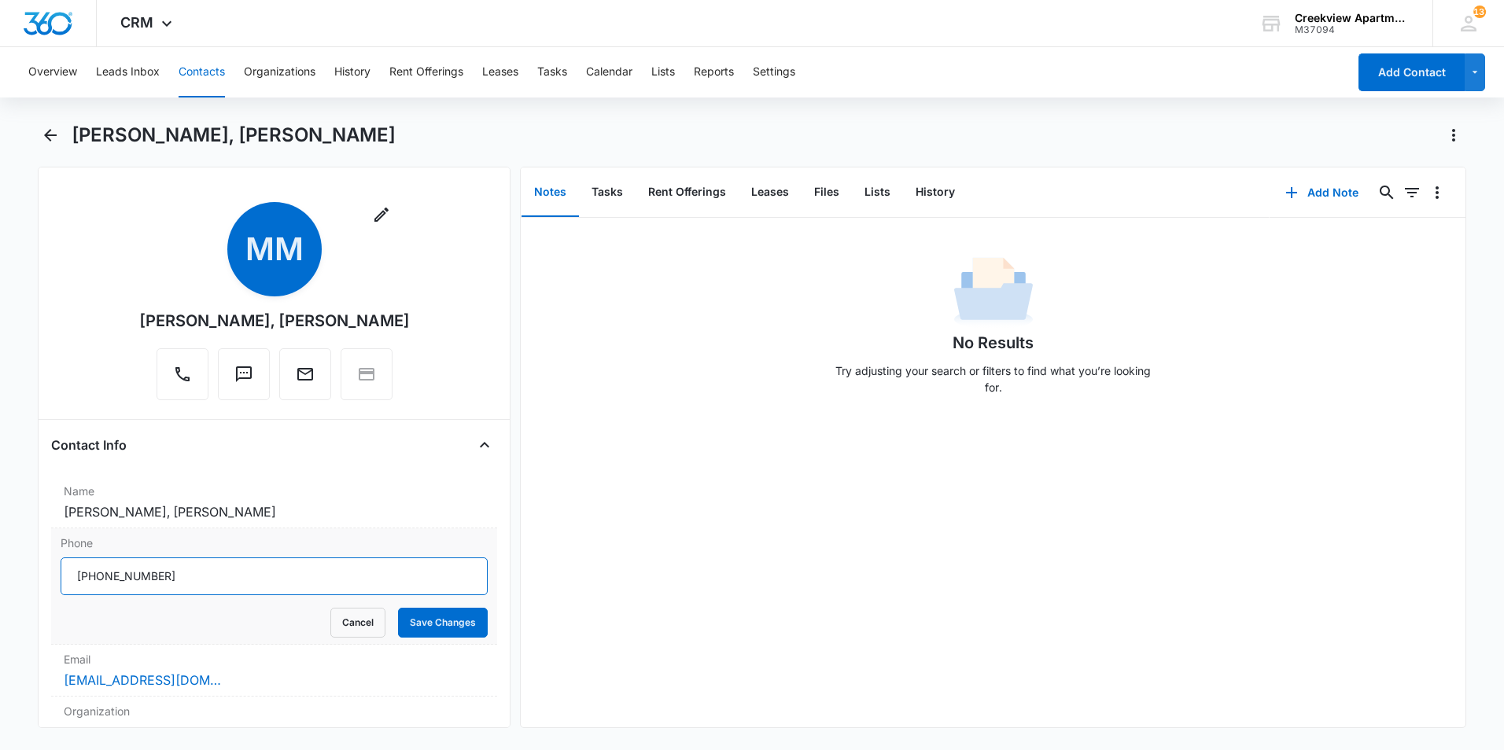
drag, startPoint x: 227, startPoint y: 576, endPoint x: 59, endPoint y: 575, distance: 168.3
click at [59, 575] on div "Phone Cancel Save Changes" at bounding box center [274, 586] width 446 height 116
drag, startPoint x: 342, startPoint y: 633, endPoint x: 352, endPoint y: 633, distance: 10.2
click at [342, 633] on button "Cancel" at bounding box center [357, 623] width 55 height 30
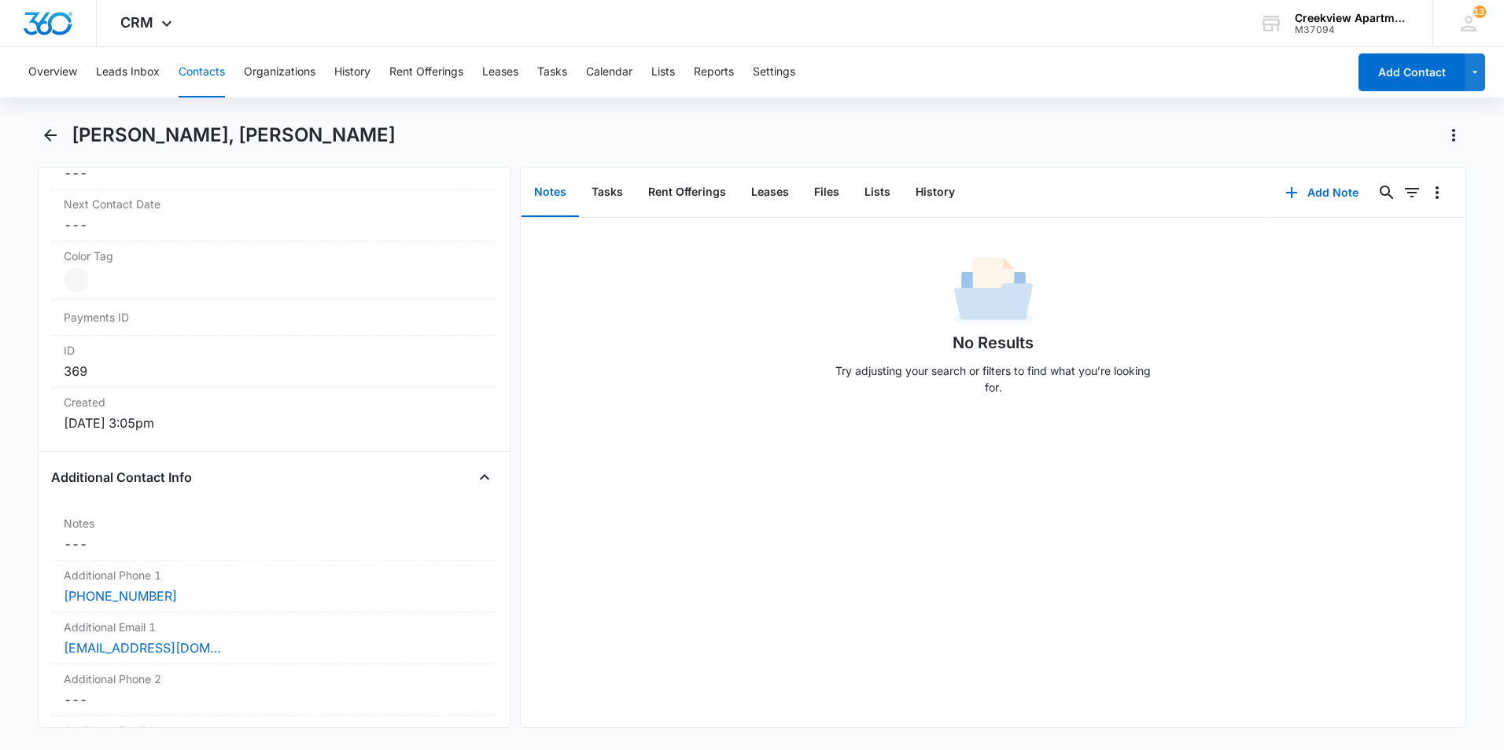
scroll to position [1101, 0]
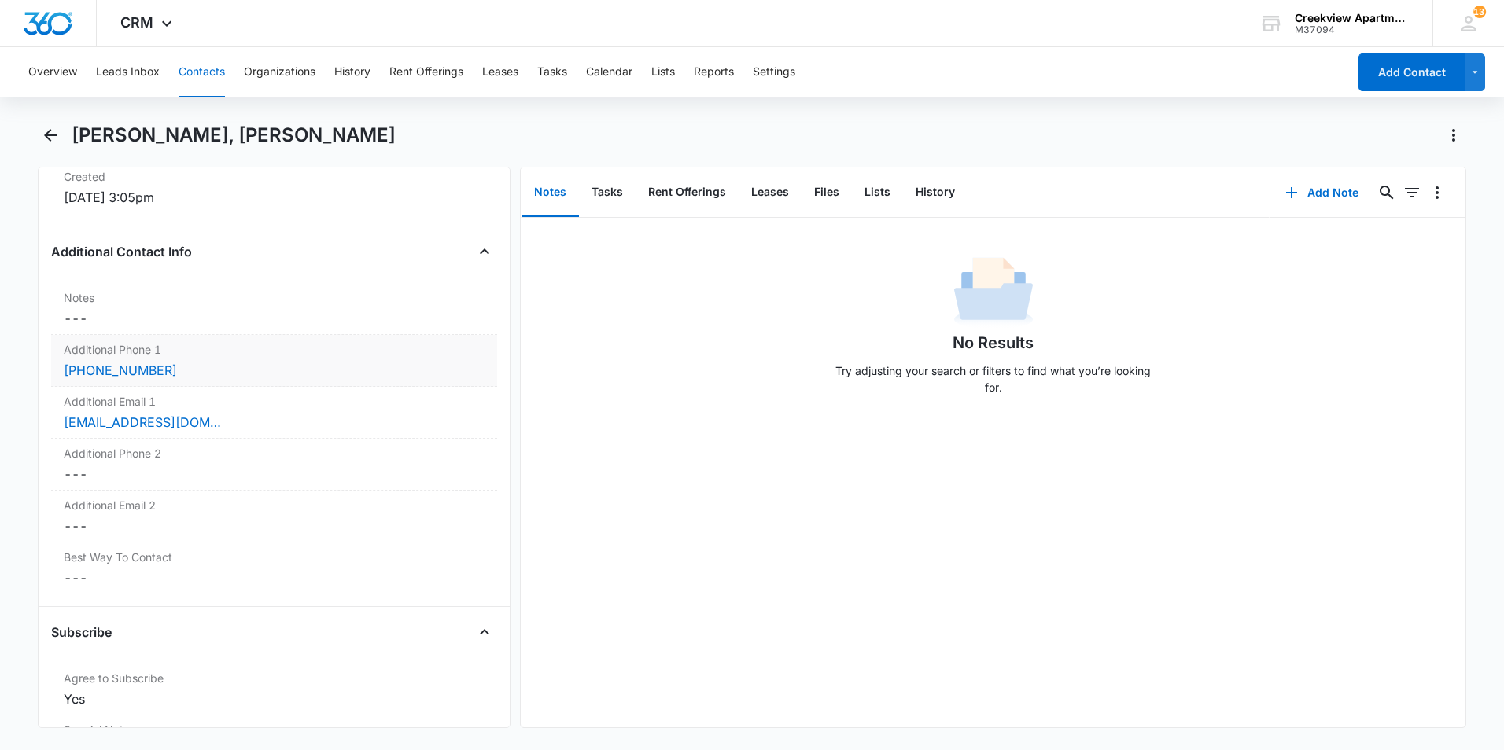
click at [211, 374] on div "[PHONE_NUMBER]" at bounding box center [274, 370] width 421 height 19
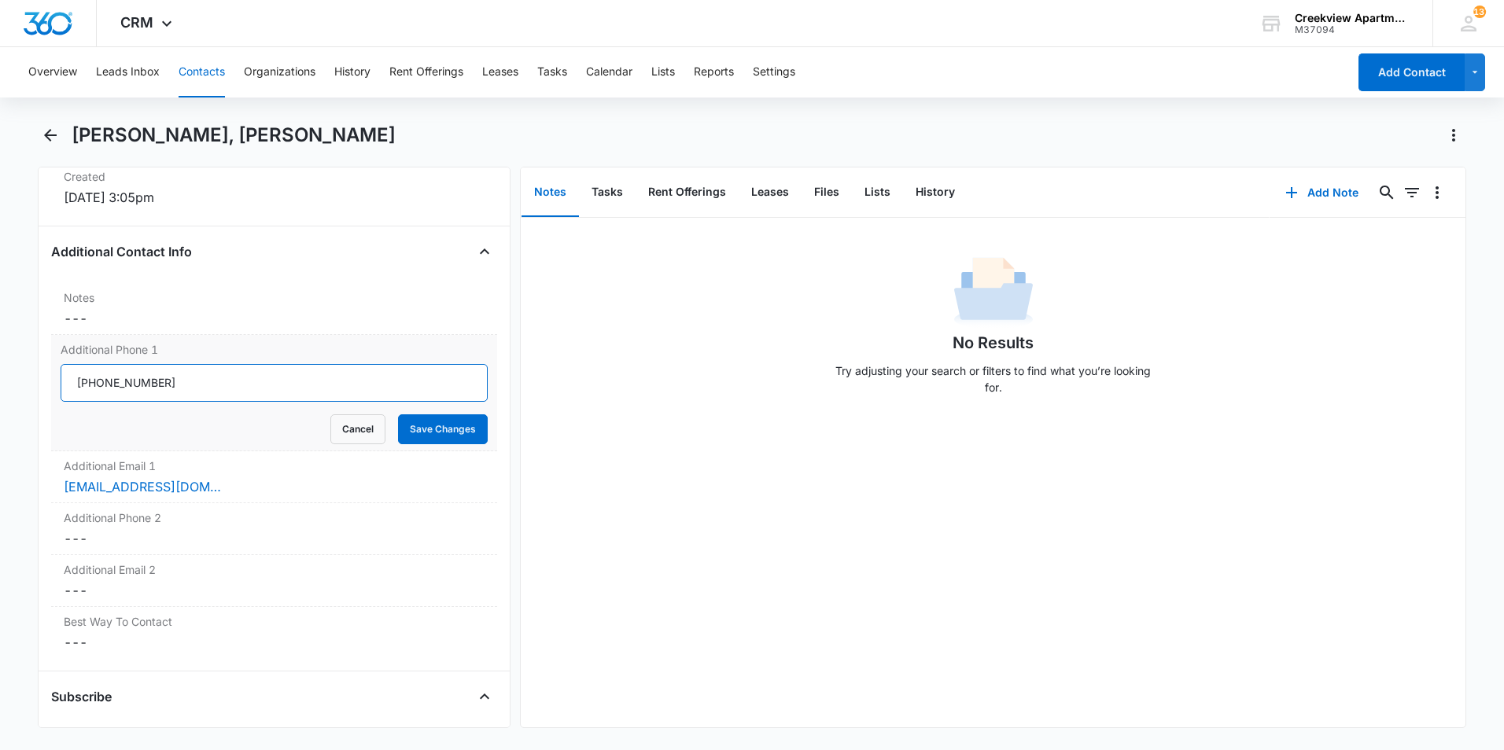
click at [200, 377] on input "Additional Phone 1" at bounding box center [274, 383] width 427 height 38
drag, startPoint x: 200, startPoint y: 377, endPoint x: 33, endPoint y: 386, distance: 167.0
click at [33, 386] on main "[PERSON_NAME], [PERSON_NAME] Remove MM [PERSON_NAME], [PERSON_NAME] Contact Inf…" at bounding box center [752, 435] width 1504 height 624
click at [343, 429] on button "Cancel" at bounding box center [357, 429] width 55 height 30
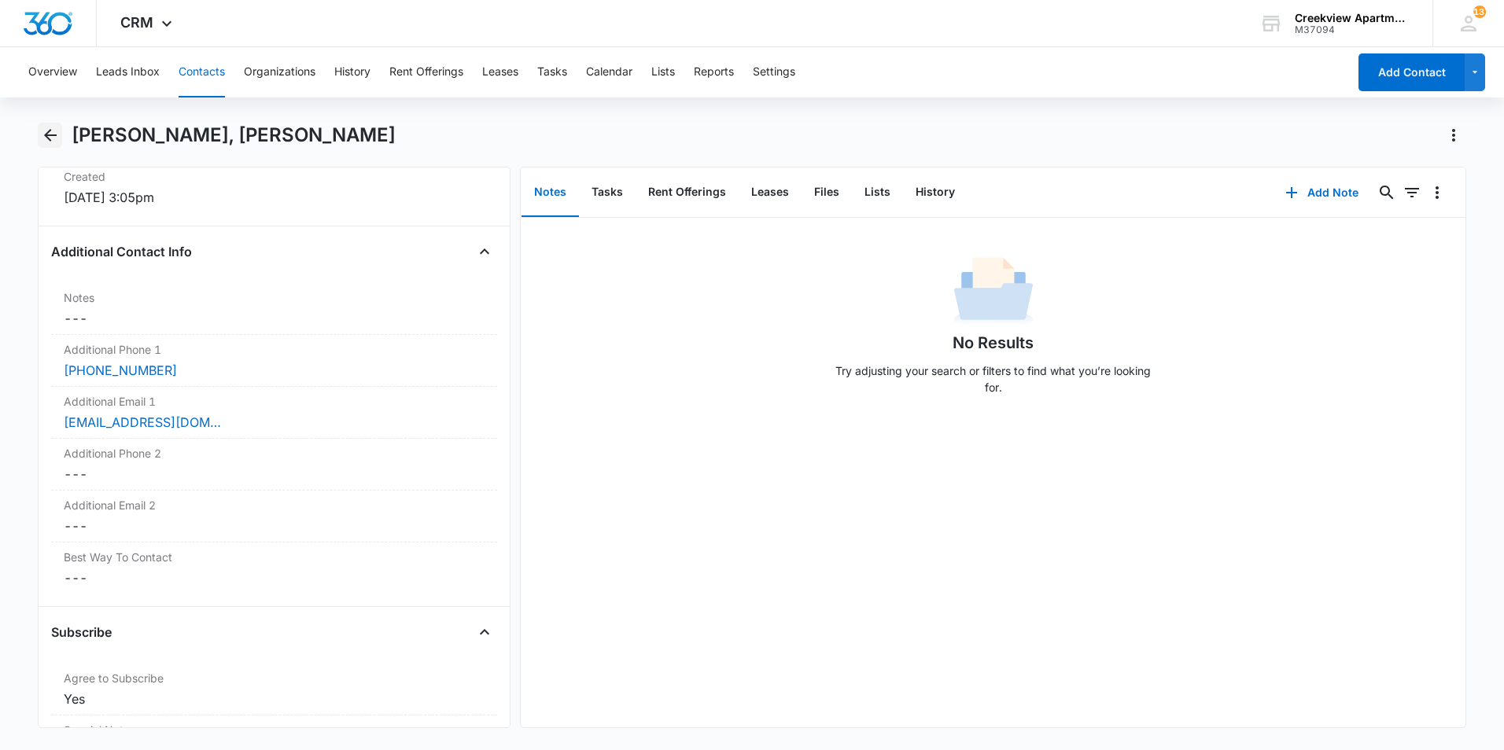
click at [50, 147] on button "Back" at bounding box center [50, 135] width 24 height 25
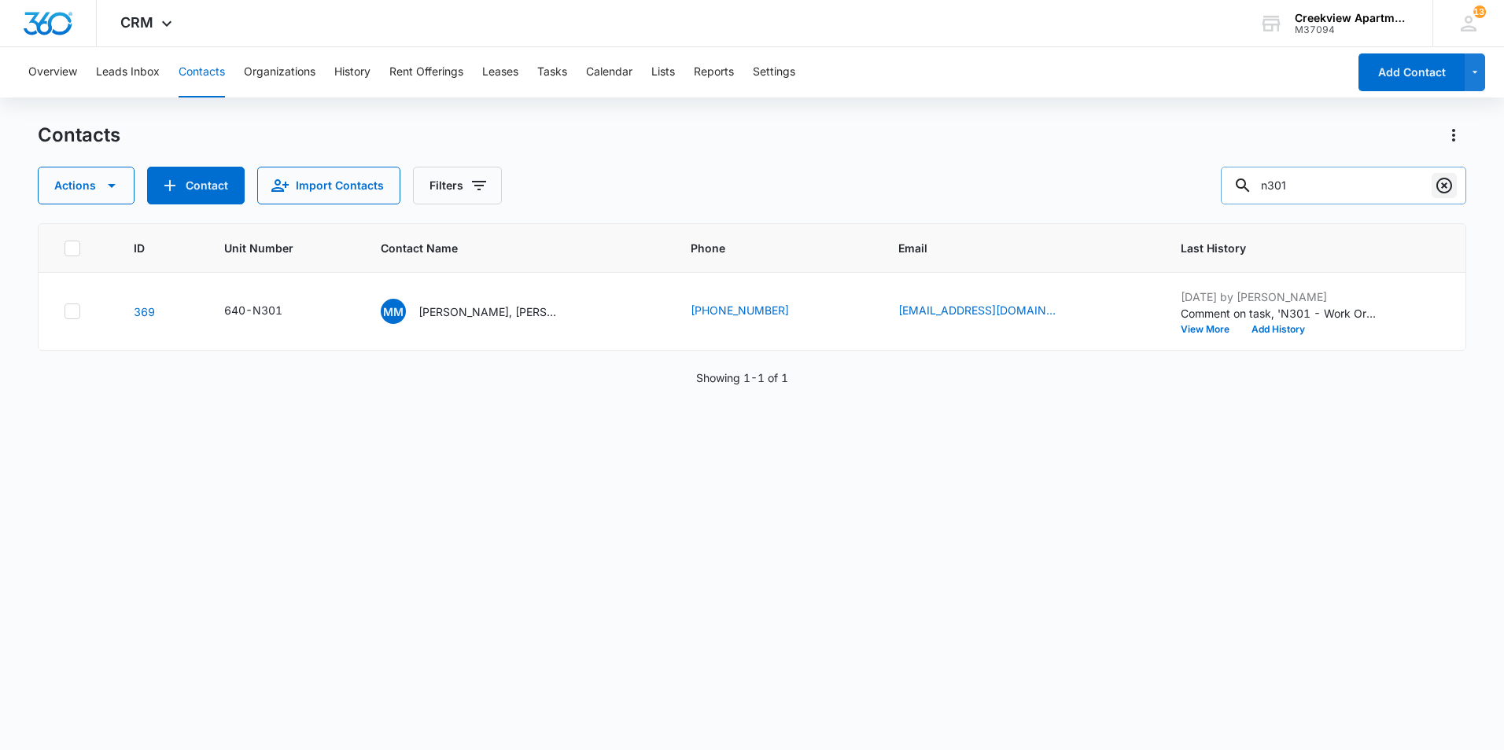
click at [1440, 190] on icon "Clear" at bounding box center [1443, 185] width 19 height 19
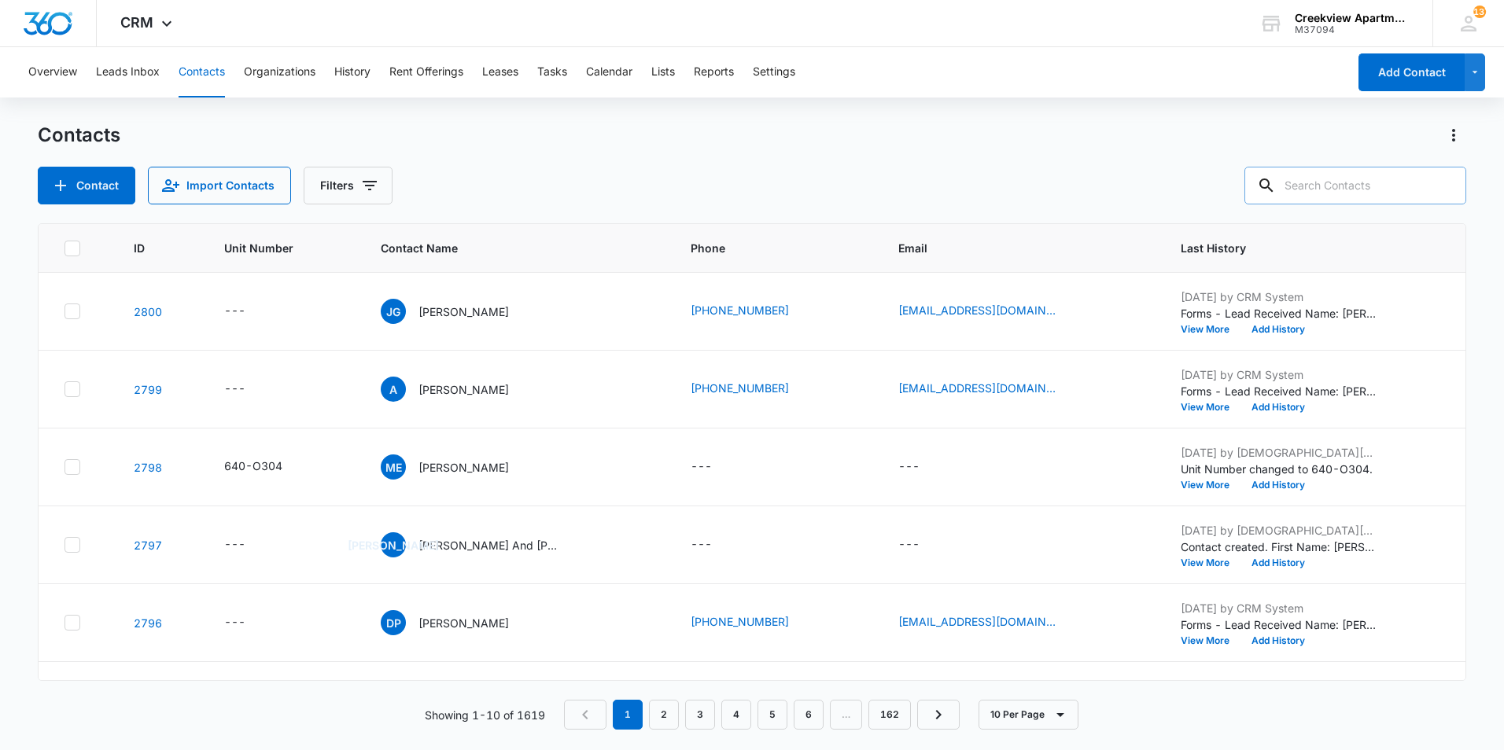
click at [1328, 194] on input "text" at bounding box center [1355, 186] width 222 height 38
click at [1020, 145] on div "Contacts Contact Import Contacts Filters" at bounding box center [752, 164] width 1428 height 82
drag, startPoint x: 1020, startPoint y: 145, endPoint x: 1139, endPoint y: 140, distance: 118.9
click at [1153, 127] on div "Contacts" at bounding box center [752, 135] width 1428 height 25
click at [1306, 182] on input "text" at bounding box center [1355, 186] width 222 height 38
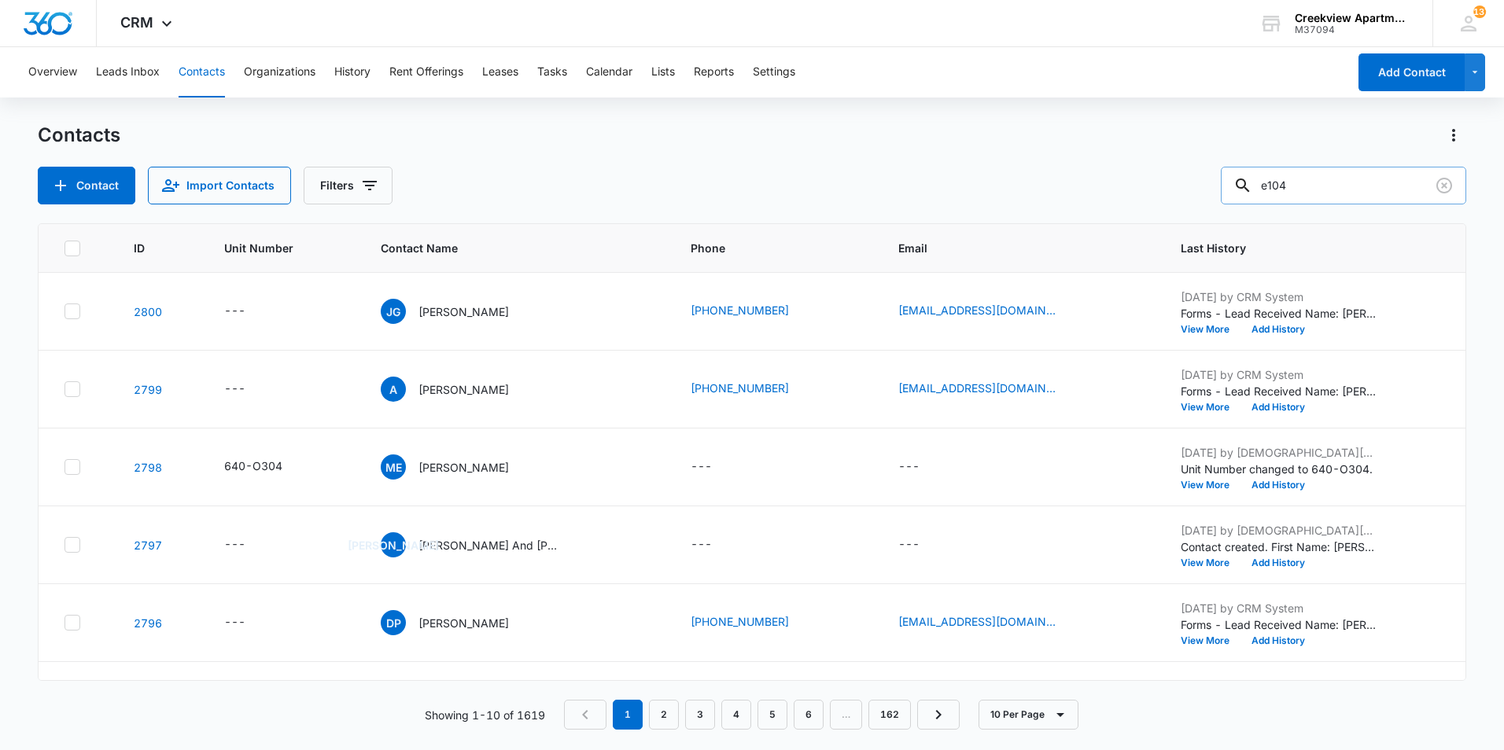
type input "e104"
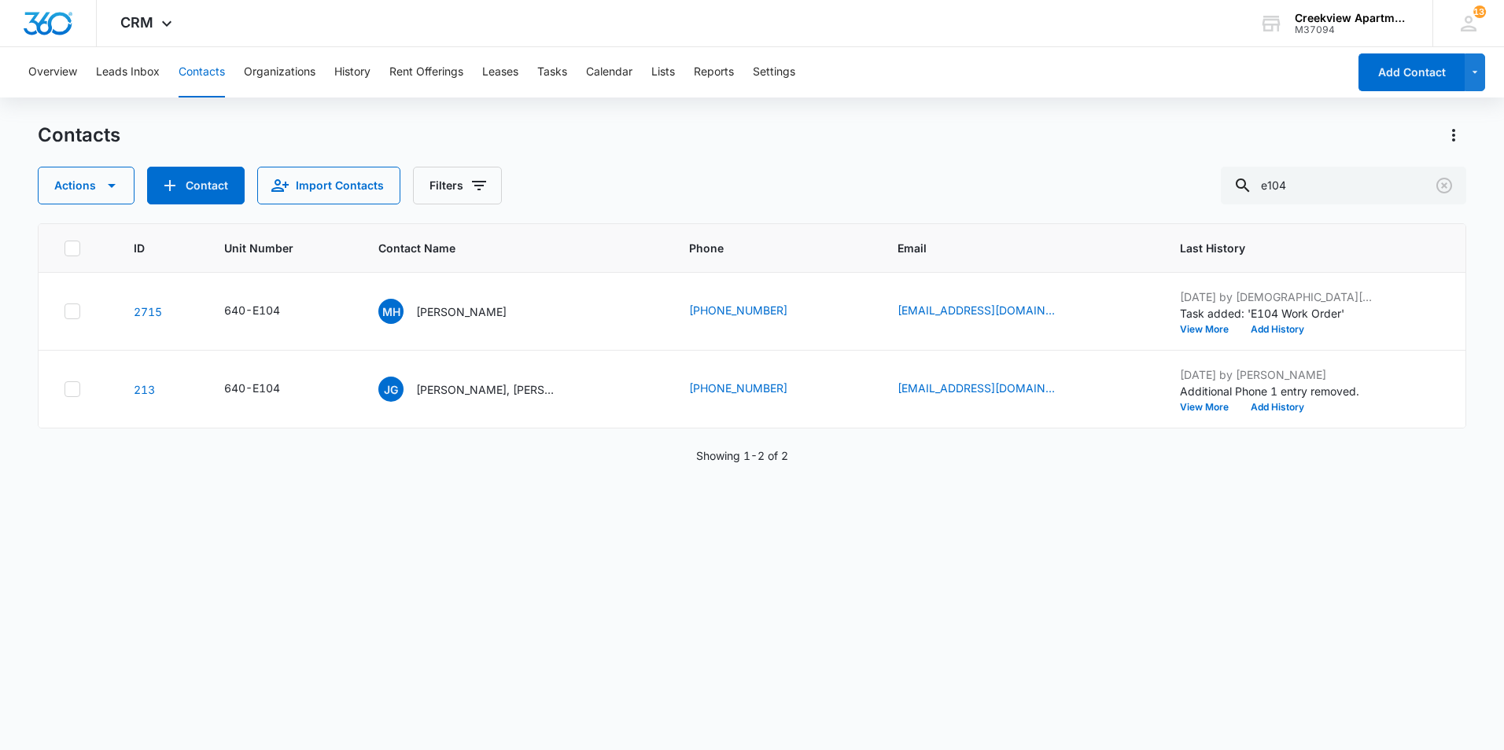
click at [803, 550] on div "ID Unit Number Contact Name Phone Email Last History 2715 640-E104 MH [PERSON_N…" at bounding box center [752, 476] width 1428 height 506
click at [1453, 190] on icon "Clear" at bounding box center [1443, 185] width 19 height 19
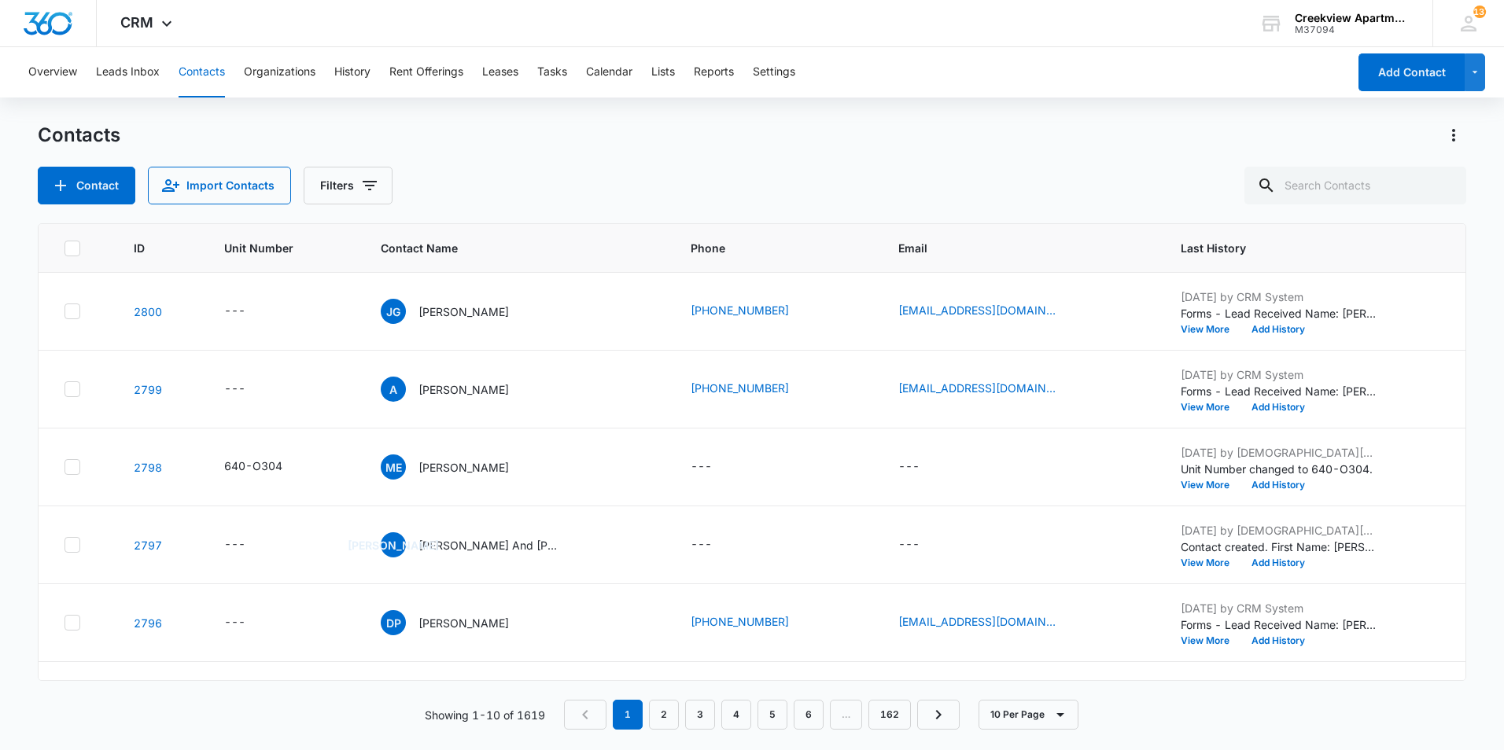
click at [1314, 131] on div "Contacts" at bounding box center [752, 135] width 1428 height 25
click at [1276, 187] on icon at bounding box center [1266, 185] width 19 height 19
click at [1353, 187] on input "text" at bounding box center [1355, 186] width 222 height 38
type input "e105"
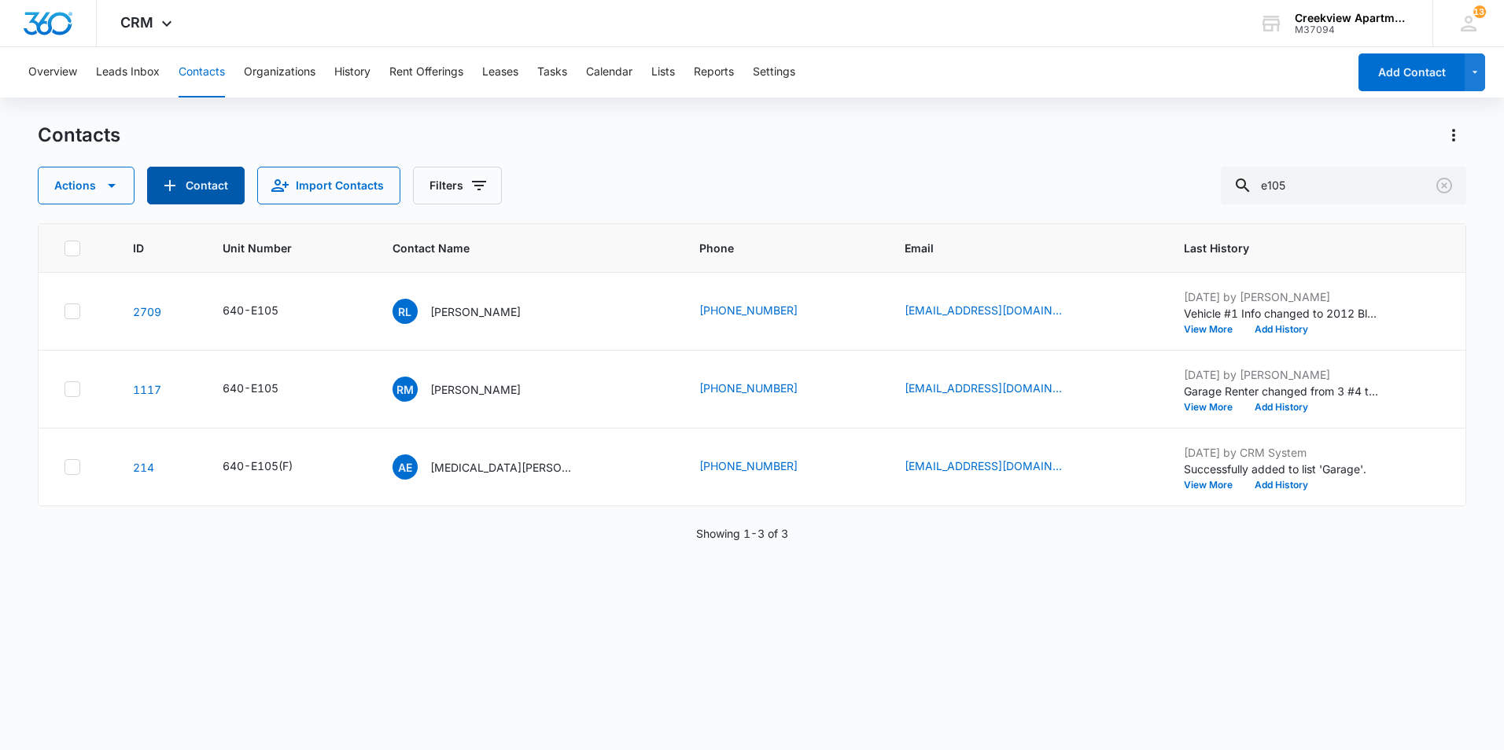
click at [208, 182] on button "Contact" at bounding box center [196, 186] width 98 height 38
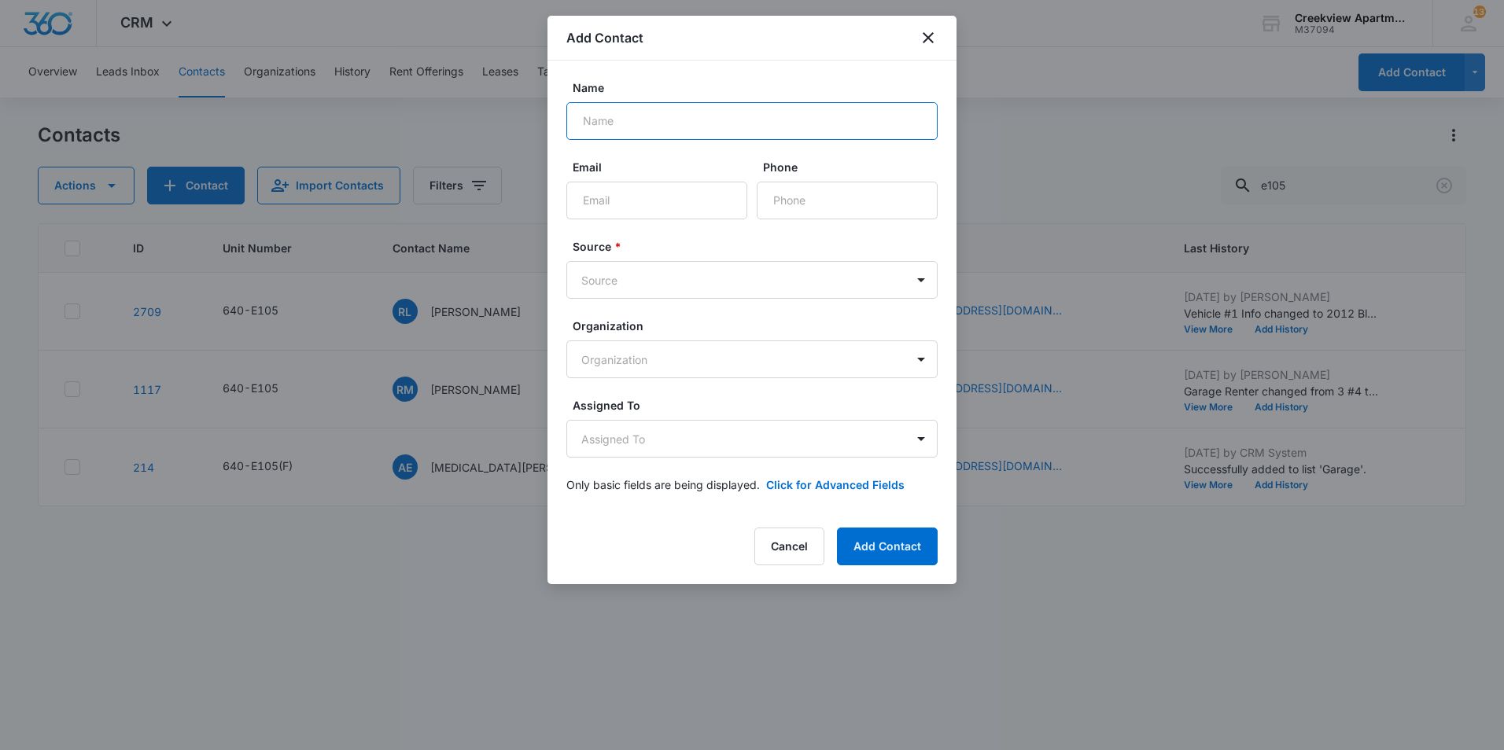
click at [631, 125] on input "Name" at bounding box center [751, 121] width 371 height 38
type input "[PERSON_NAME]"
click at [695, 373] on body "CRM Apps Reputation Websites Forms CRM Email Social Content Ads Intelligence Fi…" at bounding box center [752, 375] width 1504 height 750
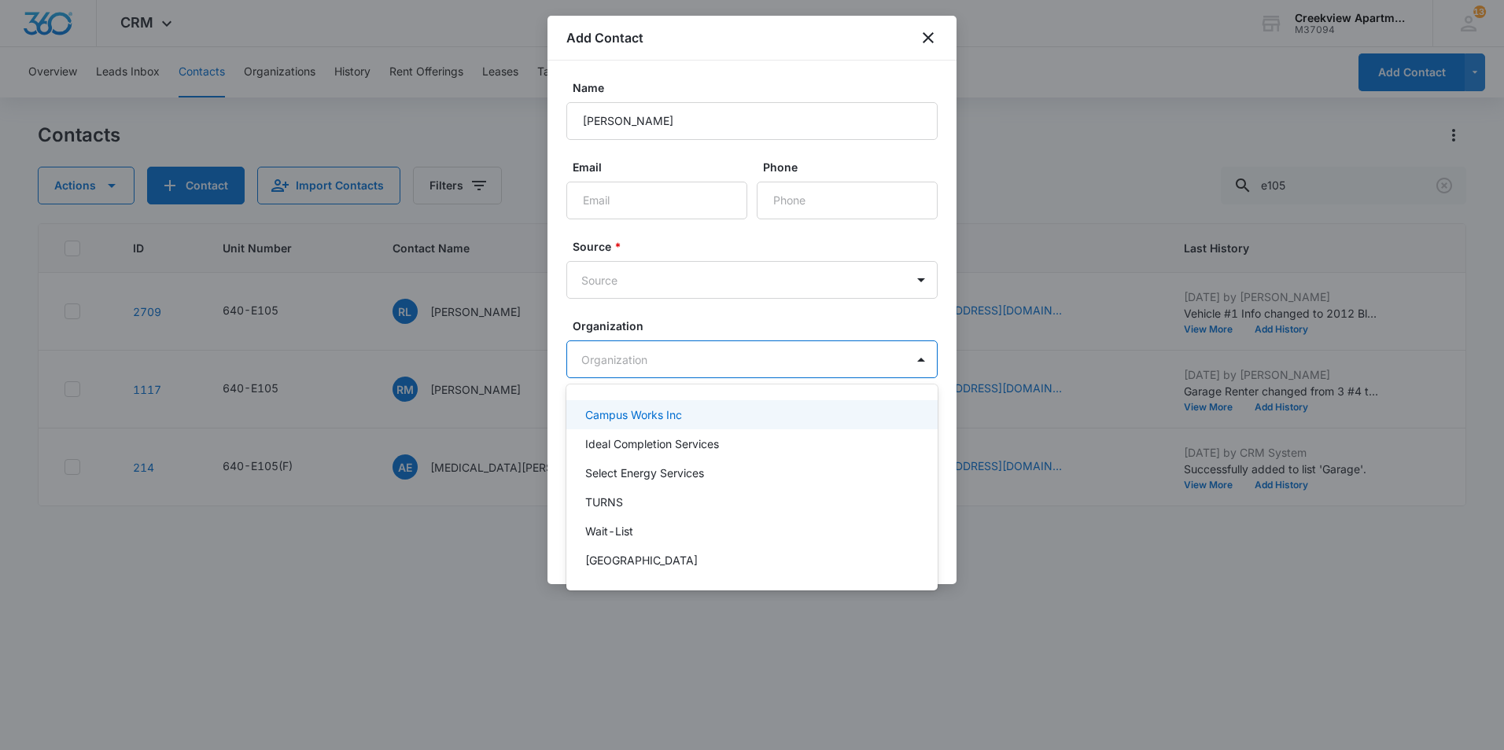
click at [695, 373] on div at bounding box center [752, 375] width 1504 height 750
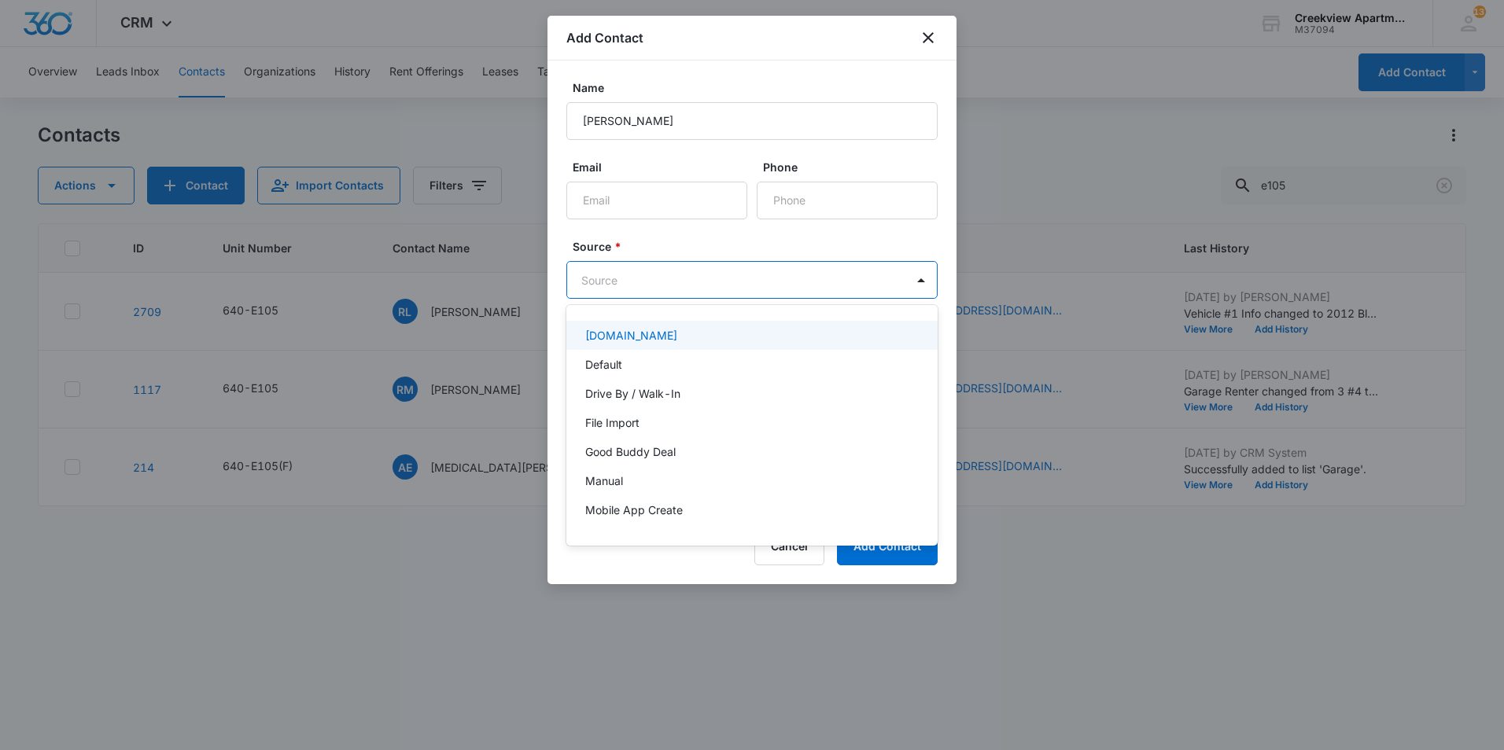
drag, startPoint x: 668, startPoint y: 266, endPoint x: 670, endPoint y: 277, distance: 11.3
click at [668, 267] on body "CRM Apps Reputation Websites Forms CRM Email Social Content Ads Intelligence Fi…" at bounding box center [752, 375] width 1504 height 750
click at [621, 366] on p "Default" at bounding box center [603, 364] width 37 height 17
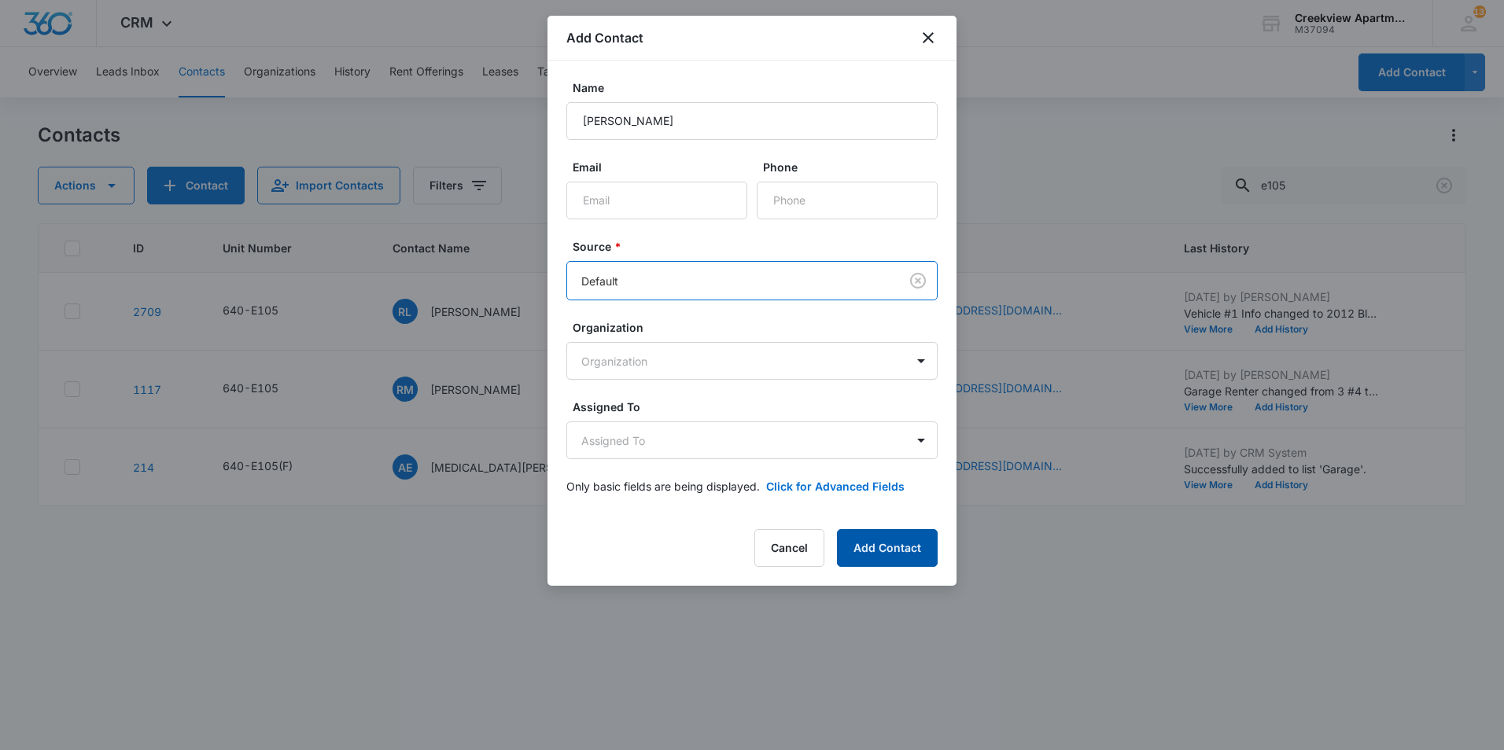
click at [872, 539] on button "Add Contact" at bounding box center [887, 548] width 101 height 38
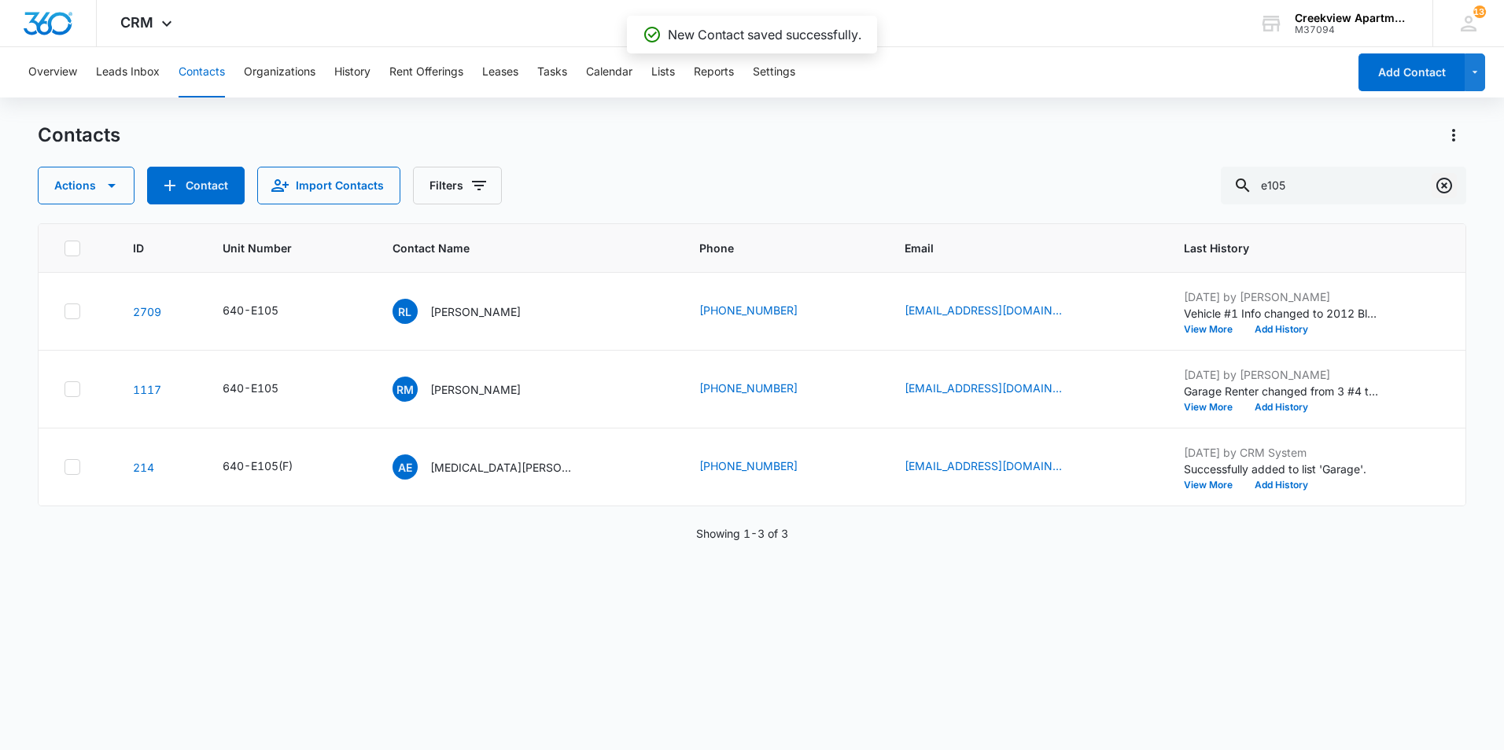
click at [1445, 190] on icon "Clear" at bounding box center [1443, 185] width 19 height 19
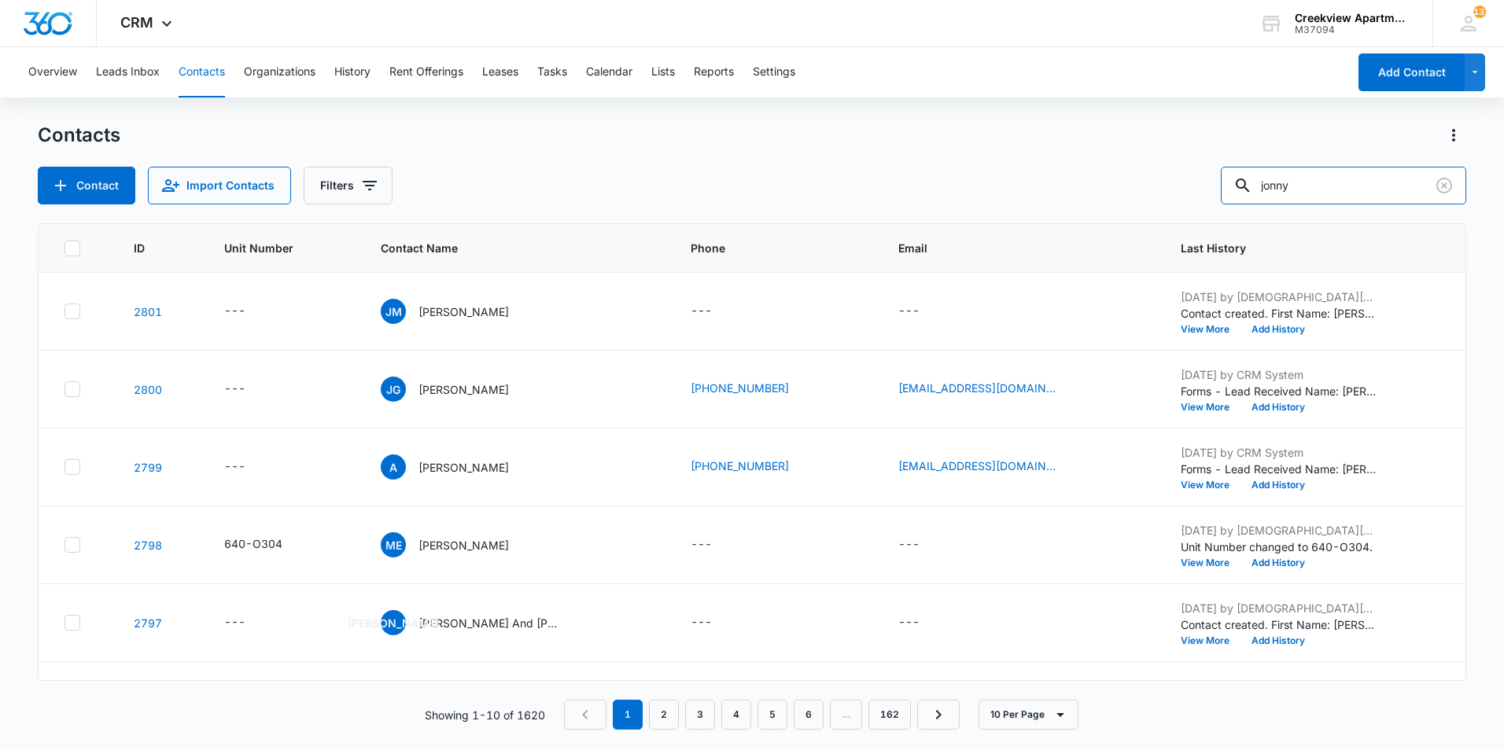
type input "jonny"
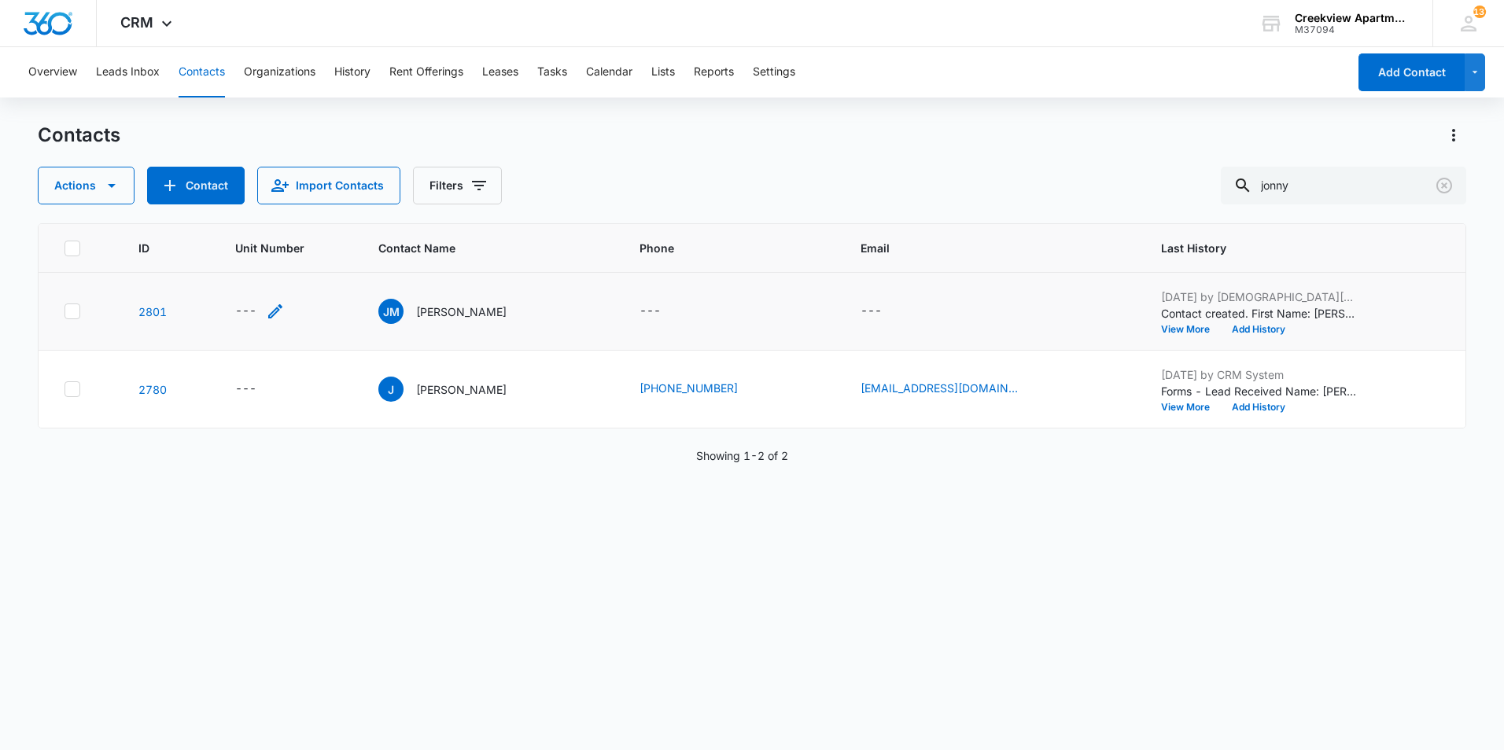
click at [282, 311] on icon "Unit Number - - Select to Edit Field" at bounding box center [275, 311] width 14 height 14
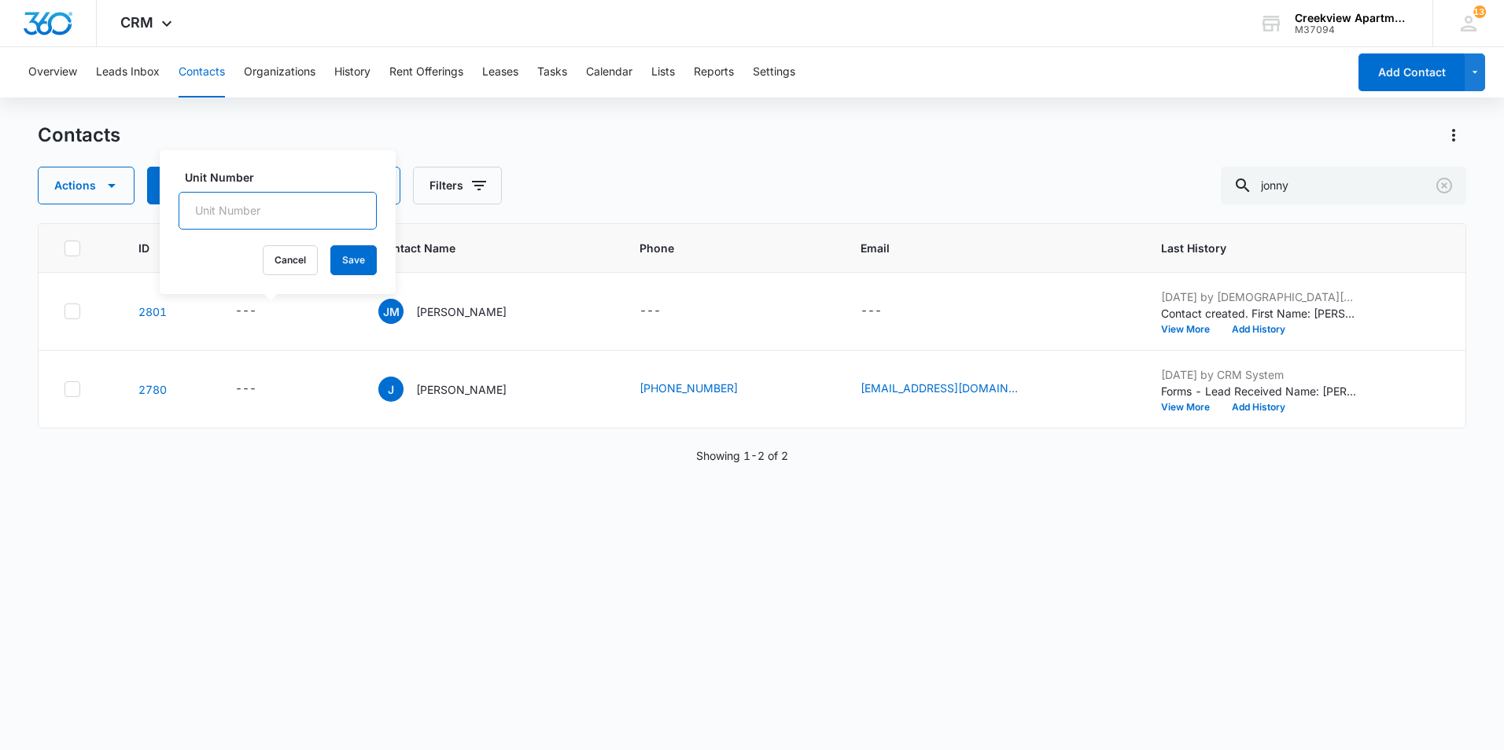
click at [274, 199] on input "Unit Number" at bounding box center [278, 211] width 198 height 38
type input "640-E105"
click at [341, 258] on button "Save" at bounding box center [353, 260] width 46 height 30
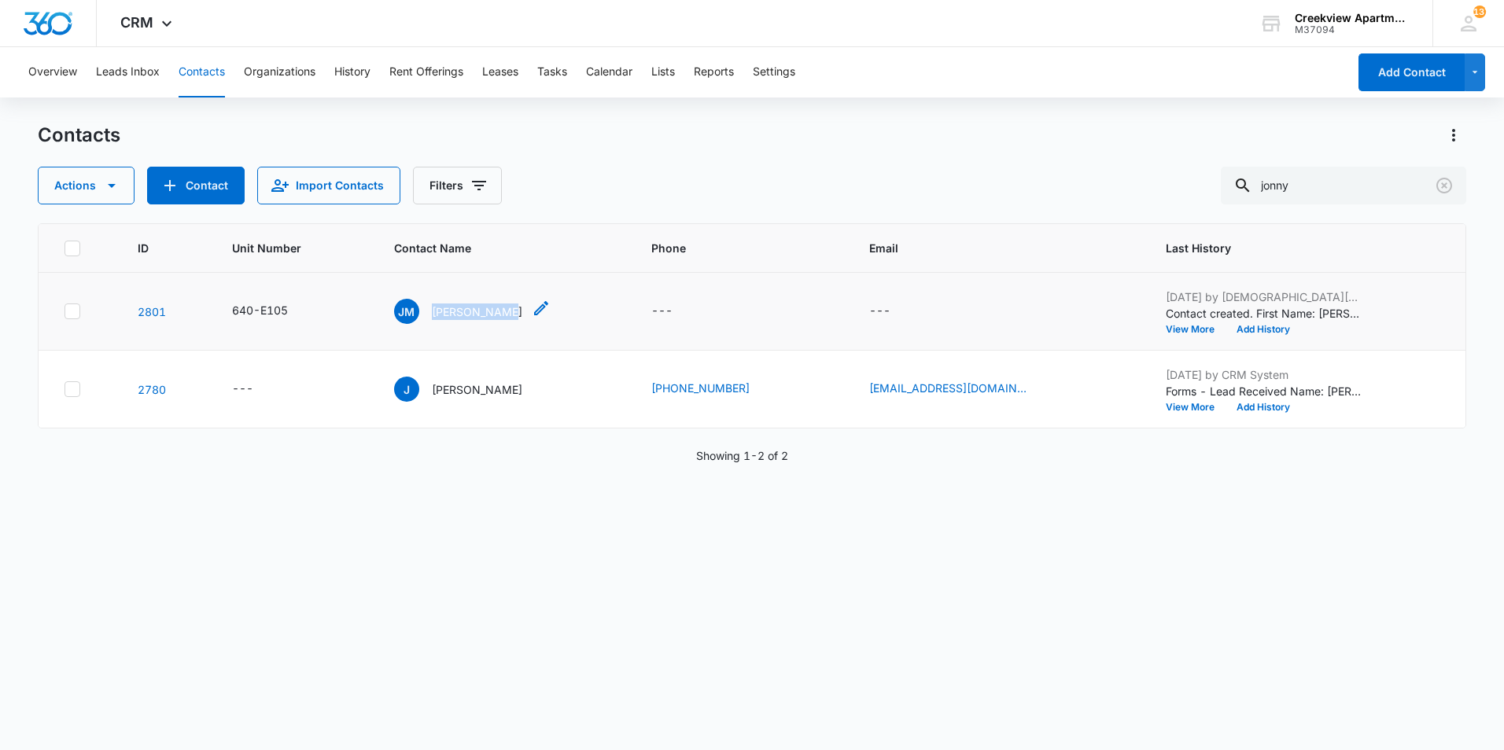
drag, startPoint x: 526, startPoint y: 313, endPoint x: 451, endPoint y: 311, distance: 75.5
click at [451, 311] on p "[PERSON_NAME]" at bounding box center [477, 312] width 90 height 17
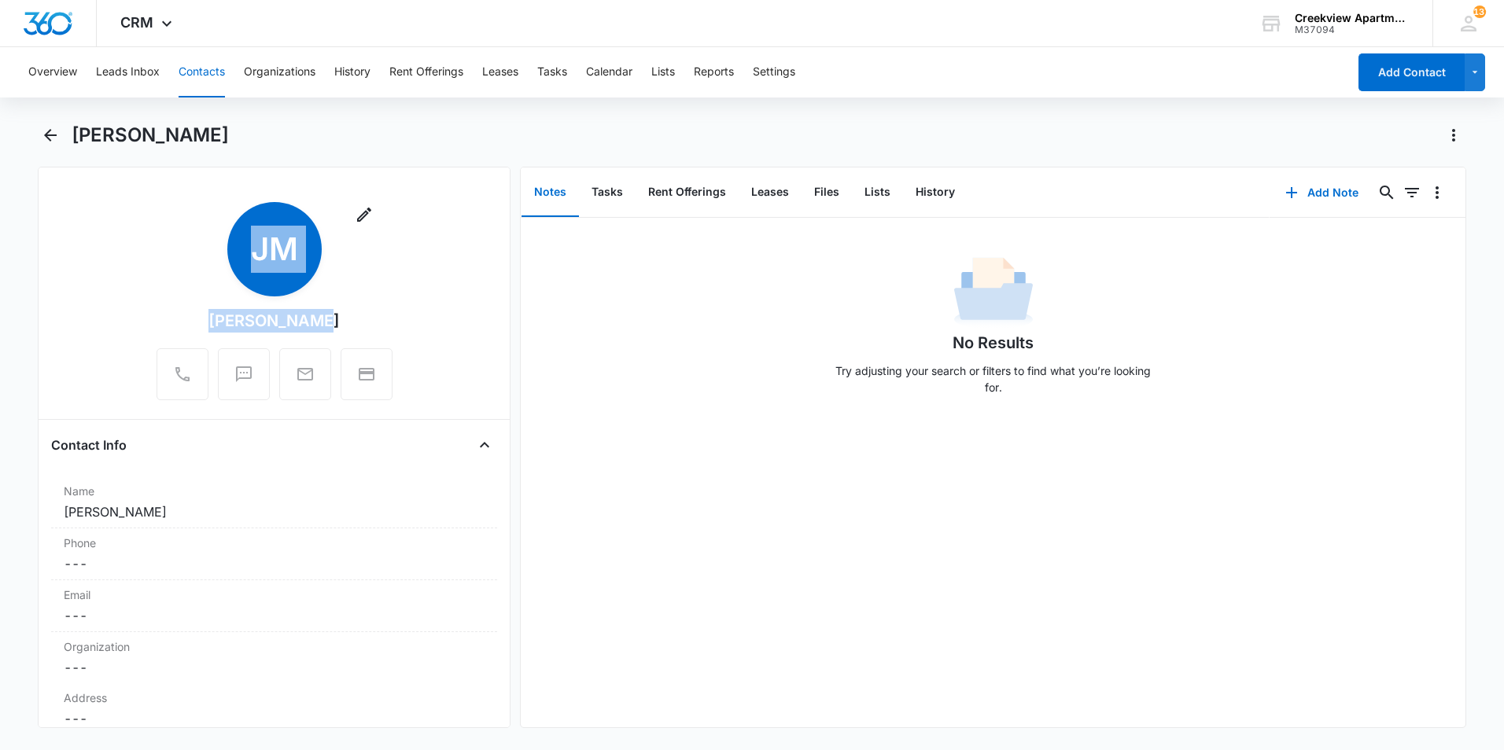
drag, startPoint x: 303, startPoint y: 324, endPoint x: 171, endPoint y: 319, distance: 131.5
click at [171, 319] on div "Remove [PERSON_NAME] [PERSON_NAME]" at bounding box center [275, 301] width 236 height 198
drag, startPoint x: 171, startPoint y: 319, endPoint x: 338, endPoint y: 322, distance: 166.8
click at [343, 324] on div "Remove [PERSON_NAME] [PERSON_NAME]" at bounding box center [275, 301] width 236 height 198
click at [319, 321] on div "[PERSON_NAME]" at bounding box center [273, 321] width 131 height 24
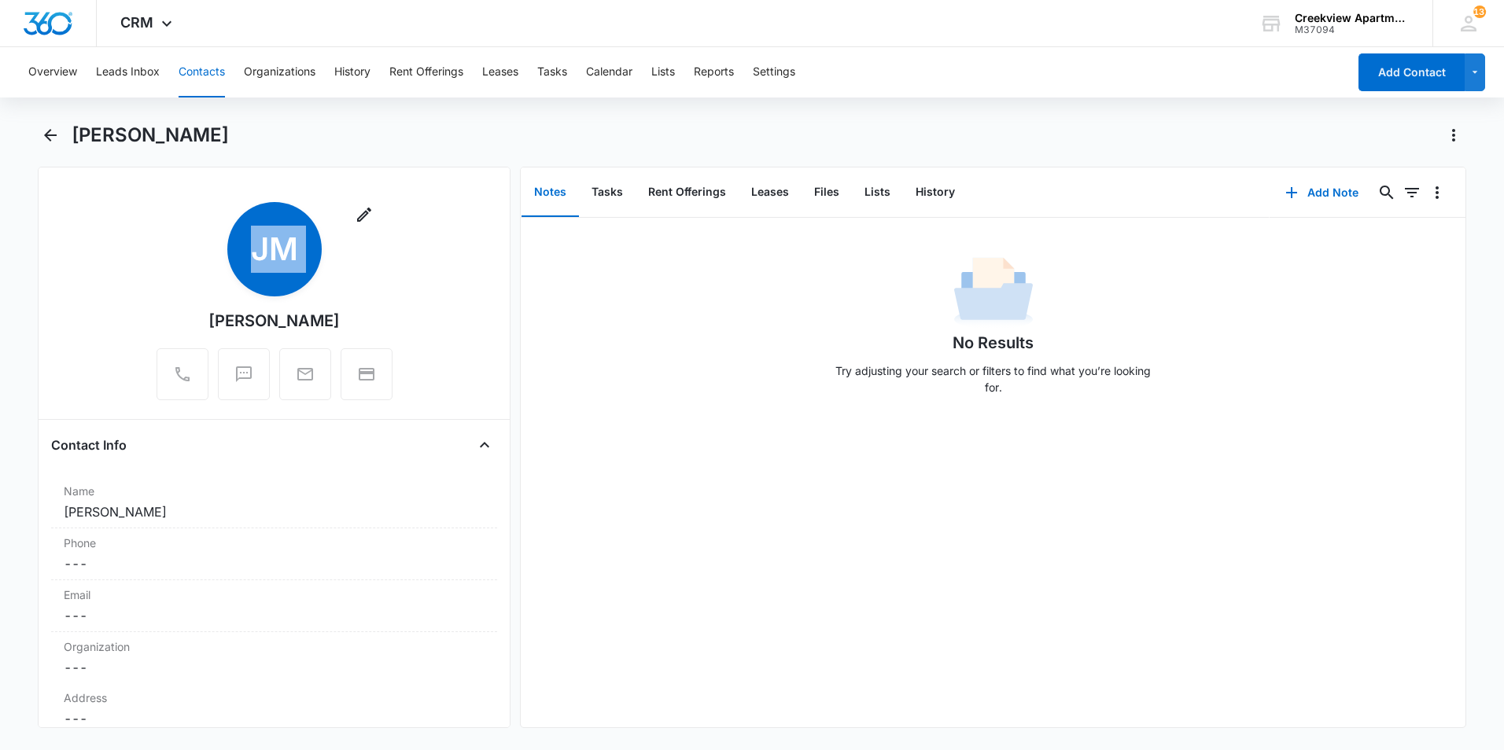
drag, startPoint x: 319, startPoint y: 321, endPoint x: 215, endPoint y: 325, distance: 103.9
click at [215, 325] on div "[PERSON_NAME]" at bounding box center [273, 321] width 131 height 24
click at [625, 384] on div "No Results Try adjusting your search or filters to find what you’re looking for." at bounding box center [993, 330] width 945 height 156
